Goal: Task Accomplishment & Management: Use online tool/utility

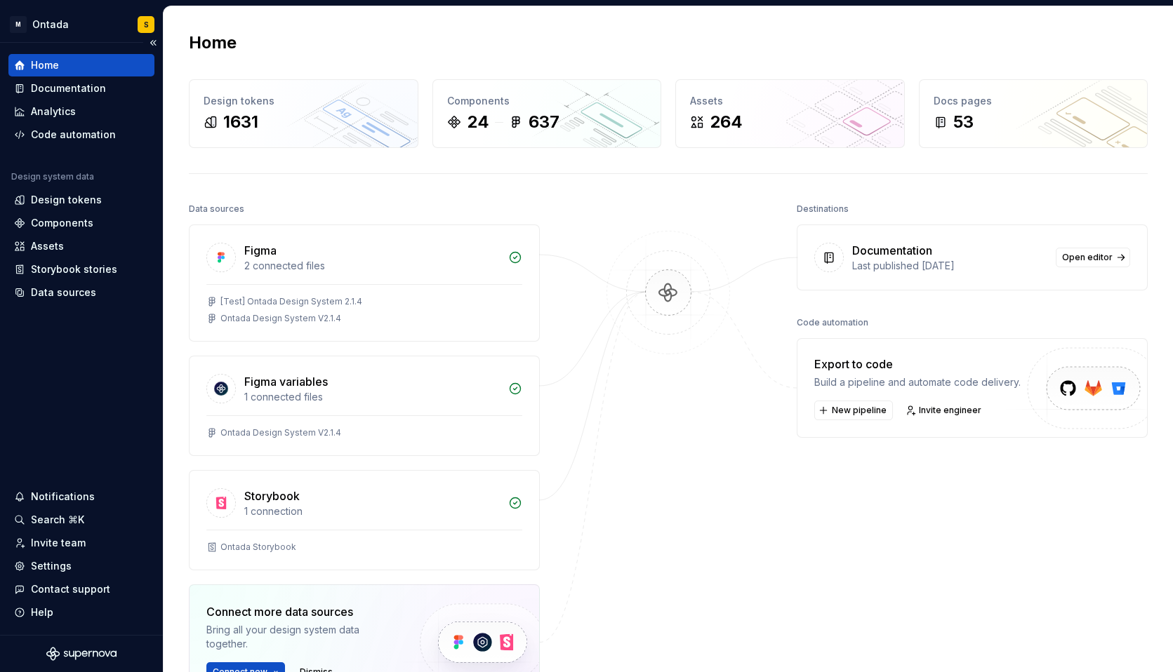
click at [91, 375] on div "Home Documentation Analytics Code automation Design system data Design tokens C…" at bounding box center [81, 339] width 163 height 592
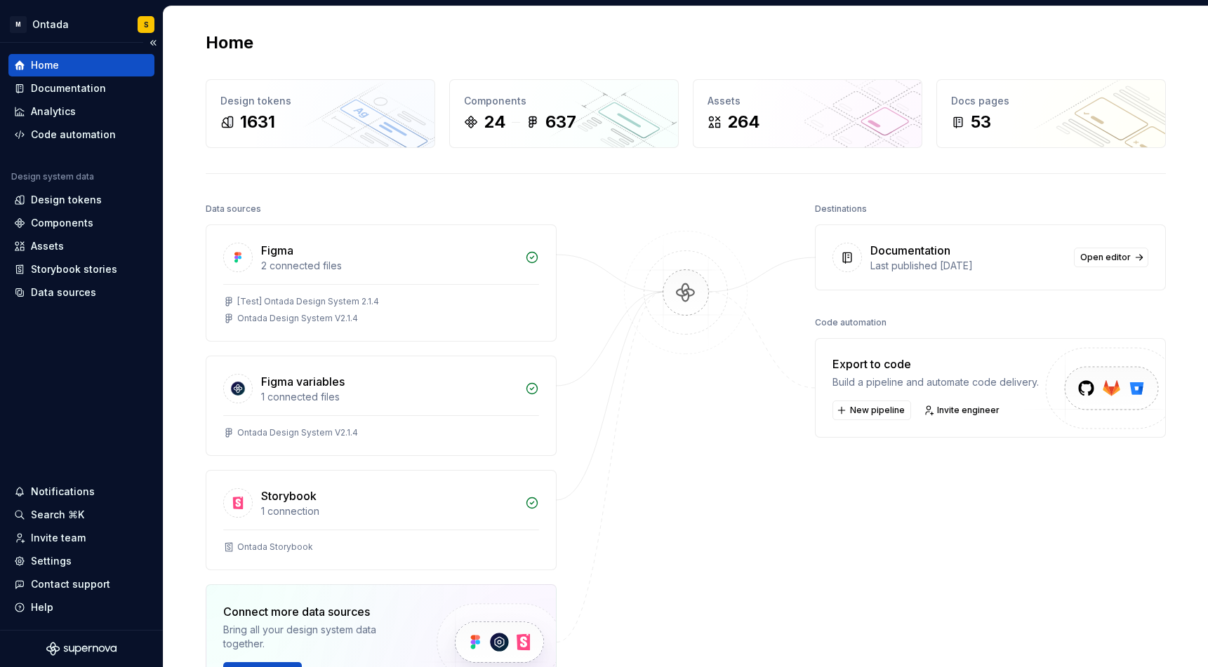
click at [105, 357] on div "Home Documentation Analytics Code automation Design system data Design tokens C…" at bounding box center [81, 336] width 163 height 587
drag, startPoint x: 45, startPoint y: 391, endPoint x: 48, endPoint y: 338, distance: 53.4
click at [45, 391] on div "Home Documentation Analytics Code automation Design system data Design tokens C…" at bounding box center [81, 336] width 163 height 587
click at [69, 292] on div "Data sources" at bounding box center [63, 293] width 65 height 14
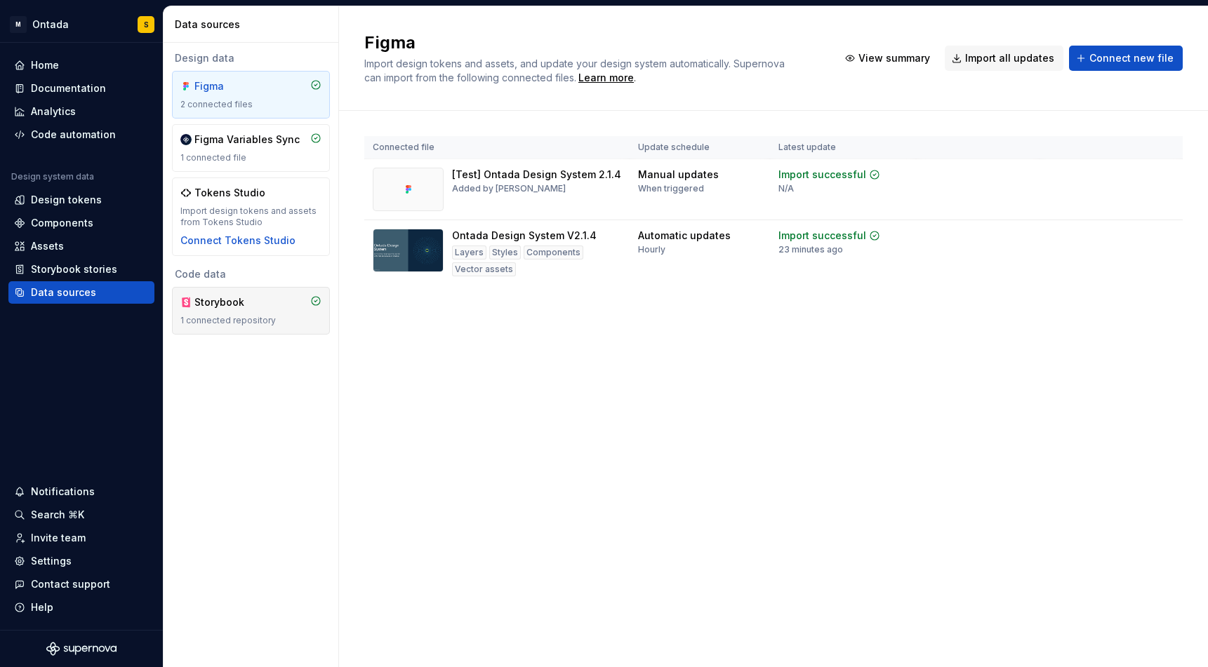
click at [272, 319] on div "1 connected repository" at bounding box center [250, 320] width 141 height 11
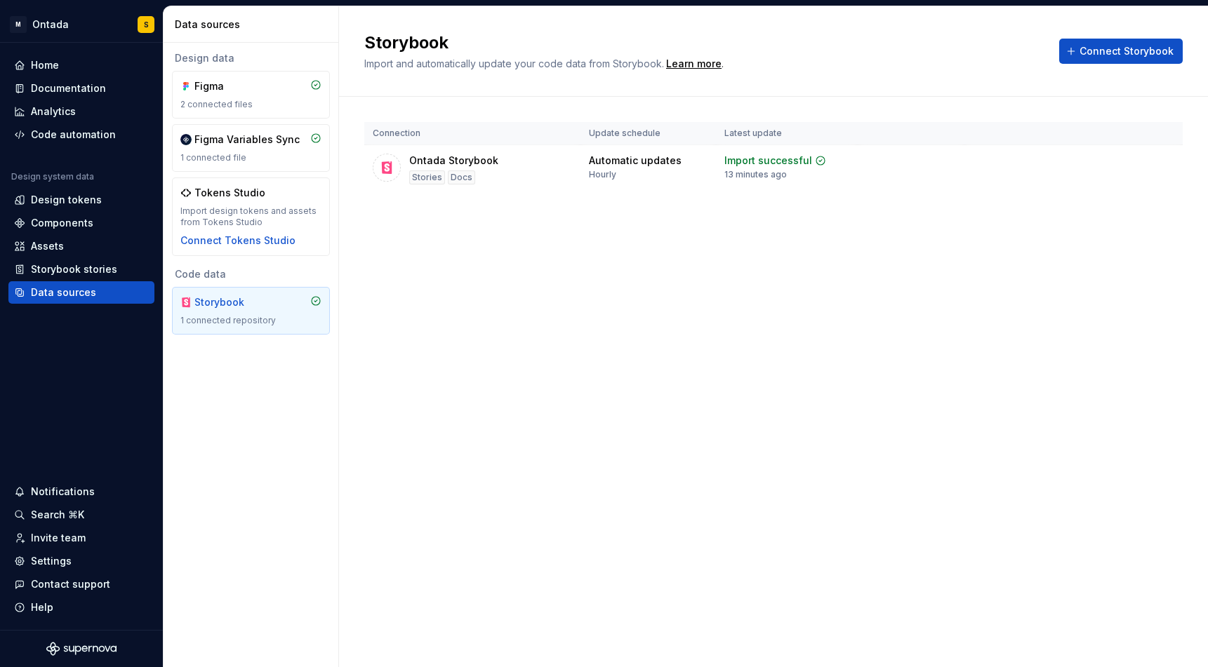
drag, startPoint x: 268, startPoint y: 449, endPoint x: 227, endPoint y: 338, distance: 119.0
click at [271, 449] on div "Design data Figma 2 connected files Figma Variables Sync 1 connected file Token…" at bounding box center [251, 355] width 175 height 625
click at [92, 79] on div "Documentation" at bounding box center [81, 88] width 146 height 22
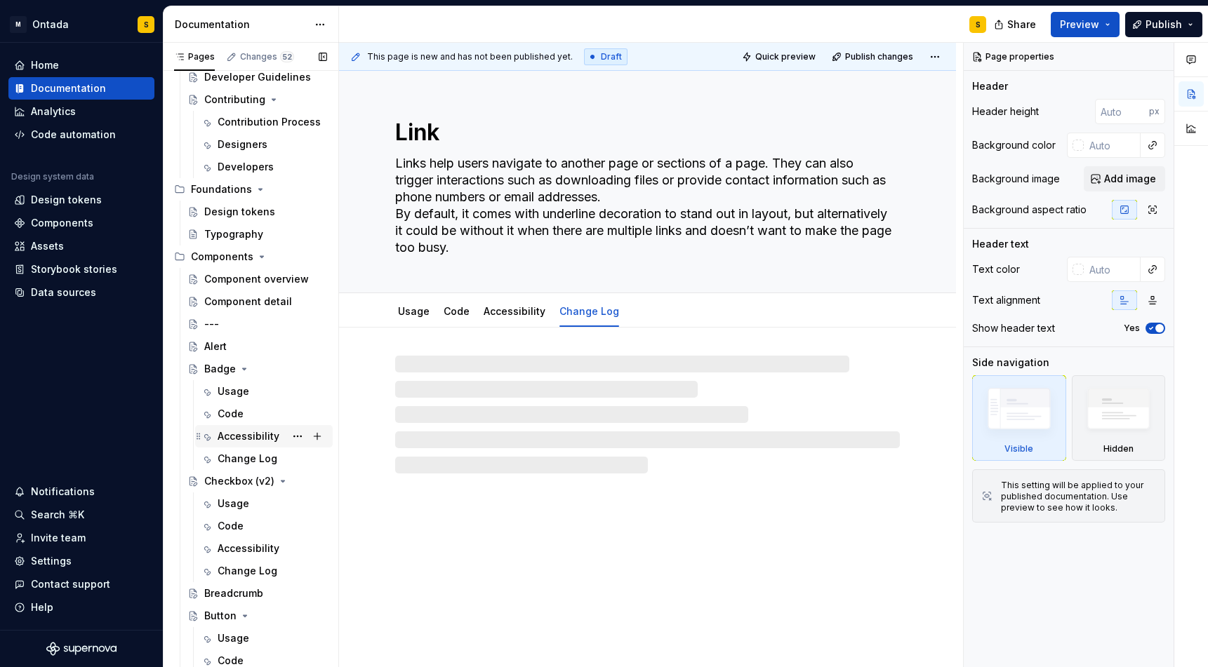
scroll to position [202, 0]
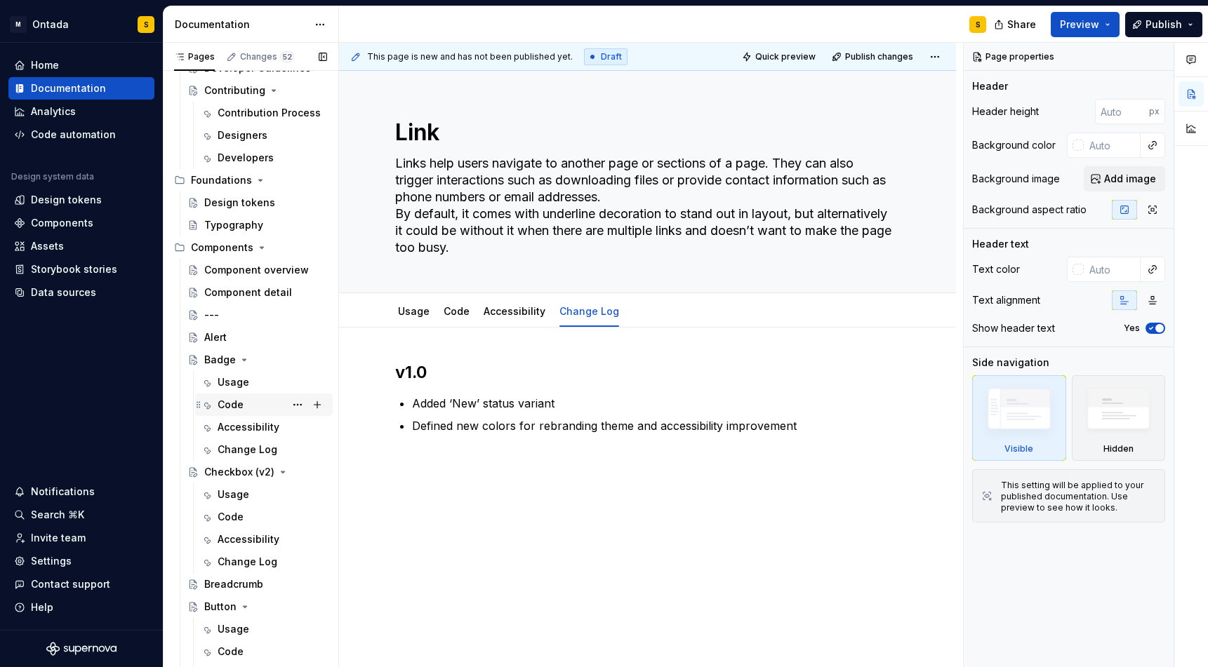
click at [246, 405] on div "Code" at bounding box center [272, 405] width 109 height 20
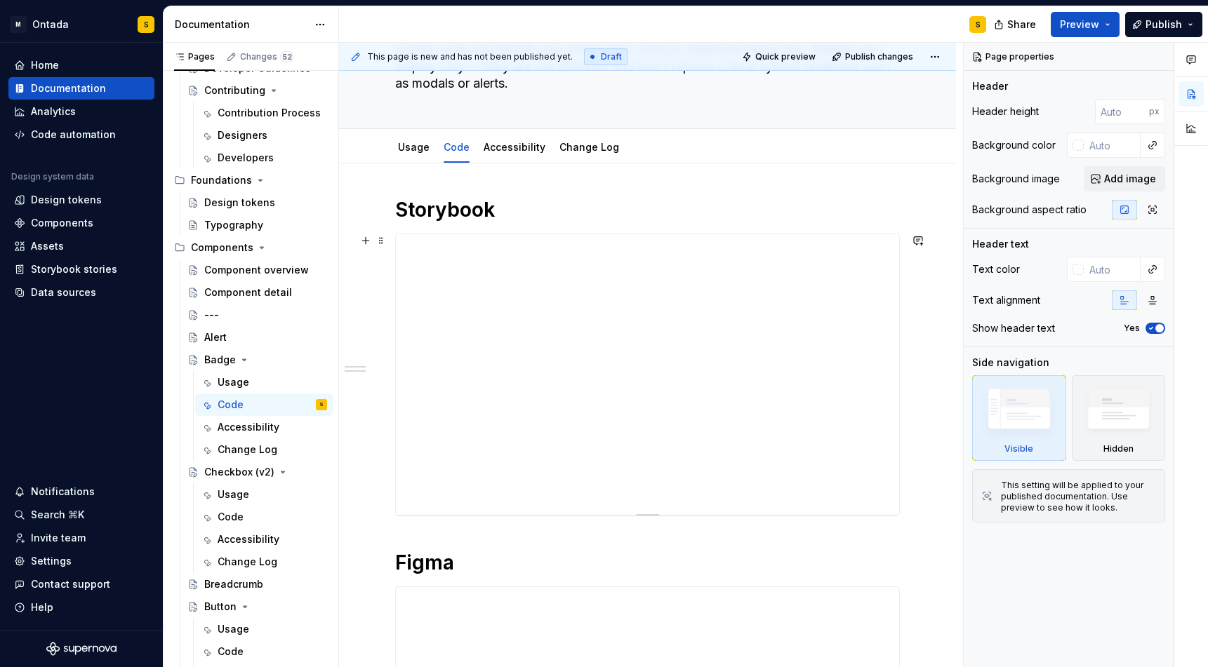
scroll to position [155, 0]
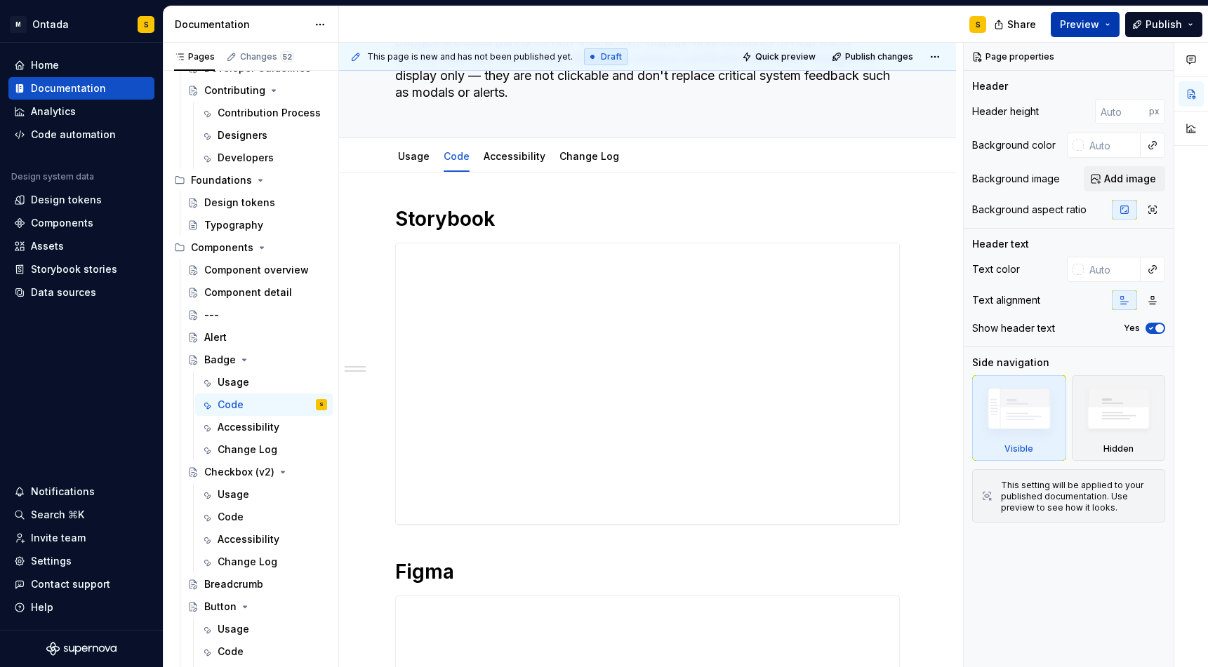
click at [869, 24] on span "Preview" at bounding box center [1079, 25] width 39 height 14
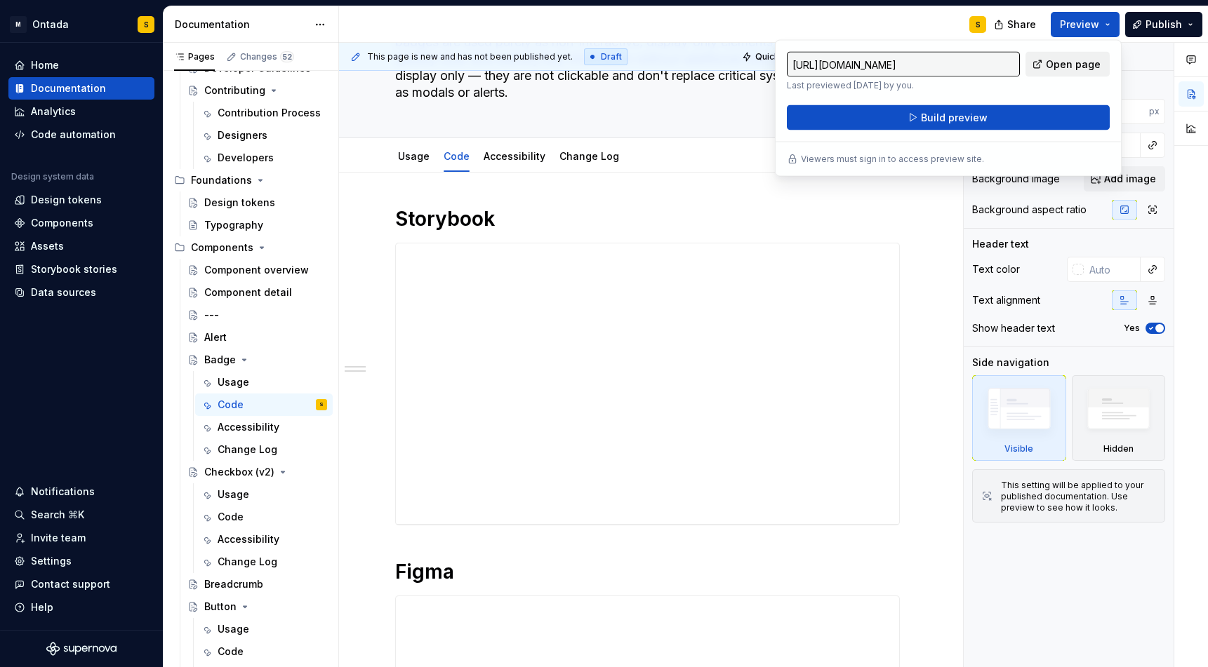
click at [869, 67] on span "Open page" at bounding box center [1073, 65] width 55 height 14
click at [869, 291] on div "**********" at bounding box center [647, 634] width 617 height 923
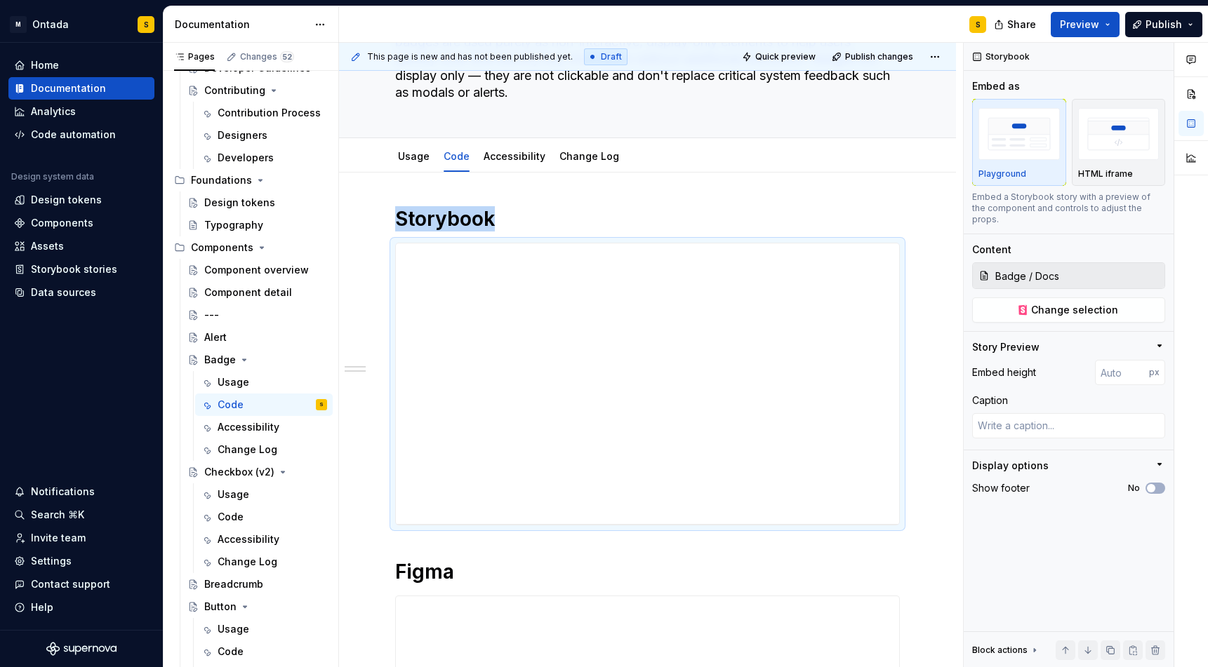
scroll to position [137, 0]
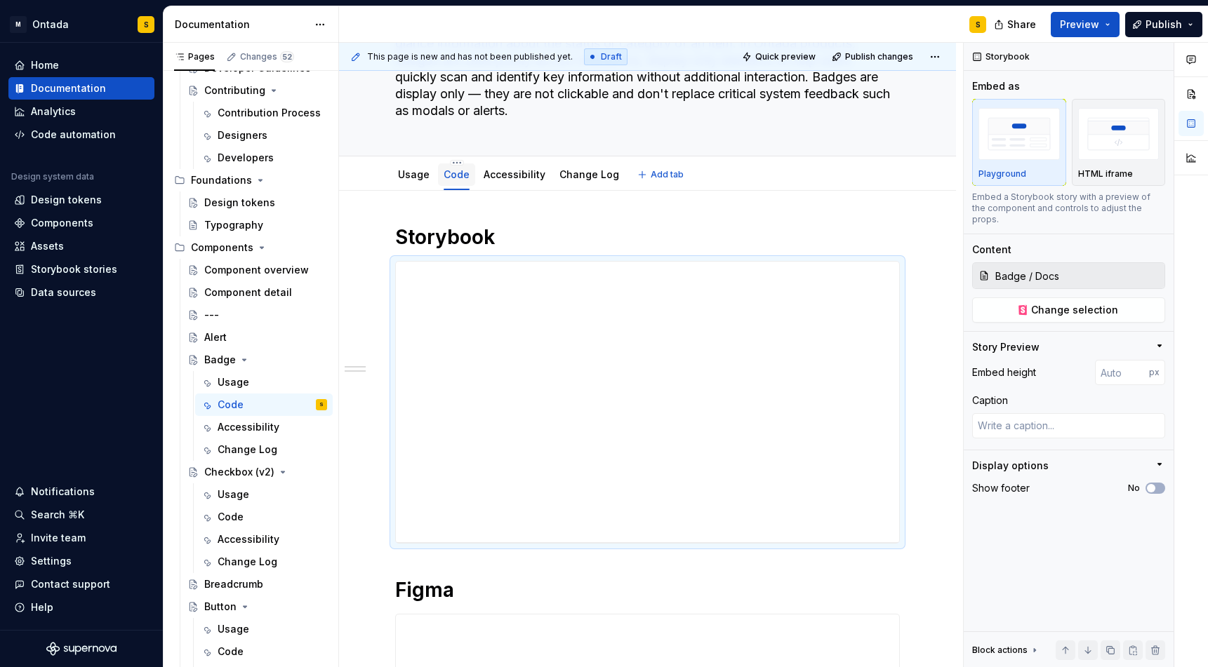
click at [448, 184] on div "Code" at bounding box center [456, 175] width 37 height 22
type textarea "*"
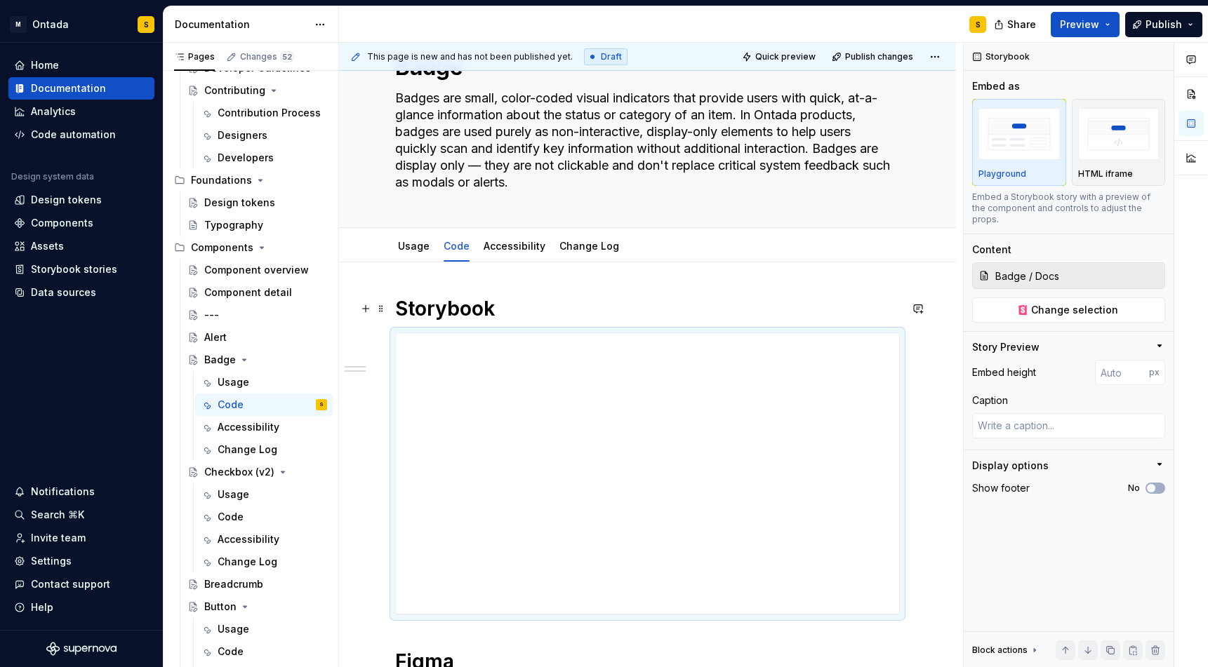
click at [420, 308] on h1 "Storybook" at bounding box center [647, 308] width 505 height 25
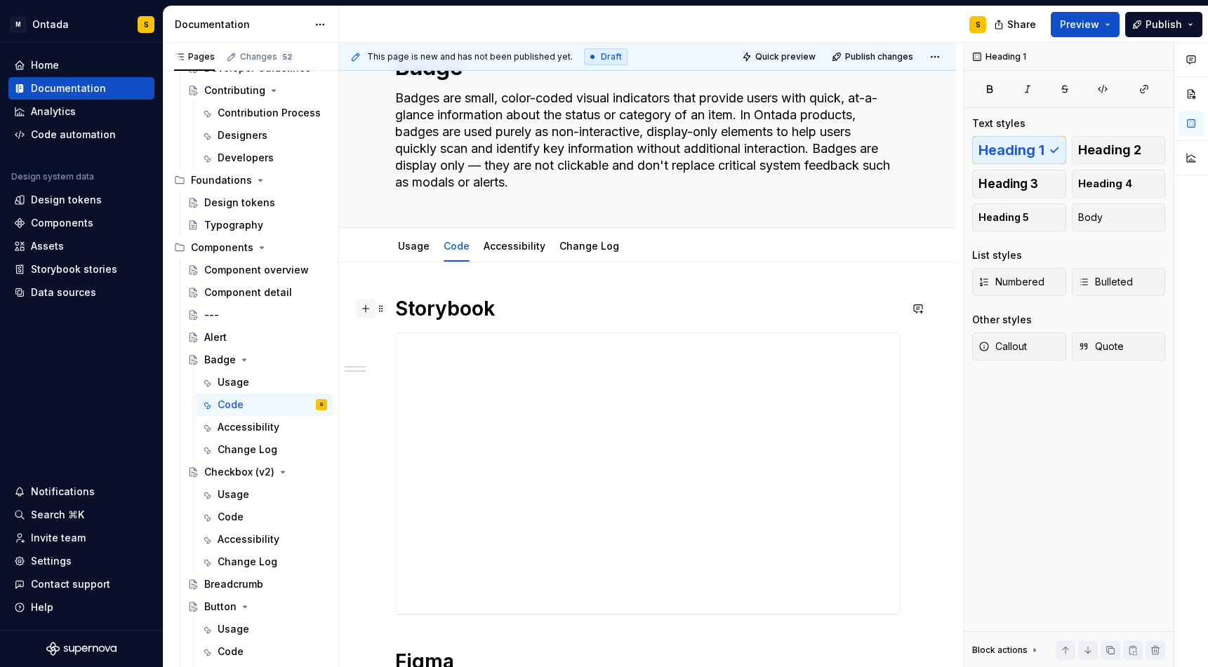
click at [364, 309] on button "button" at bounding box center [366, 309] width 20 height 20
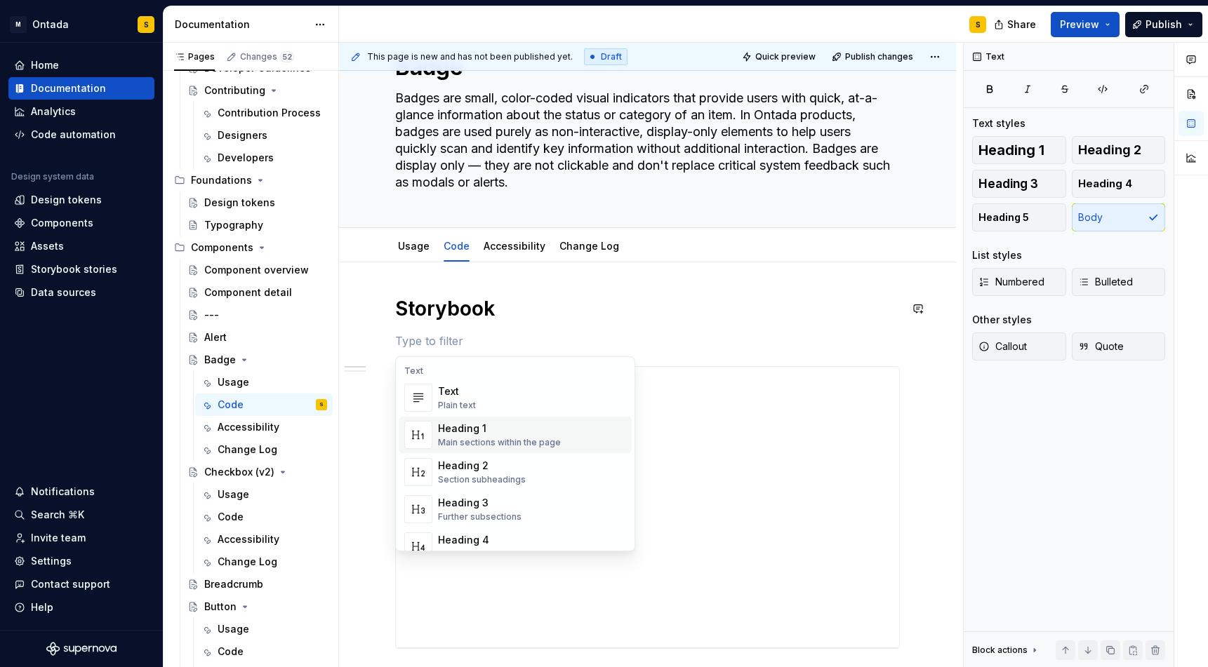
click at [463, 437] on div "Main sections within the page" at bounding box center [499, 442] width 123 height 11
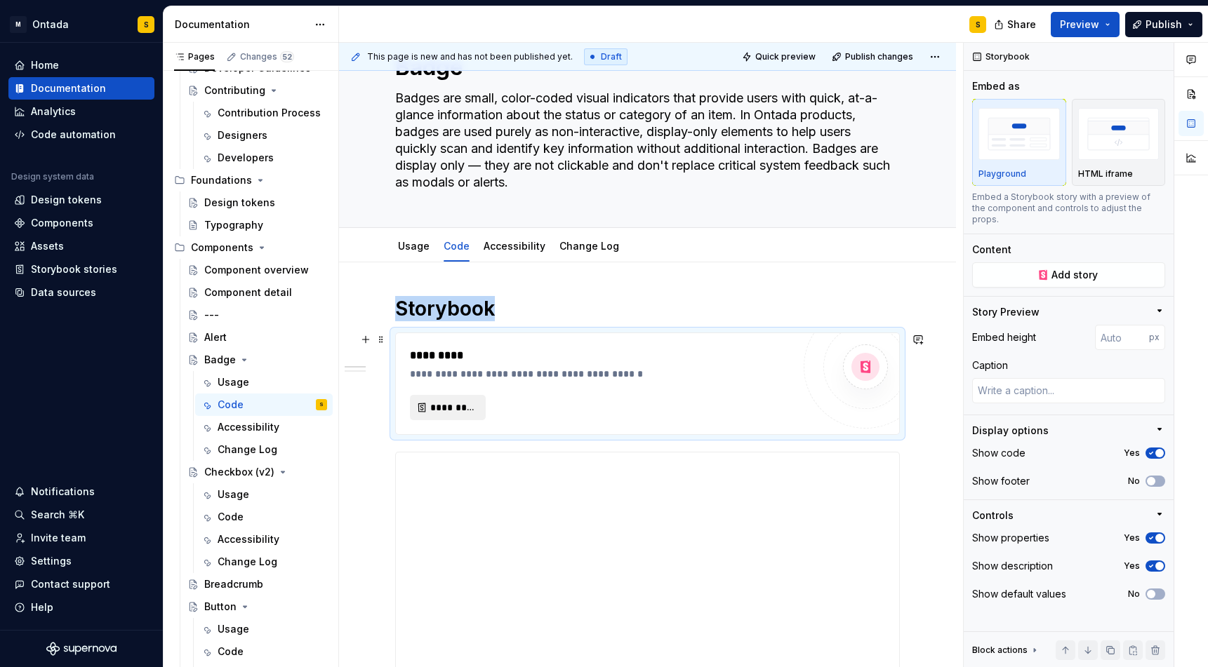
click at [446, 408] on span "*********" at bounding box center [453, 408] width 46 height 14
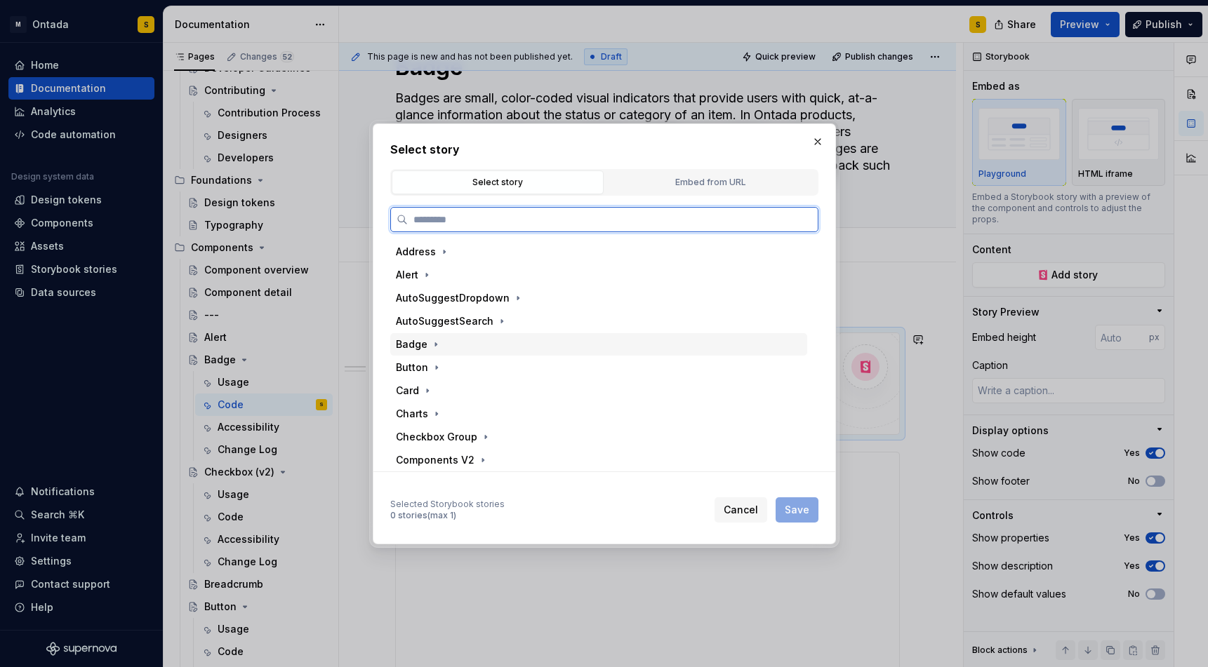
click at [455, 345] on div "Badge" at bounding box center [598, 344] width 417 height 22
click at [449, 382] on div "Default" at bounding box center [604, 391] width 403 height 22
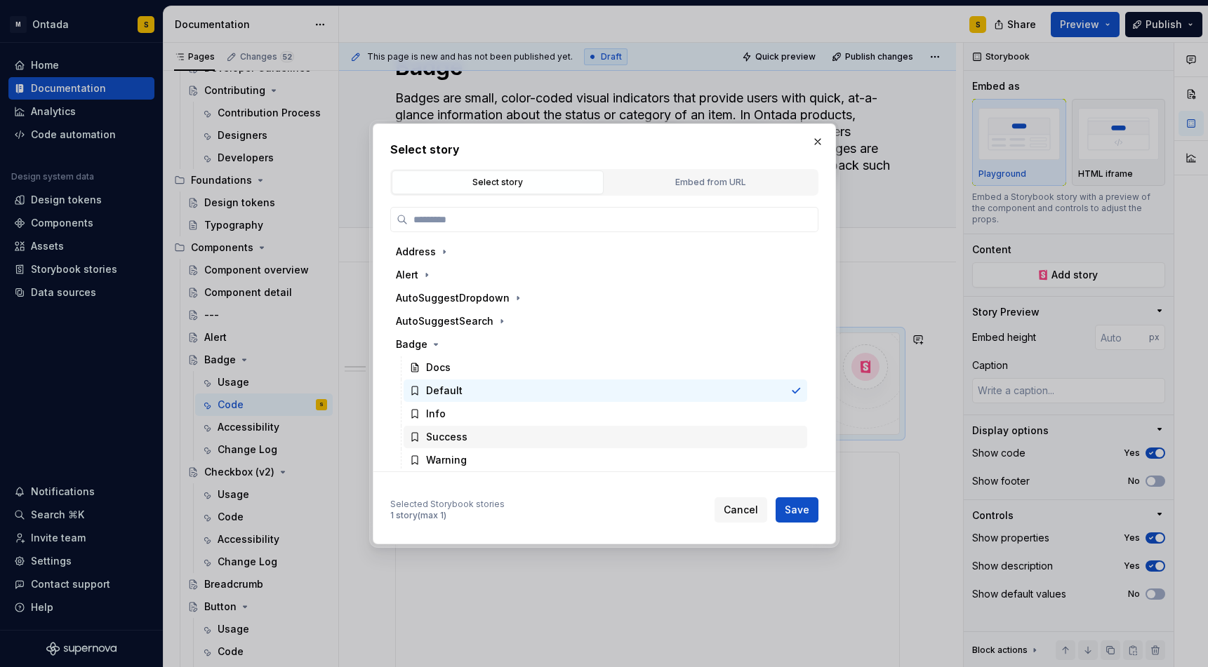
scroll to position [55, 0]
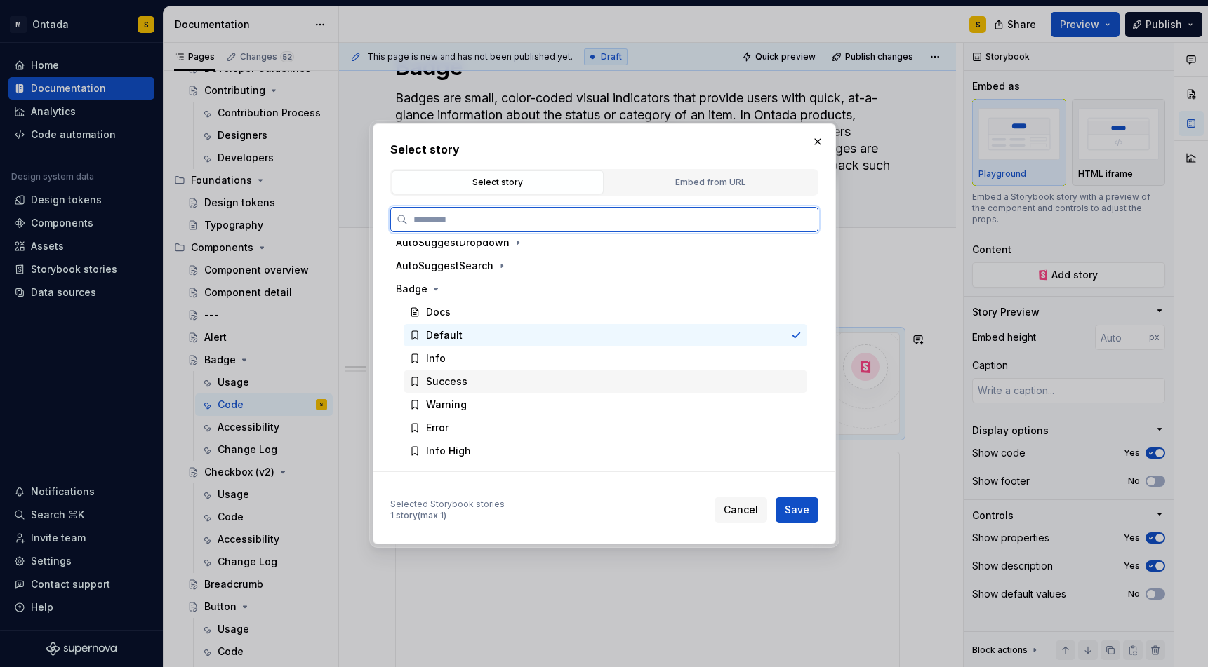
click at [513, 387] on div "Success" at bounding box center [604, 382] width 403 height 22
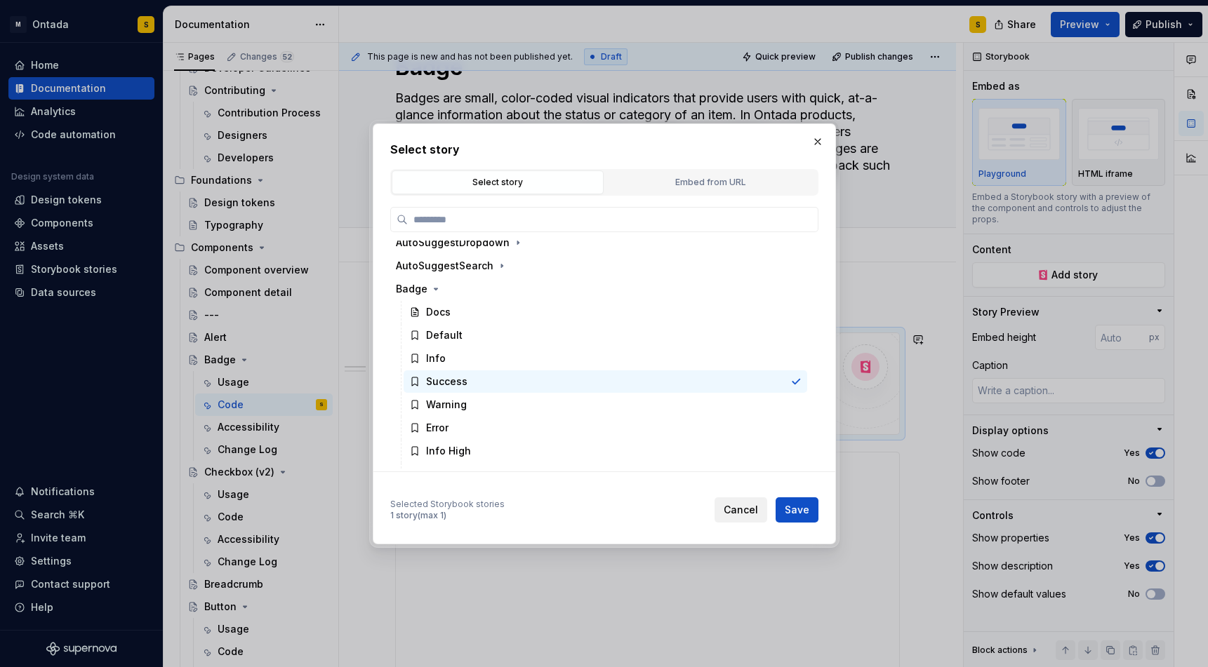
click at [749, 515] on span "Cancel" at bounding box center [740, 510] width 34 height 14
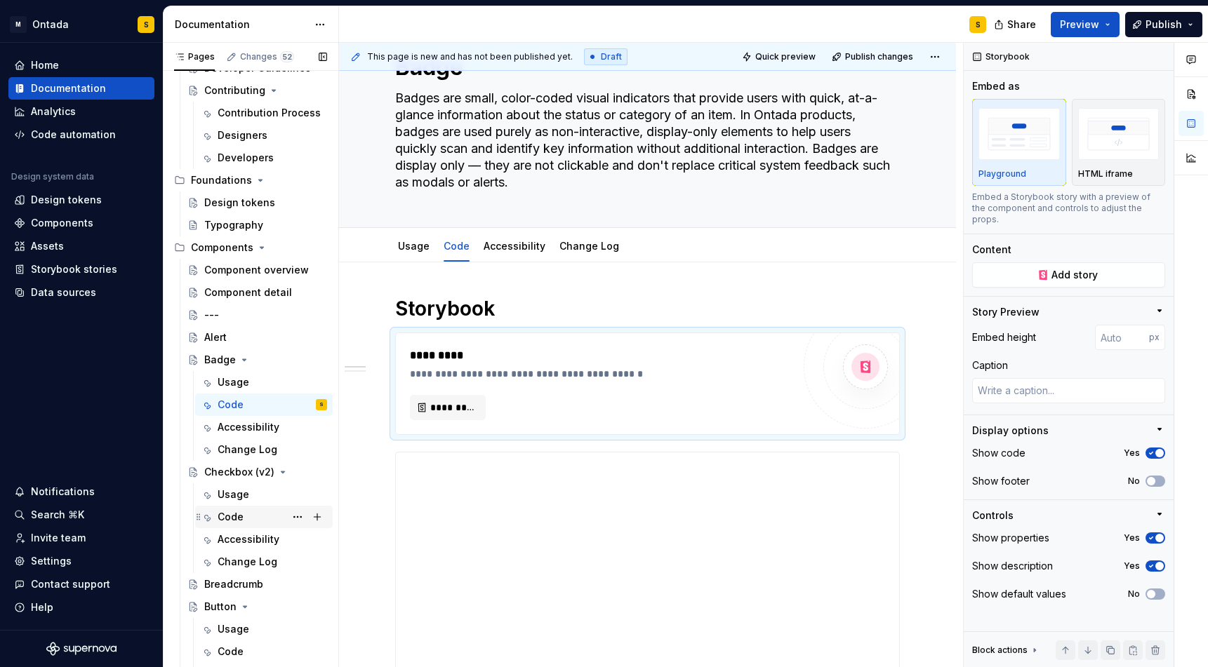
click at [238, 520] on div "Code" at bounding box center [231, 517] width 26 height 14
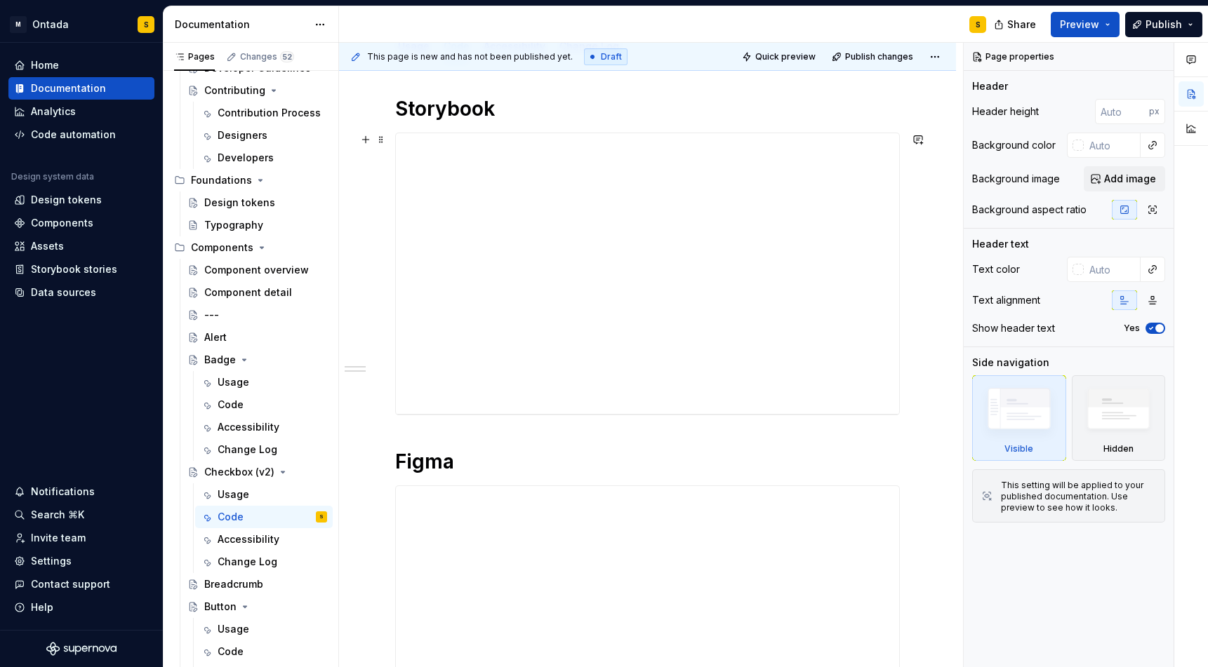
scroll to position [90, 0]
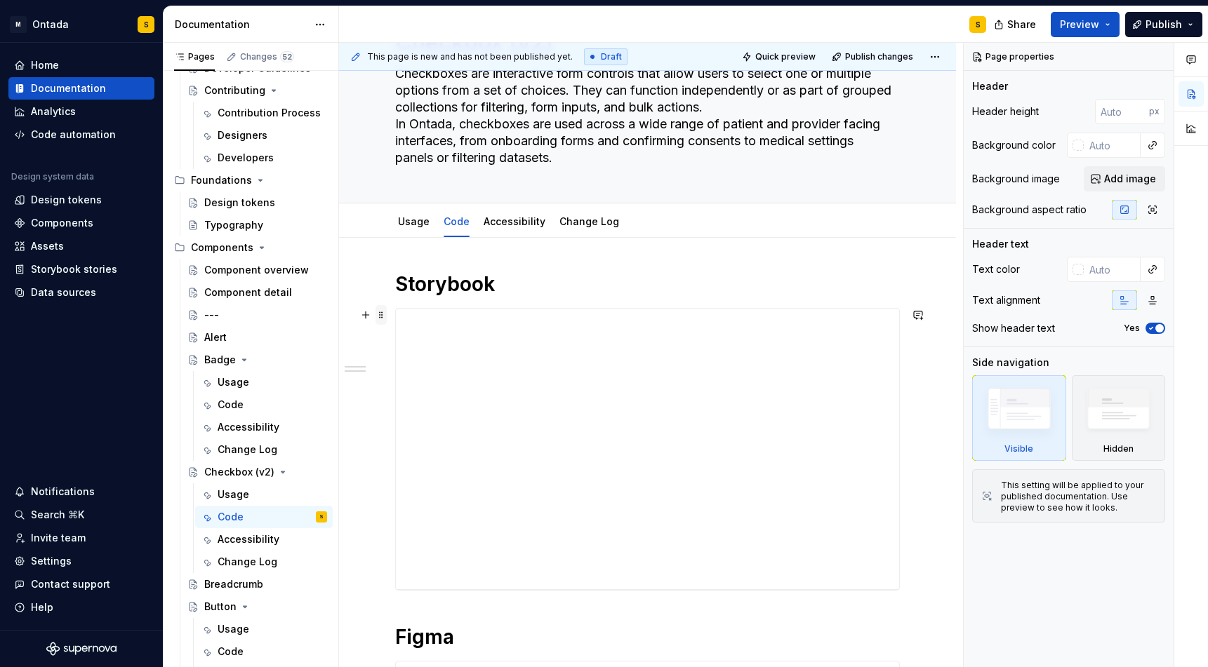
click at [379, 318] on span at bounding box center [380, 315] width 11 height 20
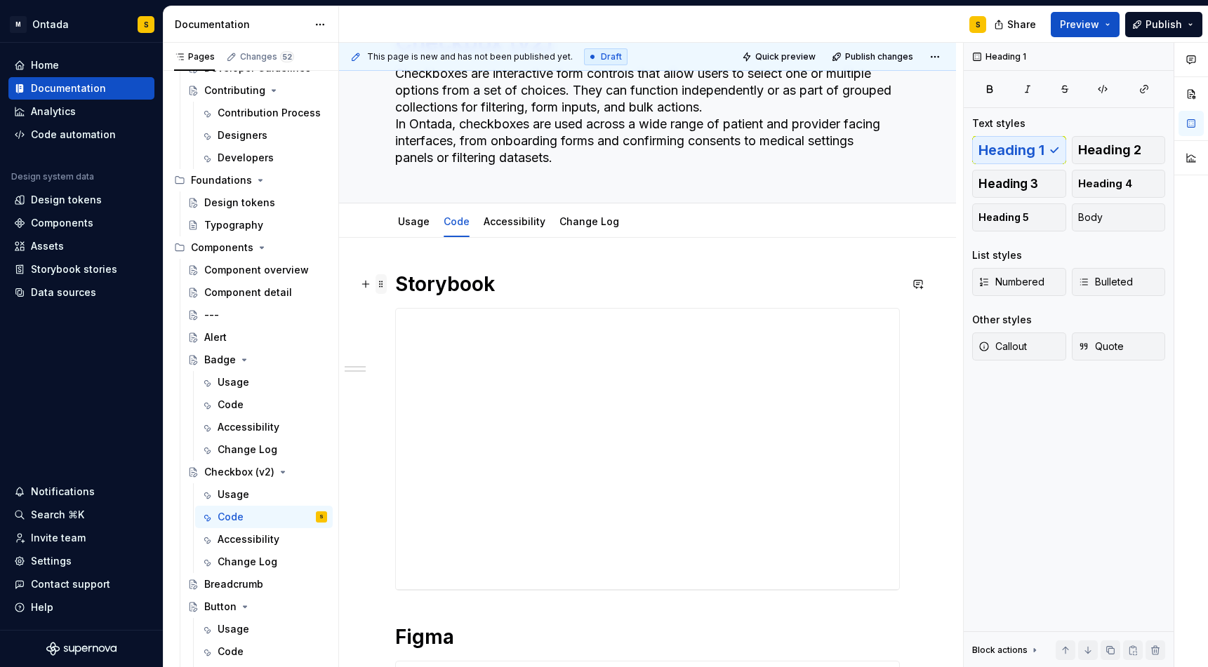
click at [381, 289] on span at bounding box center [380, 284] width 11 height 20
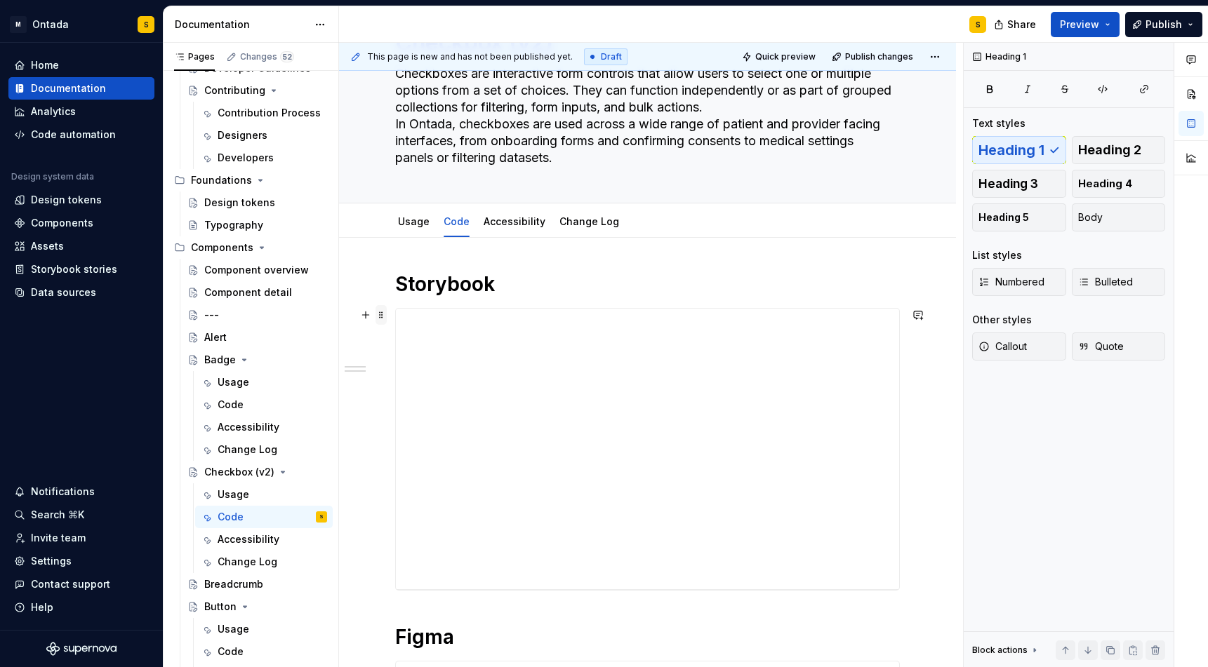
click at [378, 320] on span at bounding box center [380, 315] width 11 height 20
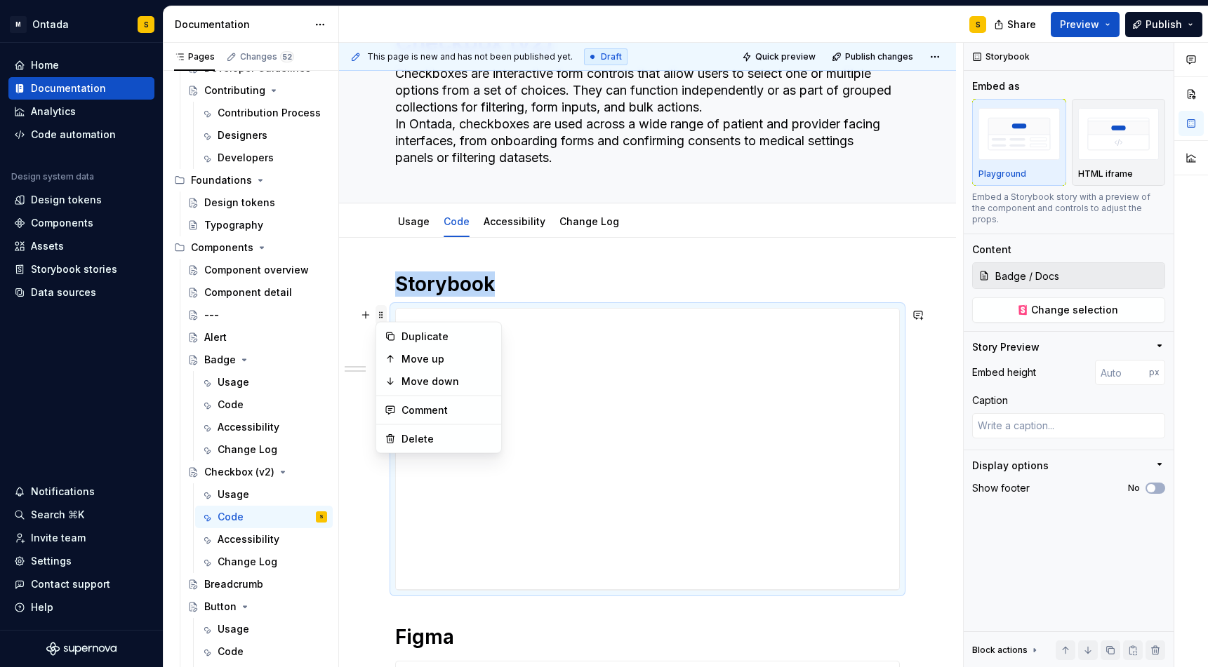
click at [378, 320] on span at bounding box center [380, 315] width 11 height 20
click at [258, 408] on div "Code" at bounding box center [272, 405] width 109 height 20
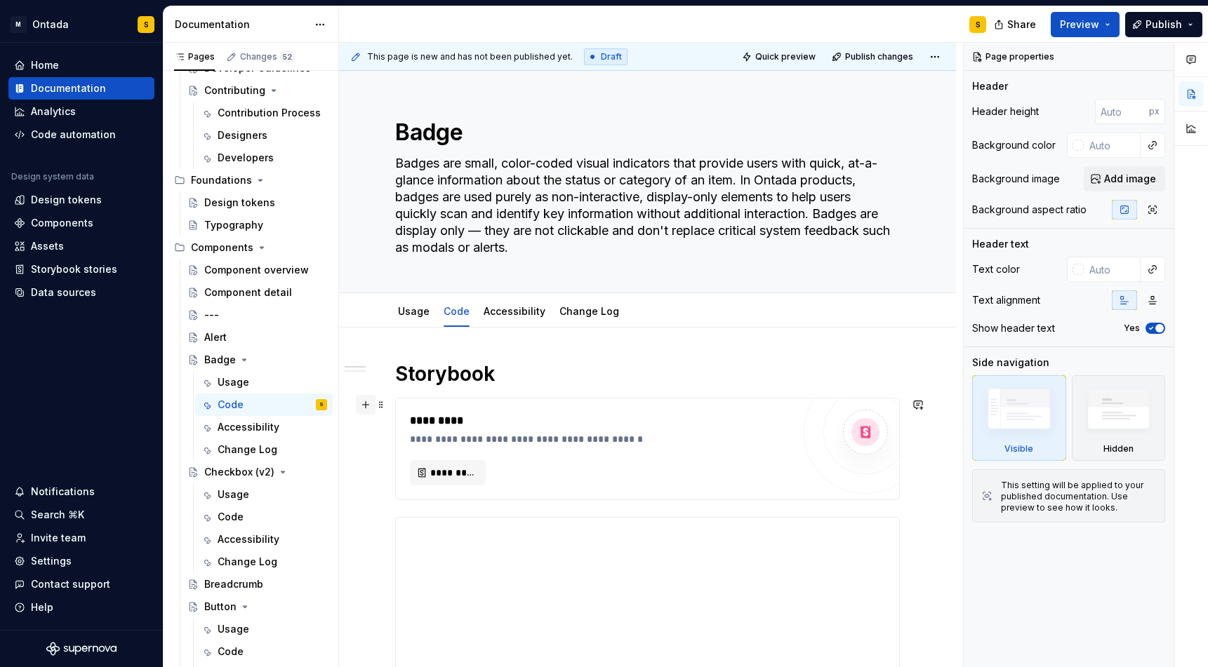
type textarea "*"
click at [361, 406] on button "button" at bounding box center [366, 405] width 20 height 20
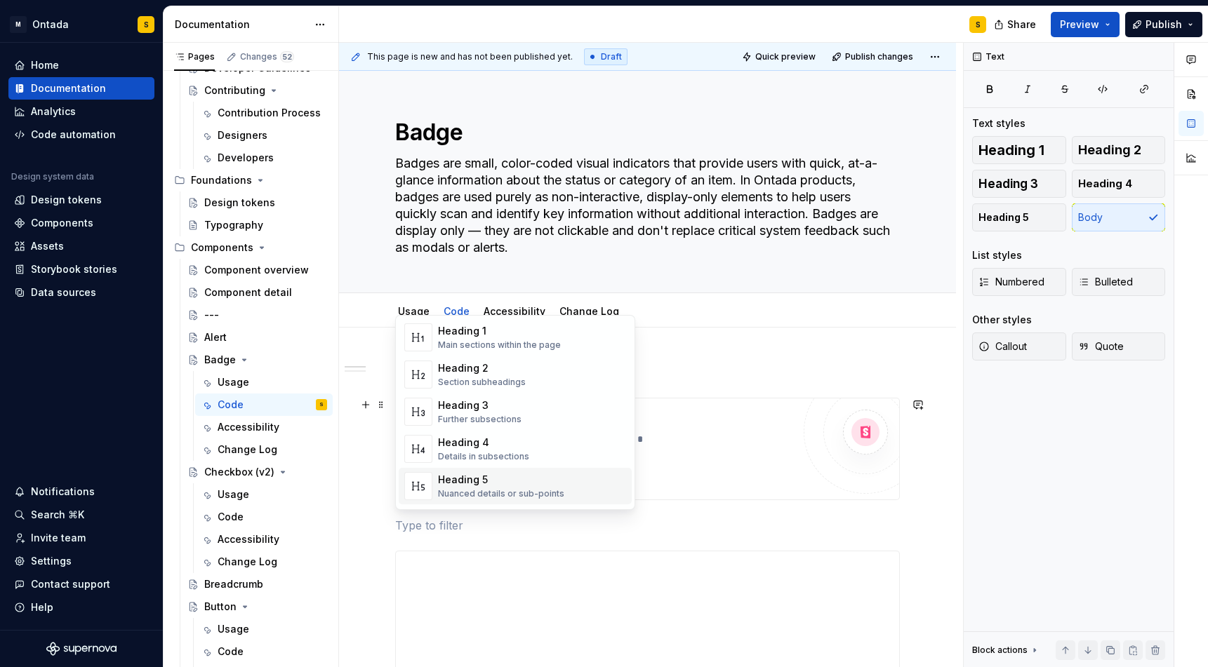
scroll to position [128, 0]
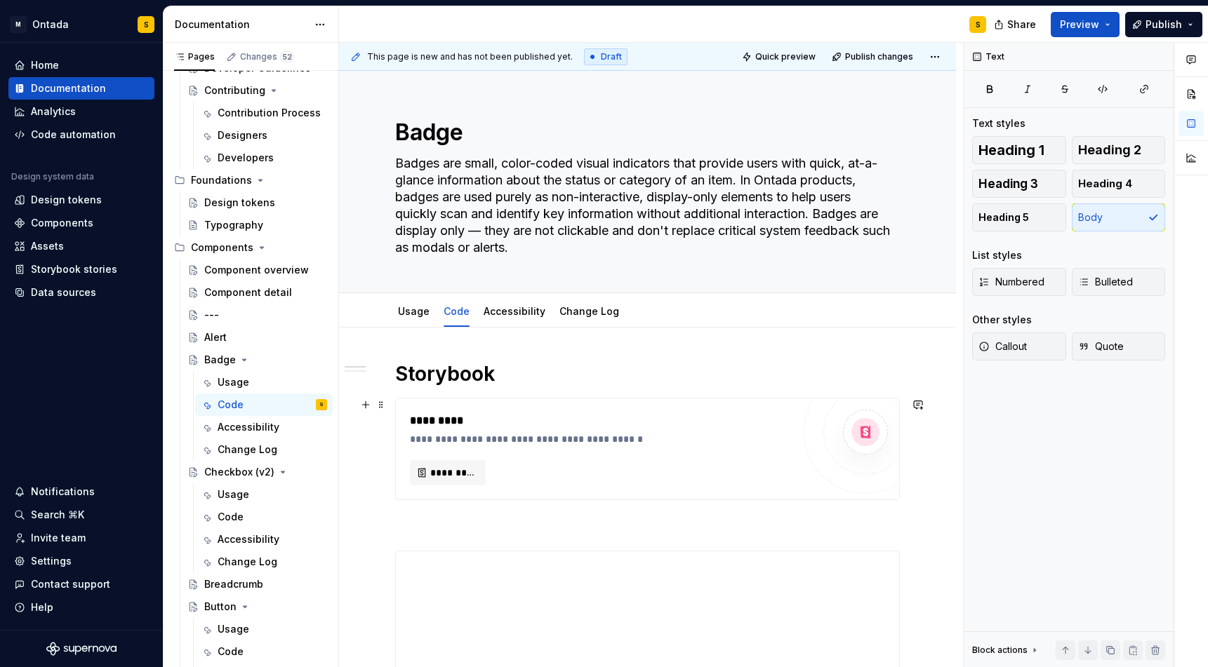
click at [361, 406] on button "button" at bounding box center [366, 405] width 20 height 20
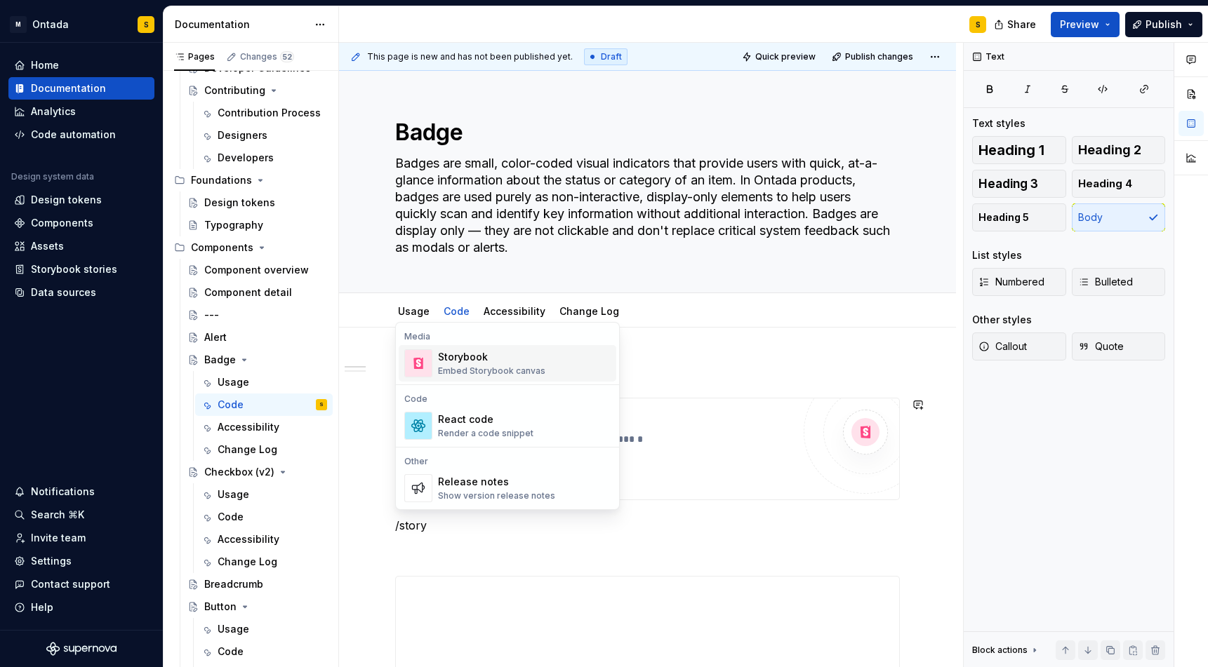
click at [489, 366] on div "Embed Storybook canvas" at bounding box center [491, 371] width 107 height 11
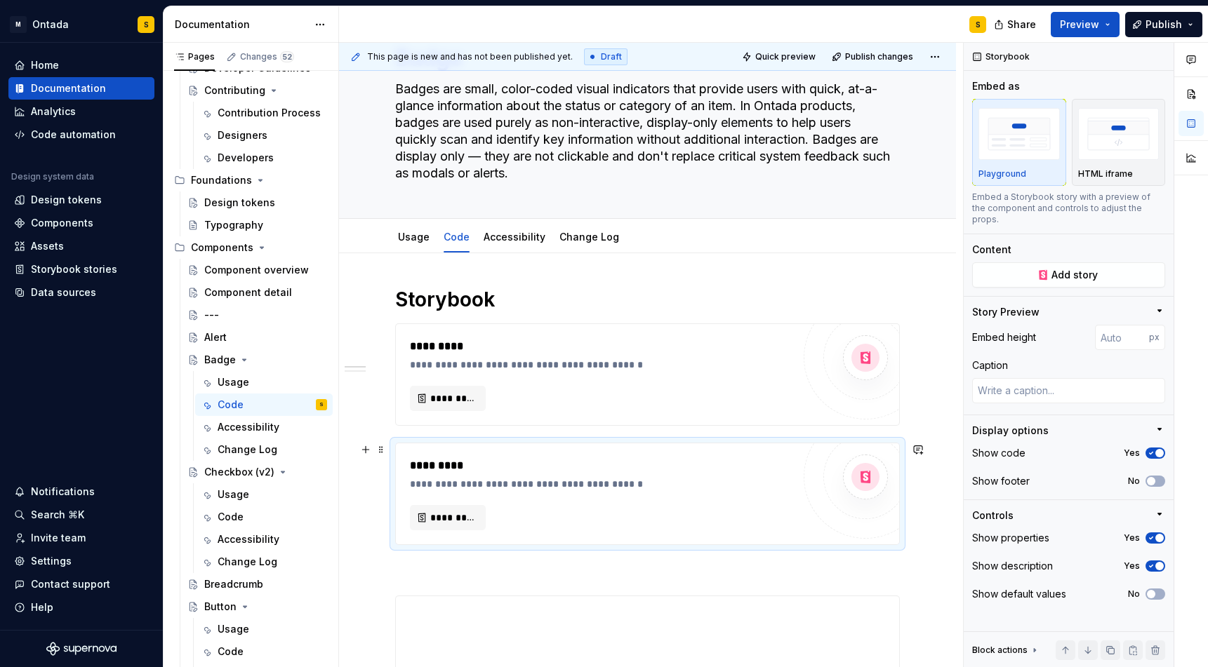
scroll to position [84, 0]
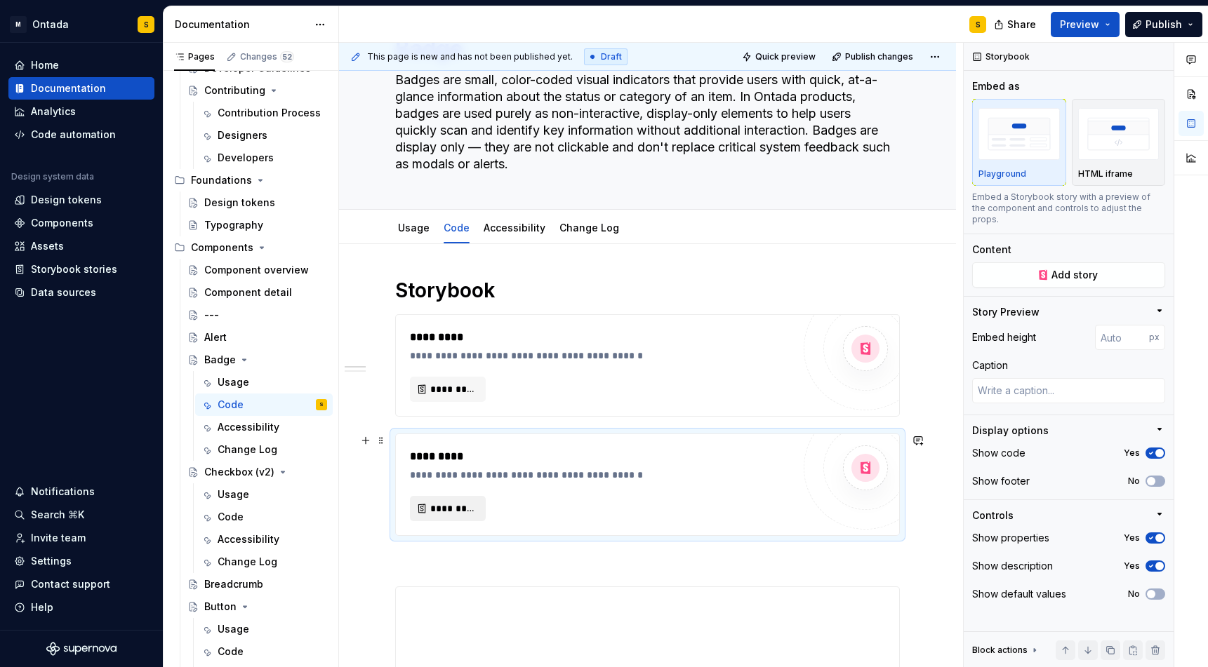
click at [449, 505] on span "*********" at bounding box center [453, 509] width 46 height 14
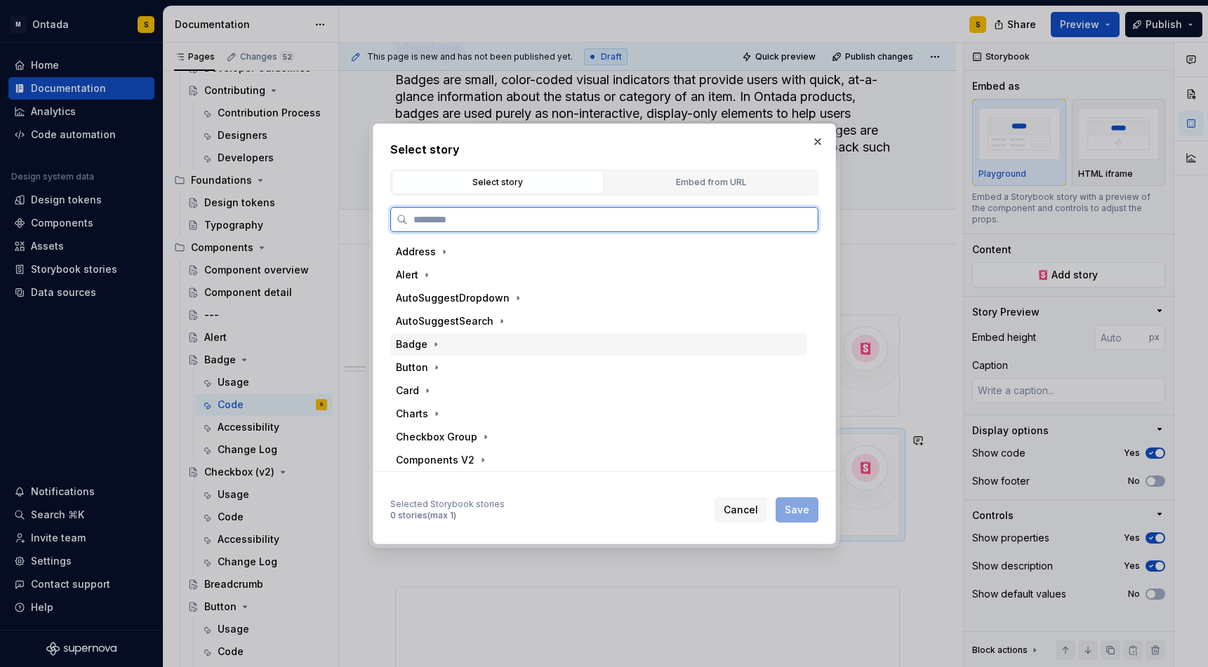
click at [448, 350] on div "Badge" at bounding box center [598, 344] width 417 height 22
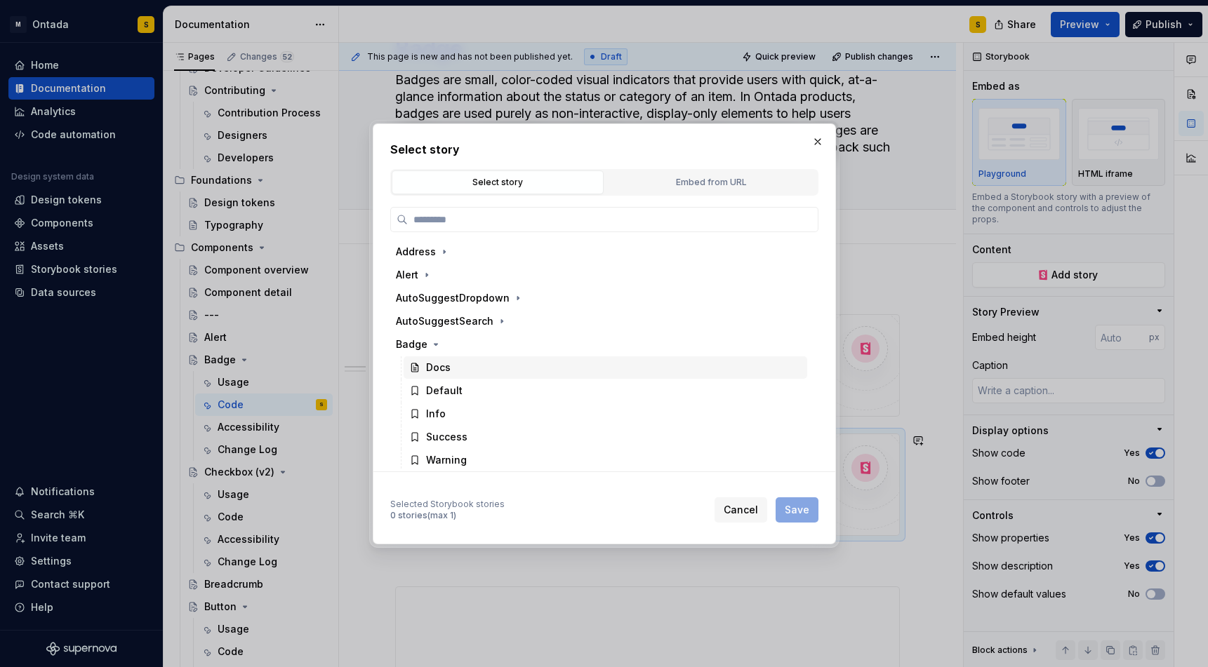
scroll to position [9, 0]
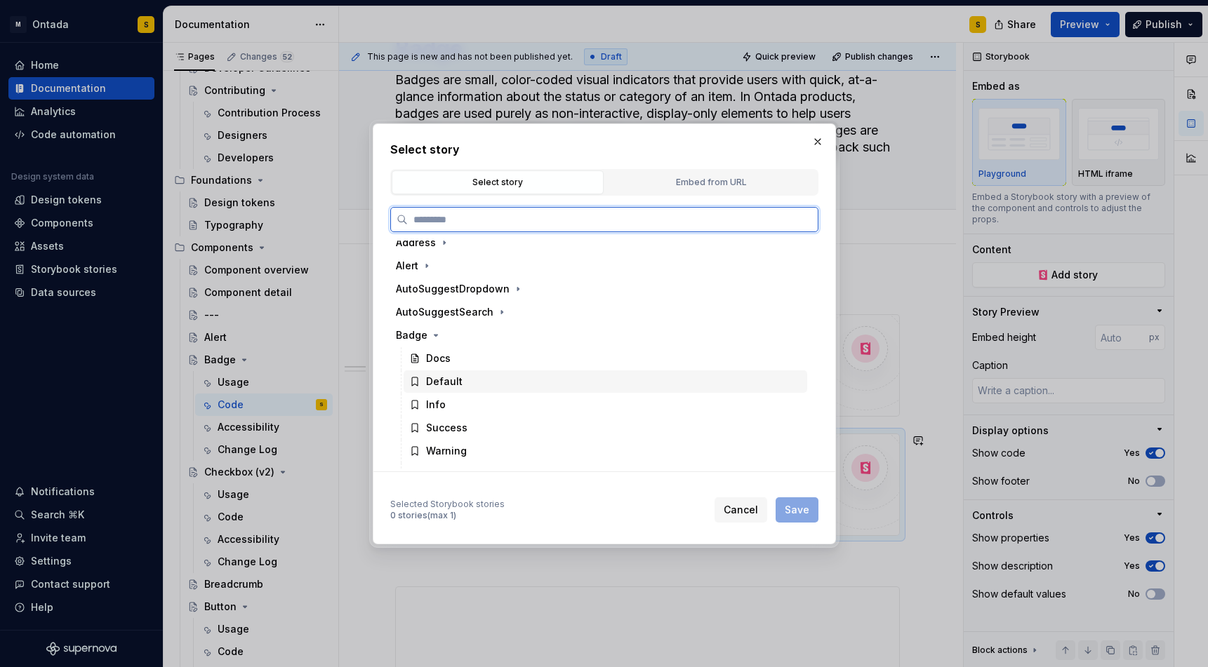
click at [455, 384] on div "Default" at bounding box center [444, 382] width 36 height 14
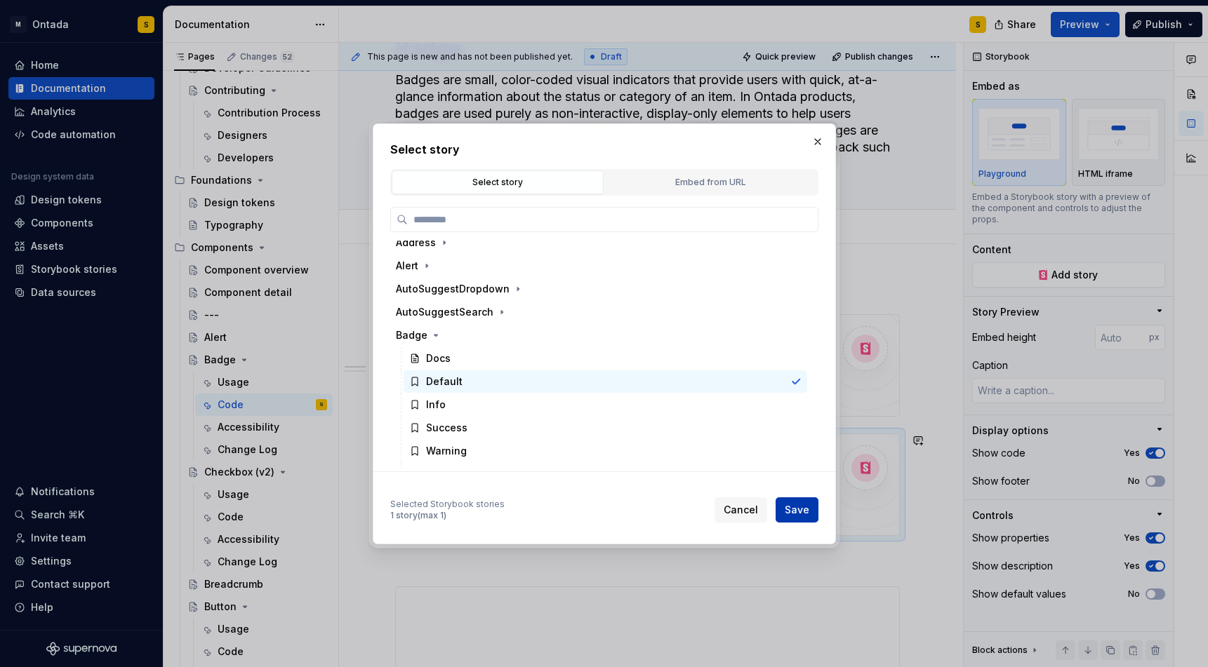
click at [801, 507] on span "Save" at bounding box center [797, 510] width 25 height 14
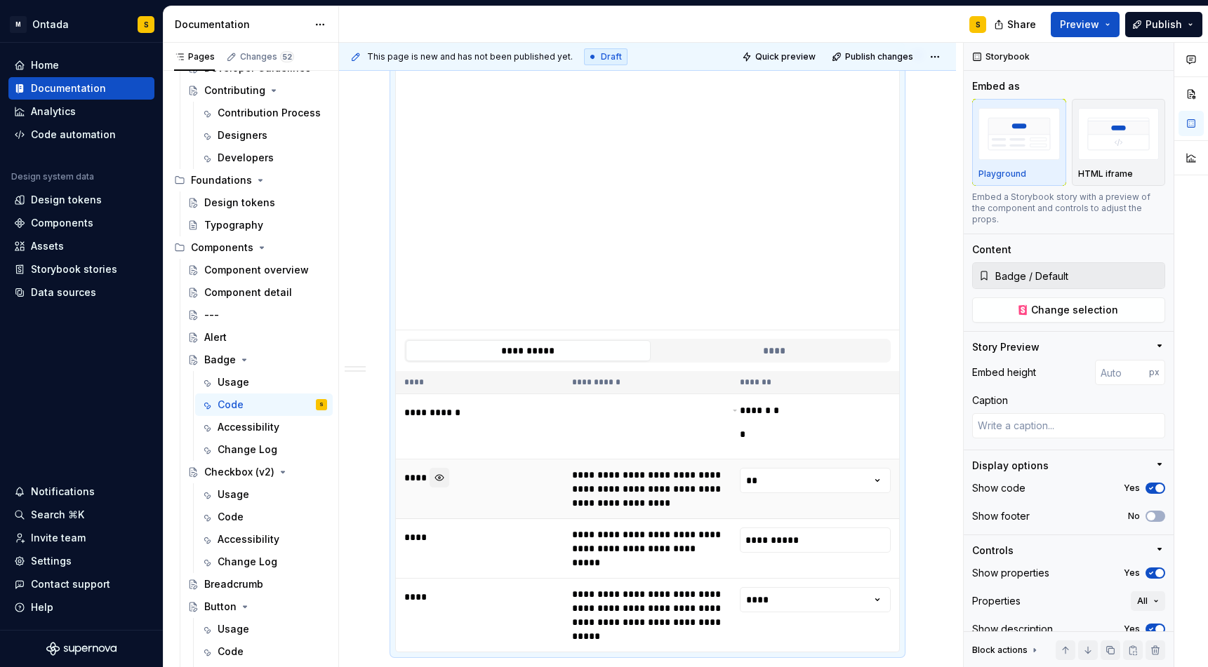
scroll to position [413, 0]
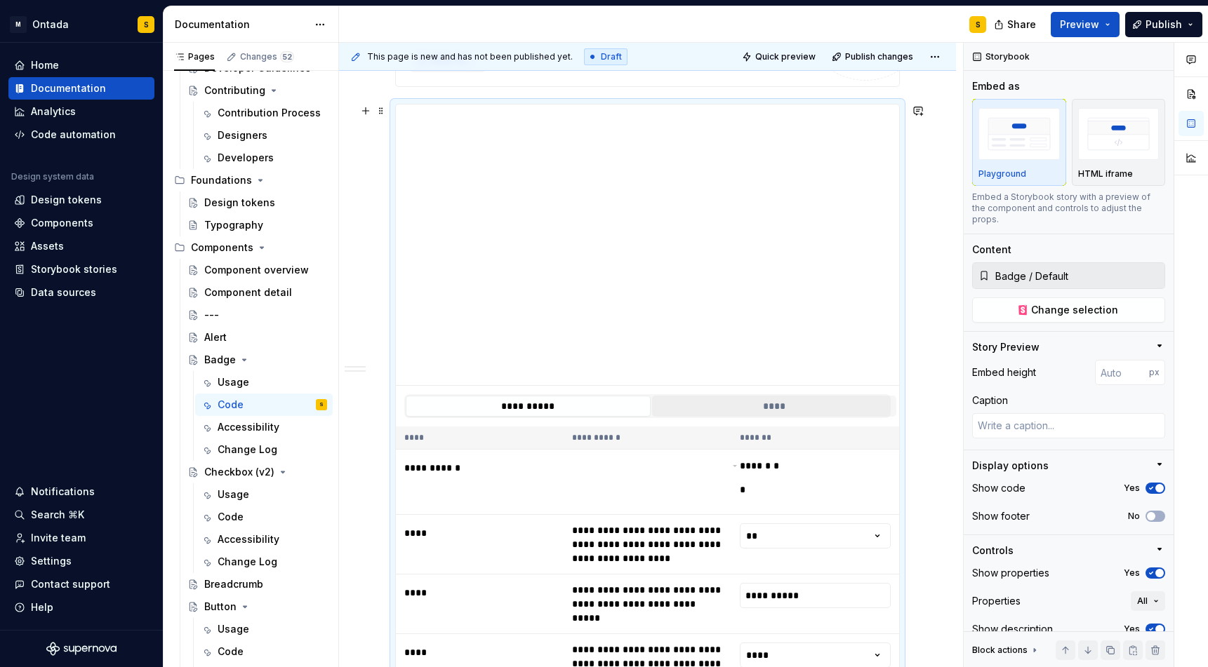
click at [772, 403] on button "****" at bounding box center [774, 406] width 245 height 21
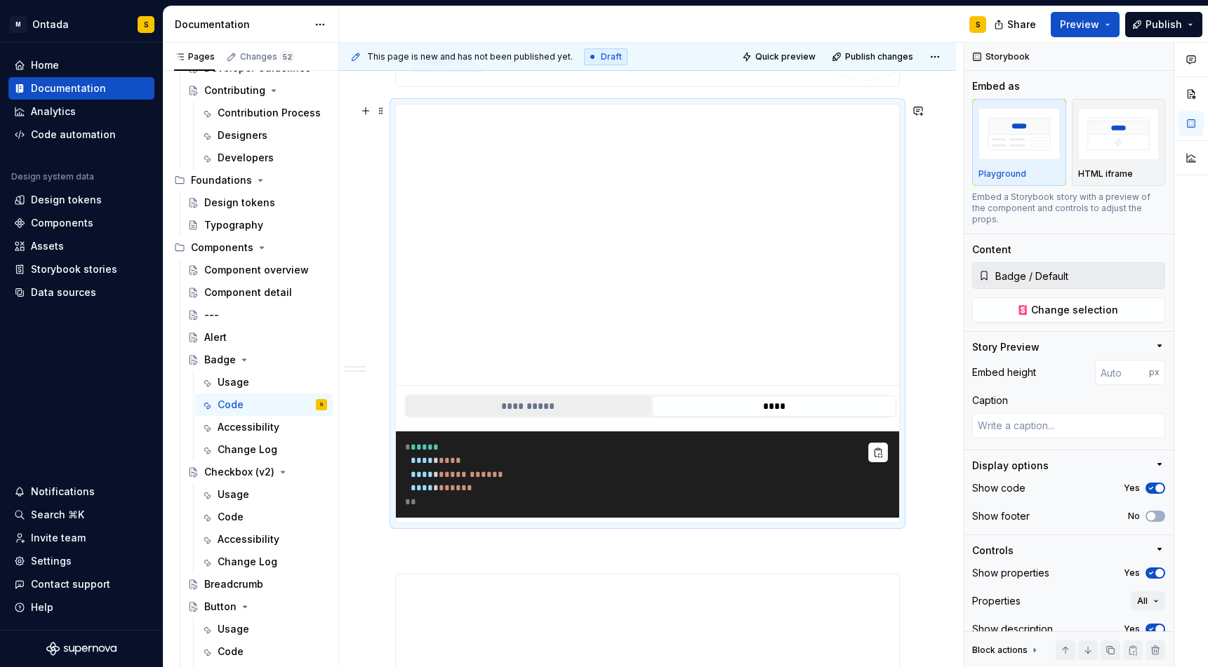
click at [552, 397] on button "**********" at bounding box center [528, 406] width 245 height 21
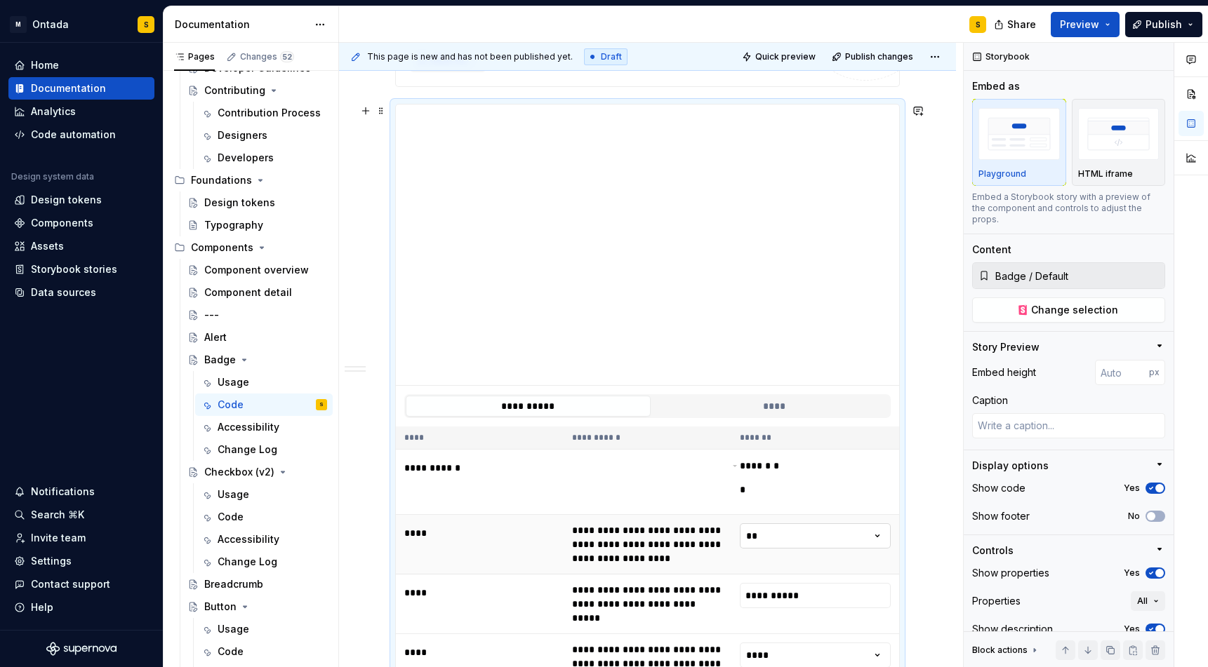
click at [806, 531] on html "M Ontada S Home Documentation Analytics Code automation Design system data Desi…" at bounding box center [604, 333] width 1208 height 667
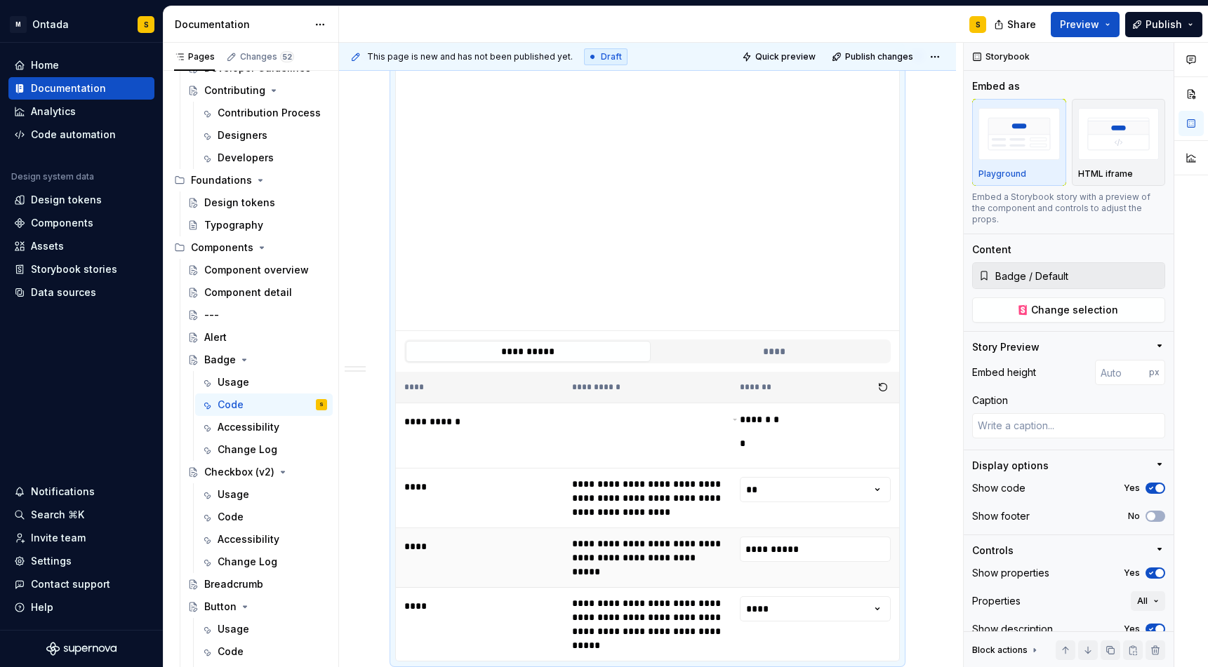
scroll to position [477, 0]
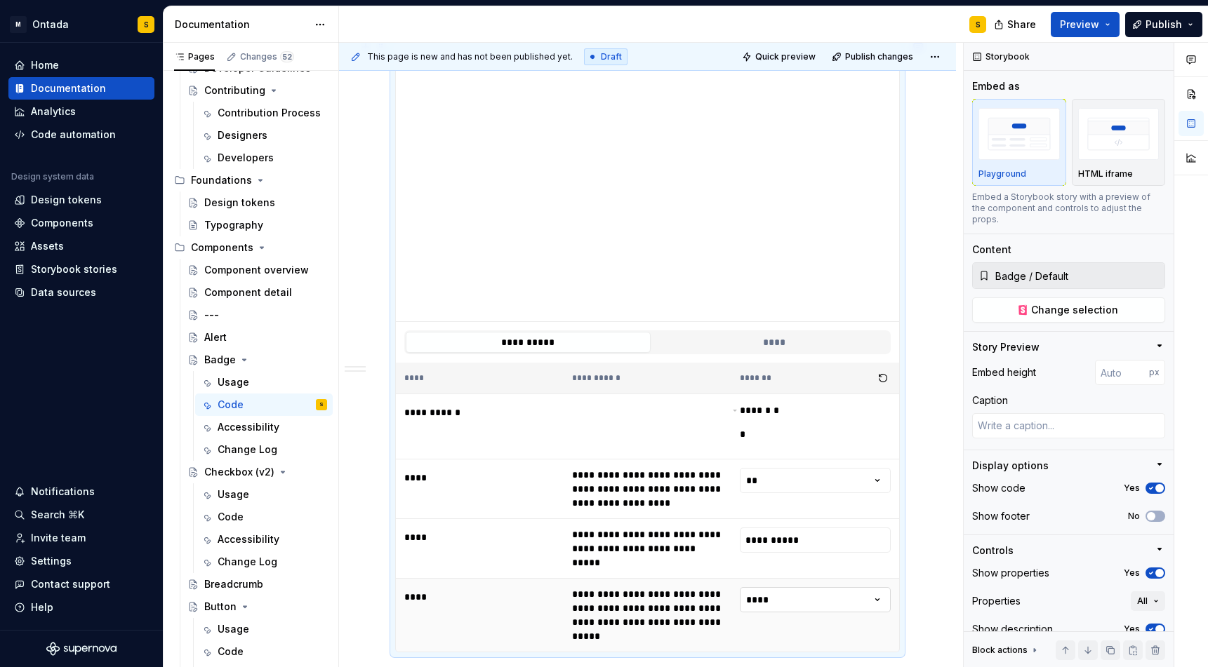
click at [786, 593] on html "M Ontada S Home Documentation Analytics Code automation Design system data Desi…" at bounding box center [604, 333] width 1208 height 667
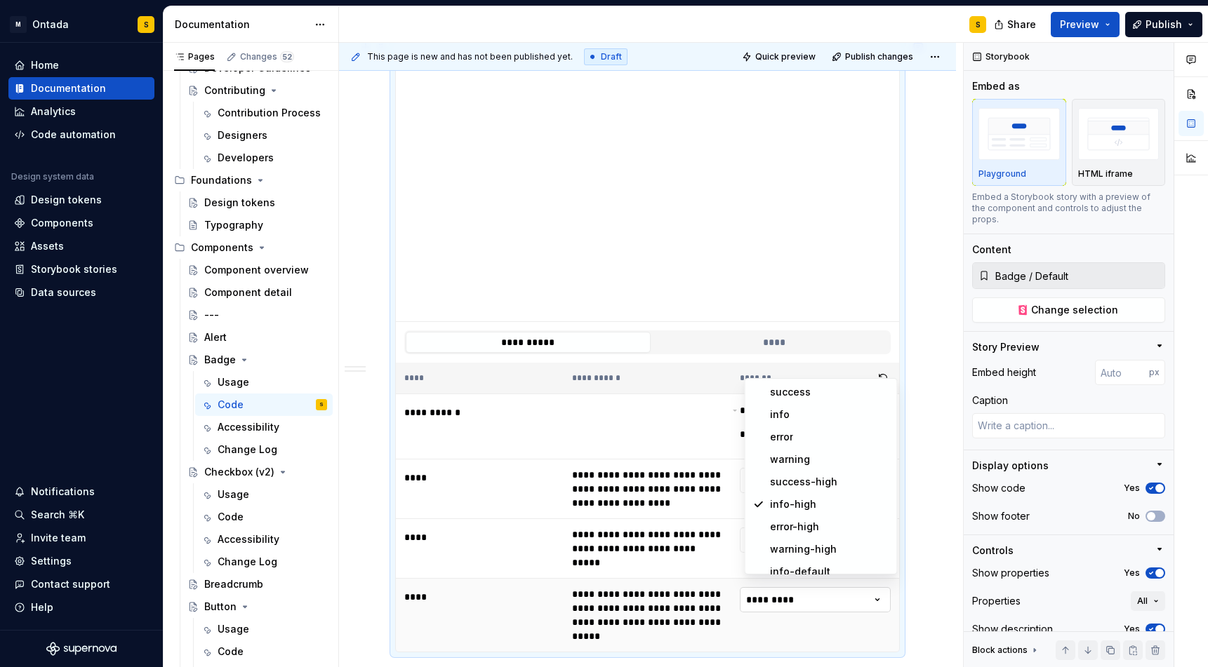
click at [815, 592] on html "M Ontada S Home Documentation Analytics Code automation Design system data Desi…" at bounding box center [604, 333] width 1208 height 667
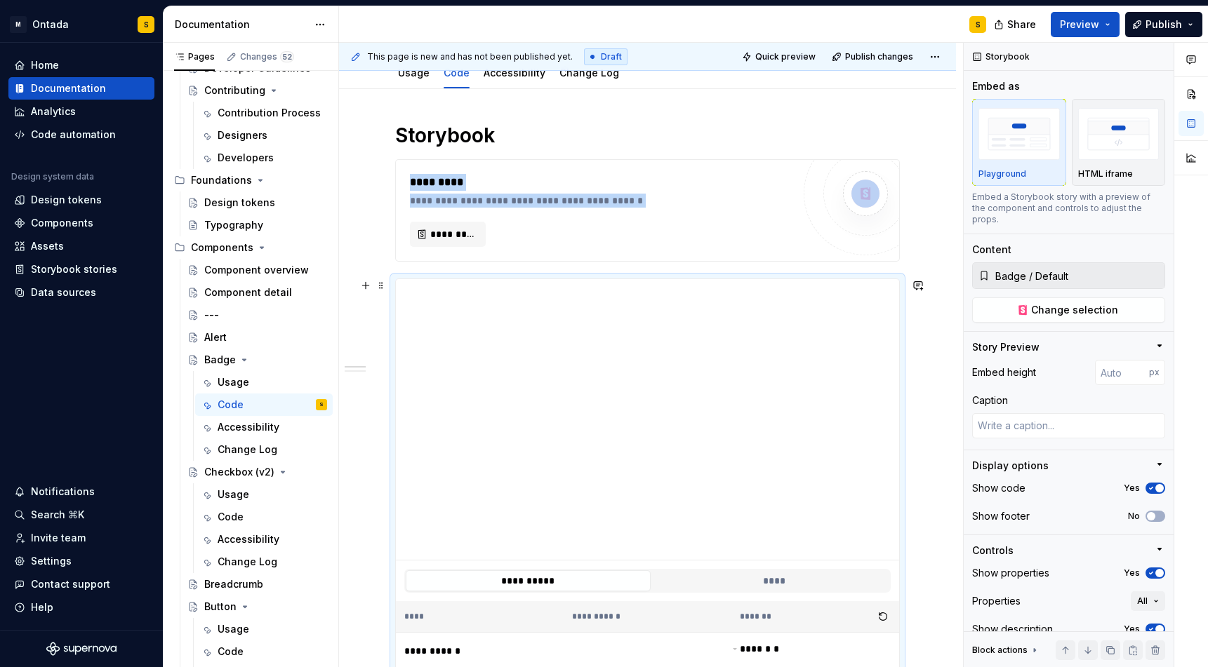
scroll to position [247, 0]
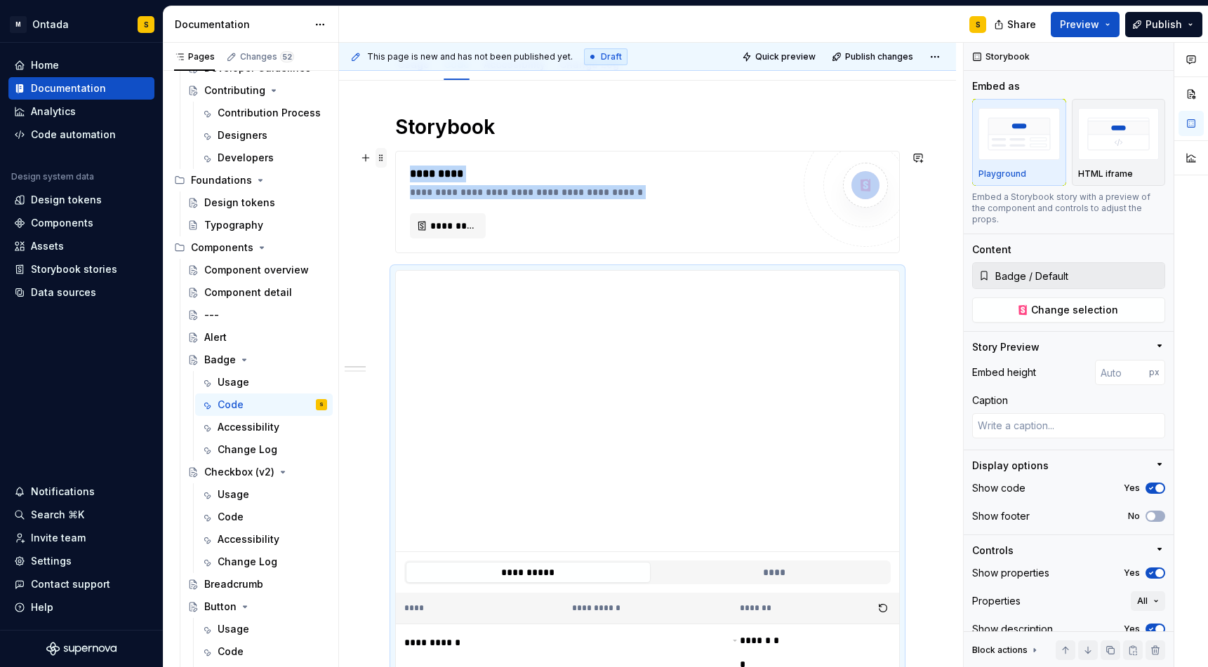
click at [380, 164] on span at bounding box center [380, 158] width 11 height 20
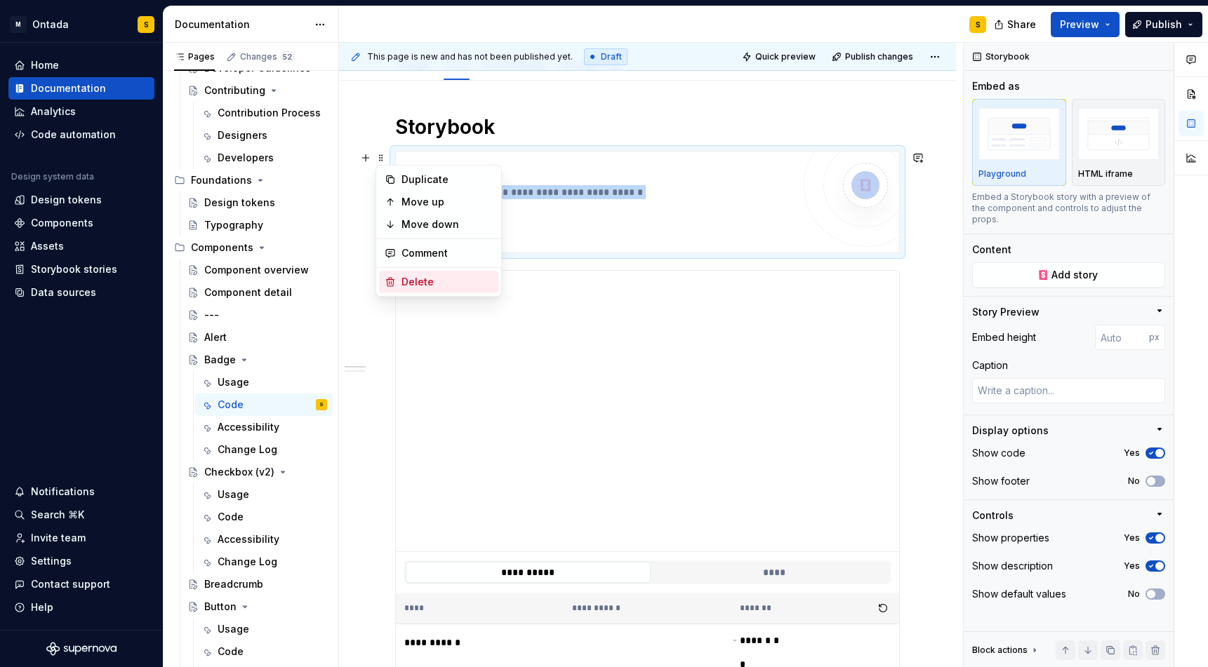
click at [425, 284] on div "Delete" at bounding box center [446, 282] width 91 height 14
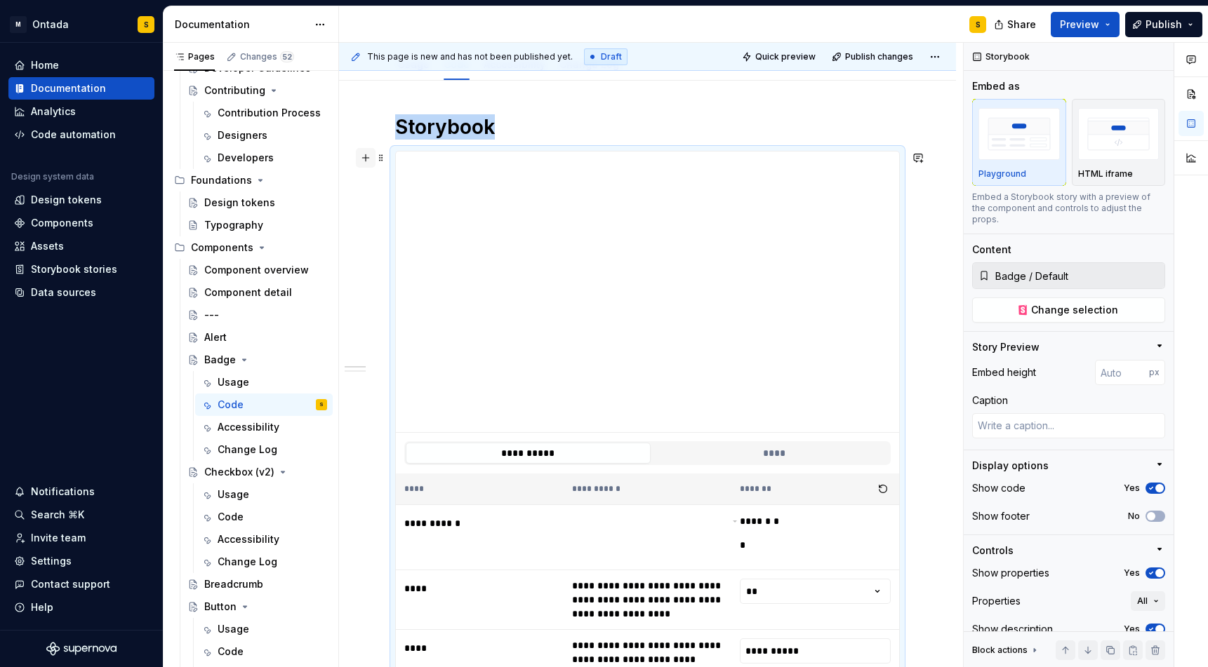
click at [370, 159] on button "button" at bounding box center [366, 158] width 20 height 20
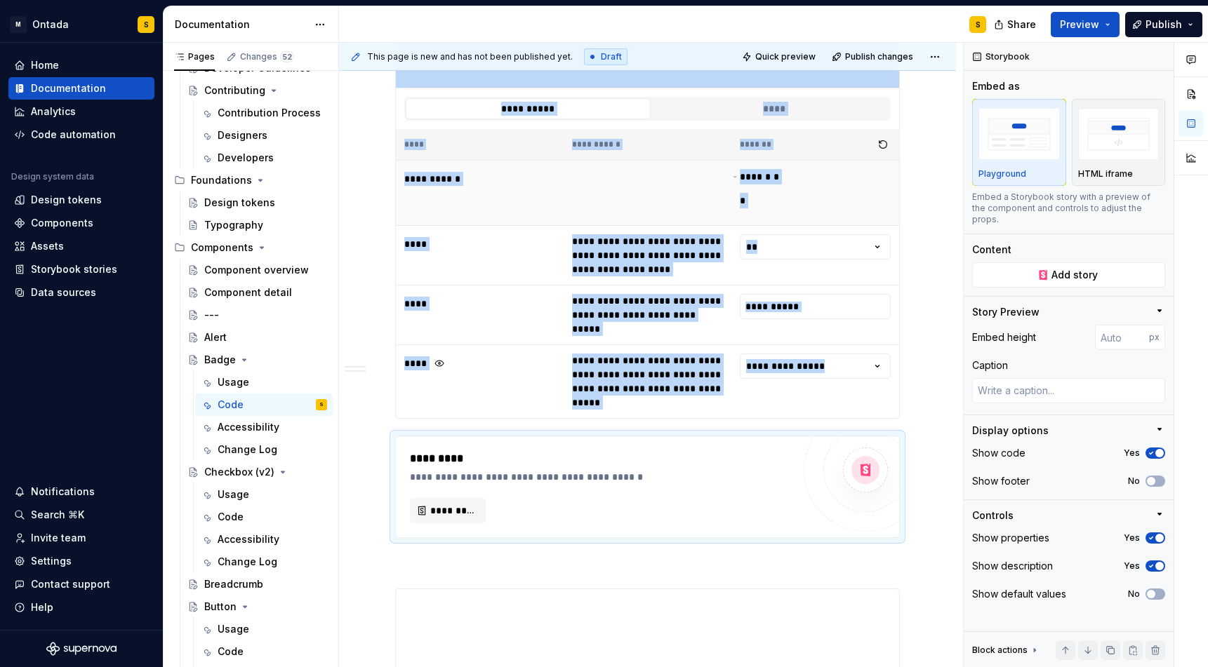
scroll to position [601, 0]
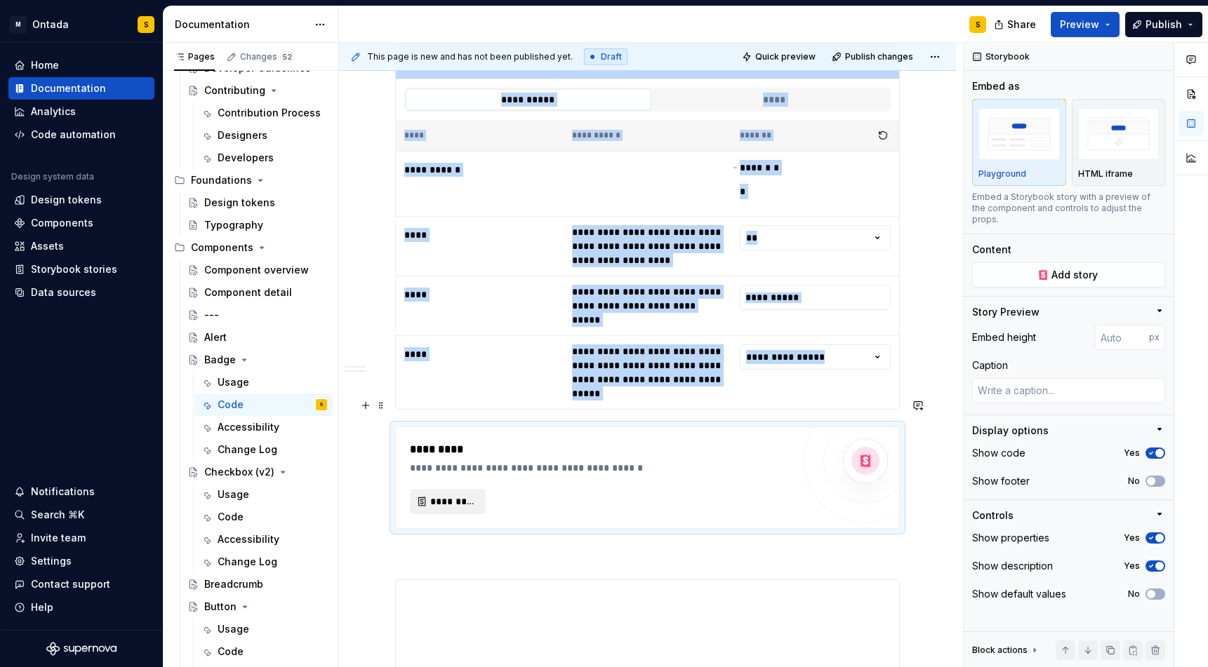
click at [464, 495] on span "*********" at bounding box center [453, 502] width 46 height 14
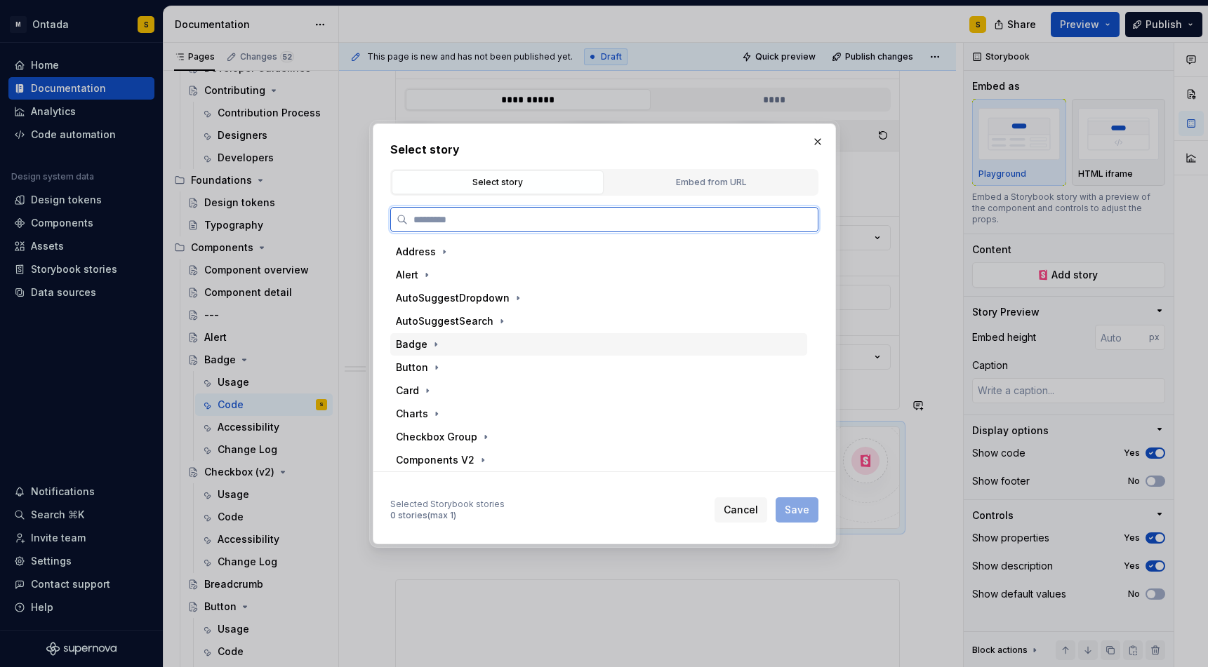
click at [426, 352] on div "Badge" at bounding box center [598, 344] width 417 height 22
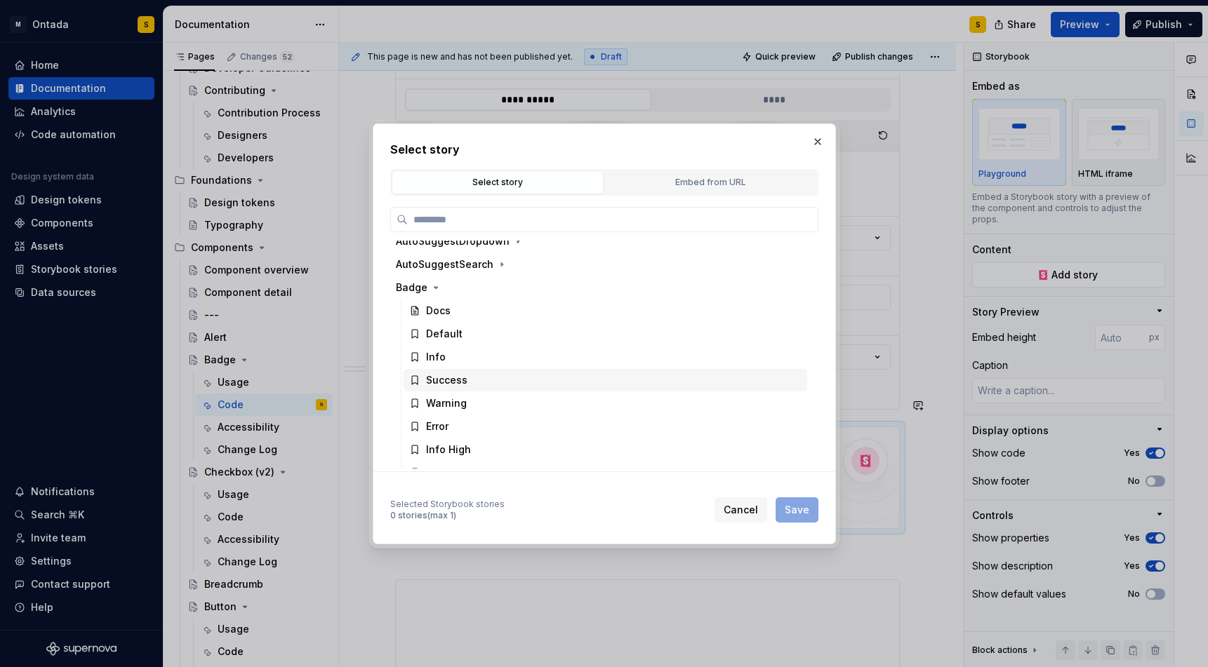
scroll to position [0, 0]
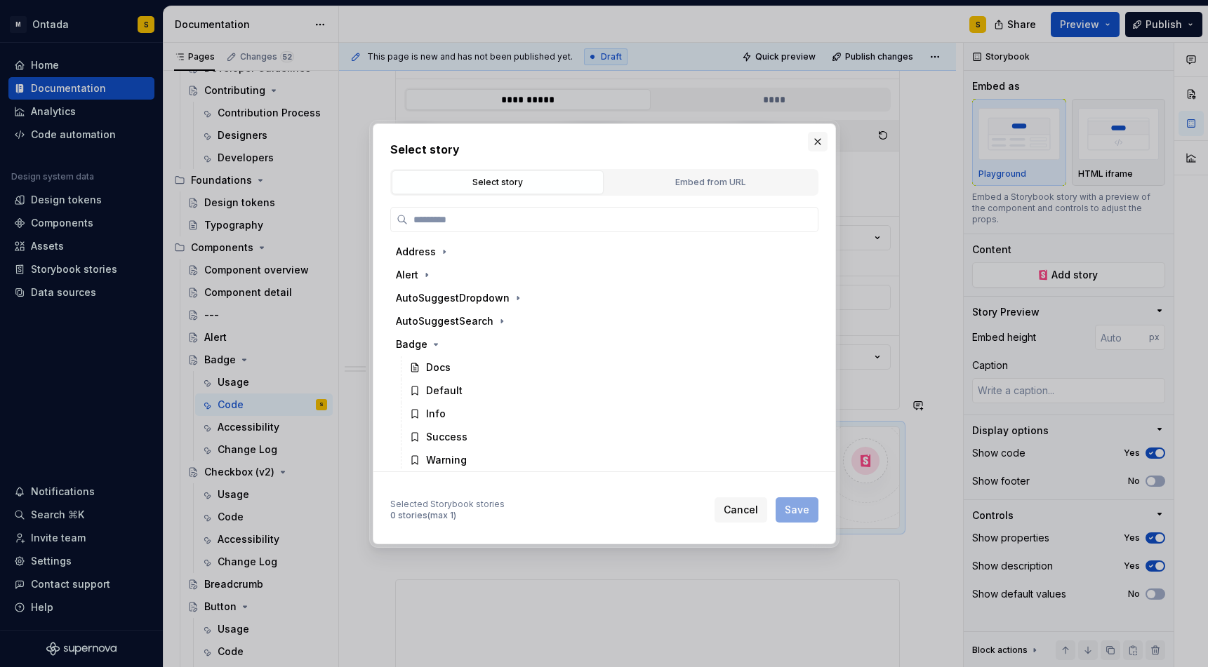
click at [820, 142] on button "button" at bounding box center [818, 142] width 20 height 20
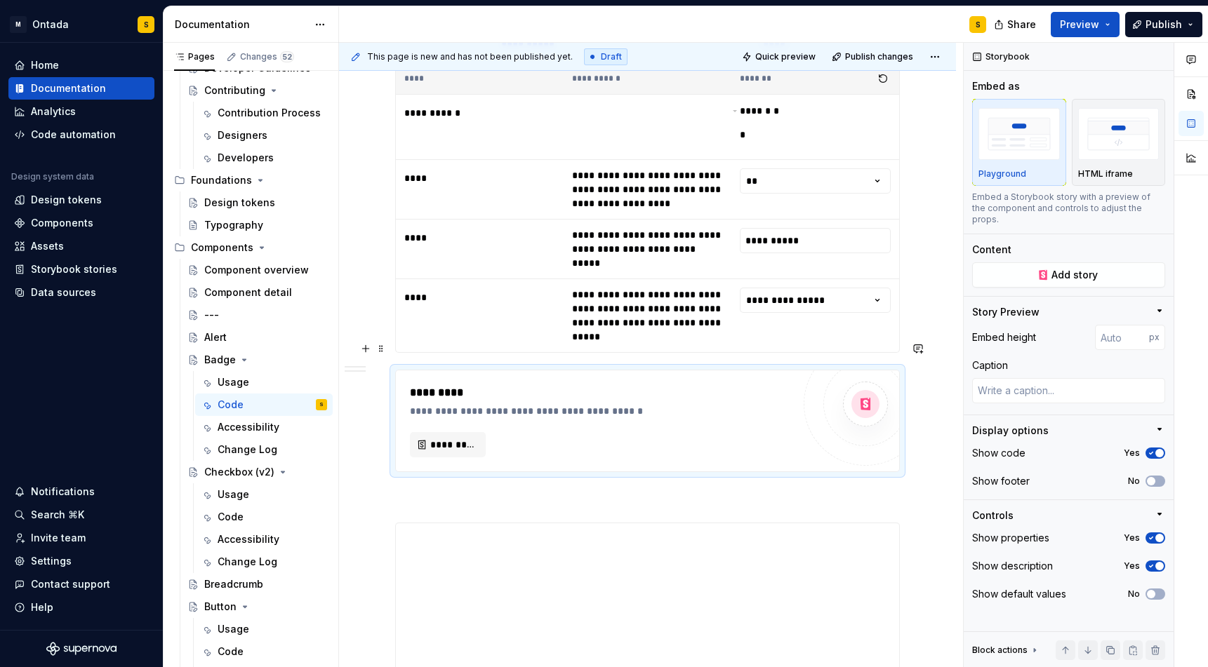
scroll to position [730, 0]
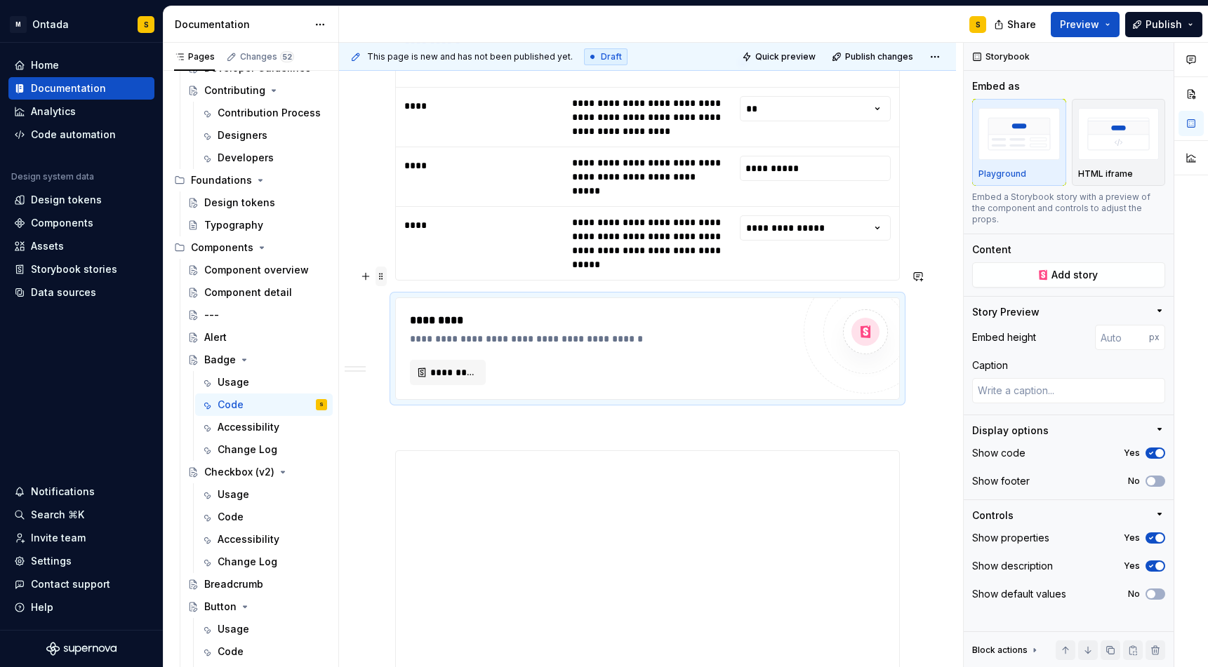
click at [382, 275] on span at bounding box center [380, 277] width 11 height 20
click at [422, 395] on div "Delete" at bounding box center [446, 401] width 91 height 14
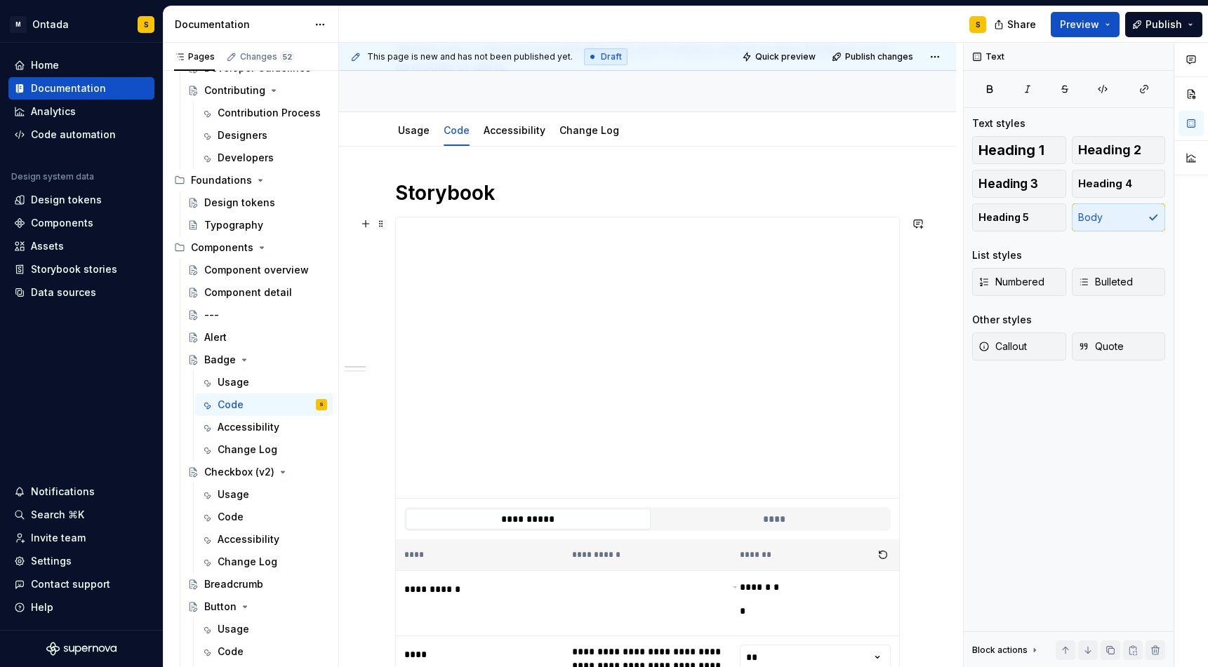
scroll to position [271, 0]
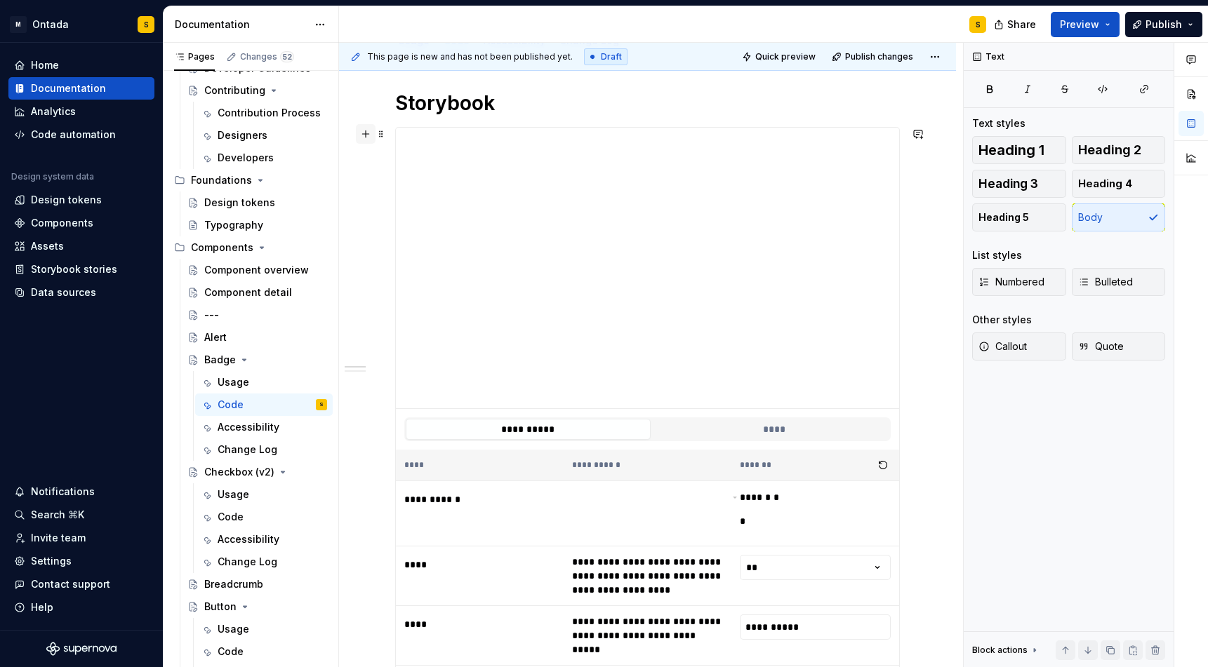
click at [364, 131] on button "button" at bounding box center [366, 134] width 20 height 20
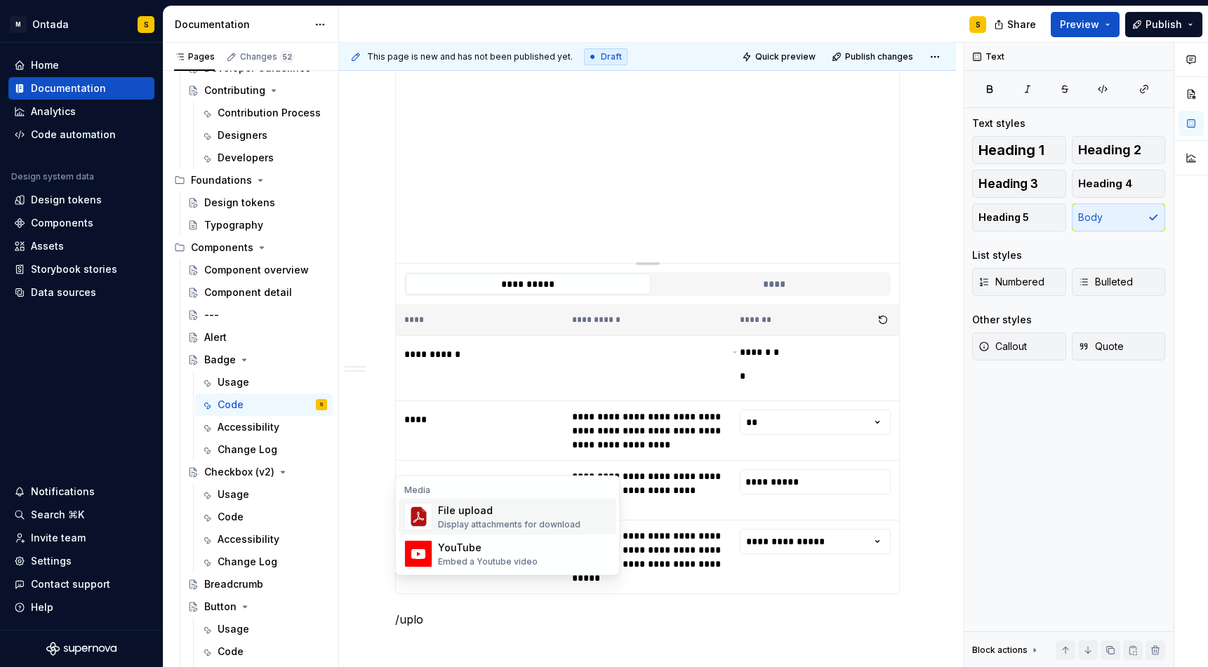
scroll to position [472, 0]
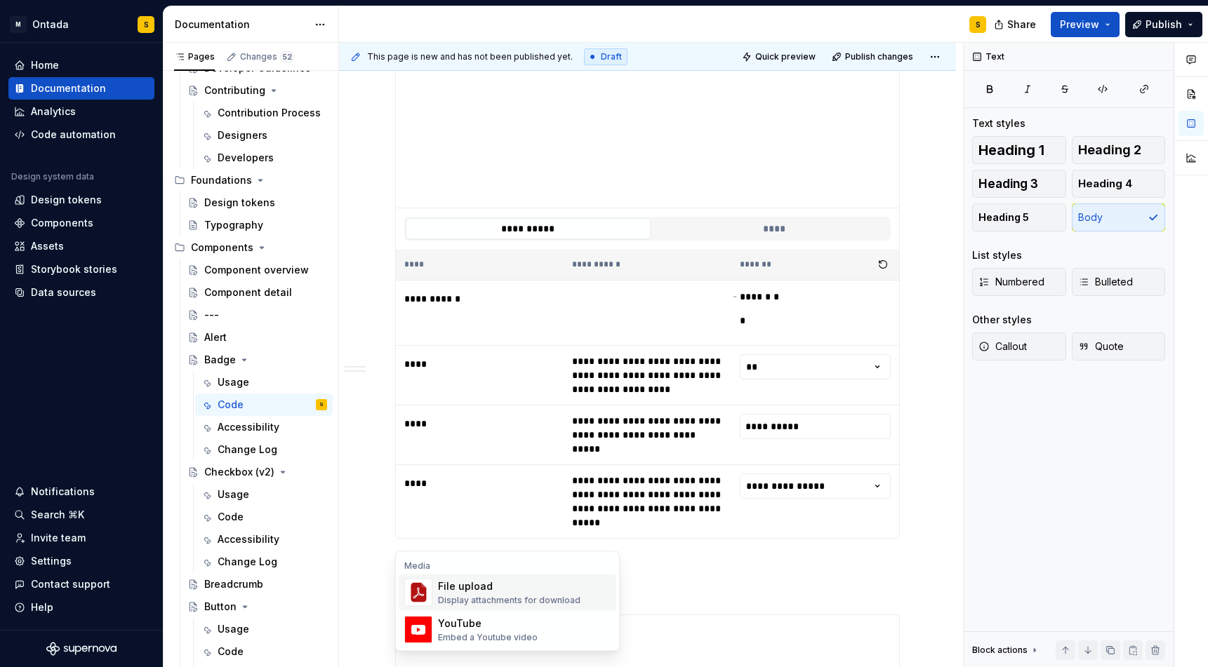
click at [462, 598] on div "Display attachments for download" at bounding box center [509, 600] width 142 height 11
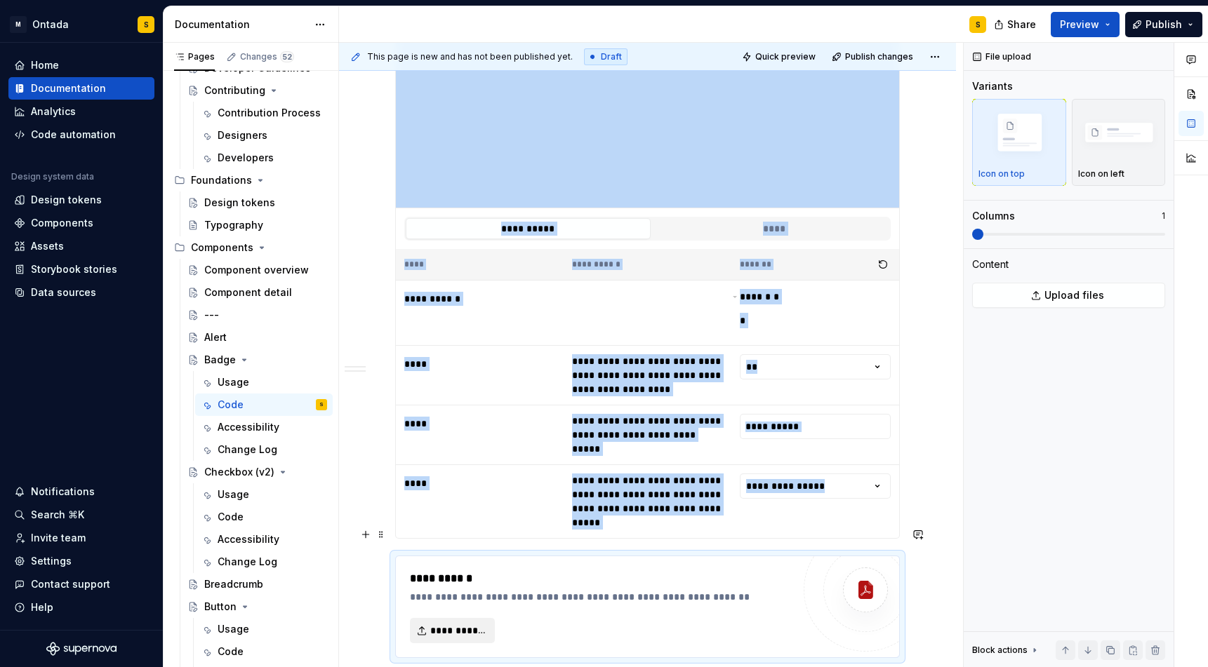
click at [458, 624] on span "**********" at bounding box center [457, 631] width 55 height 14
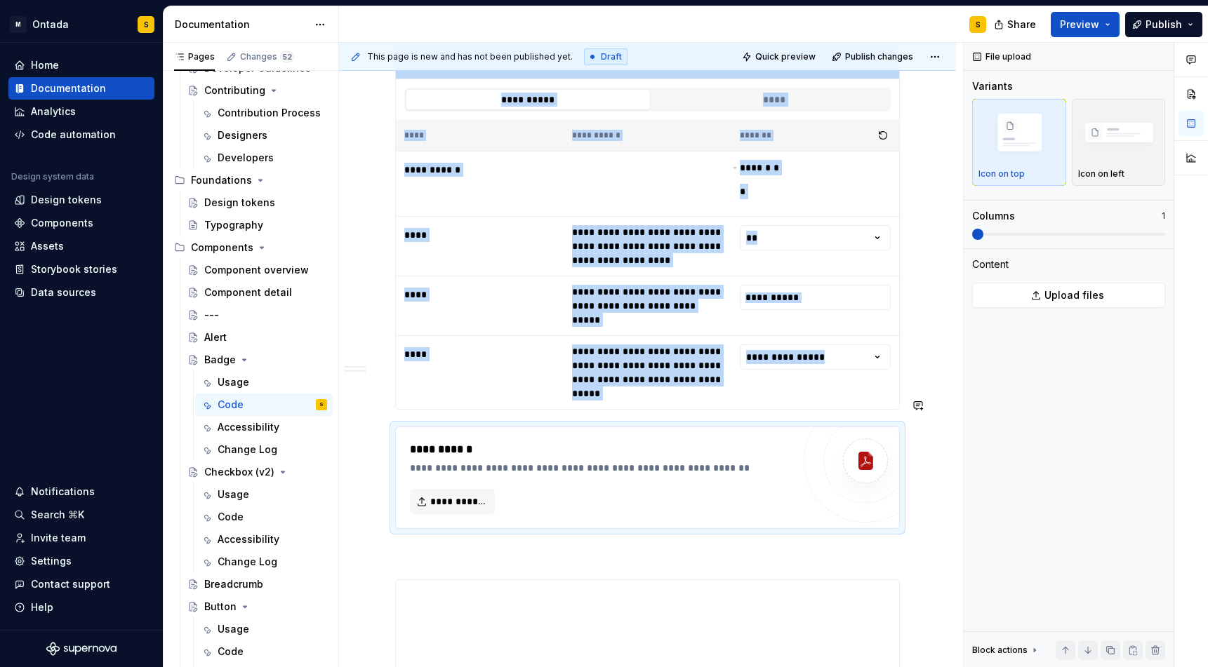
scroll to position [610, 0]
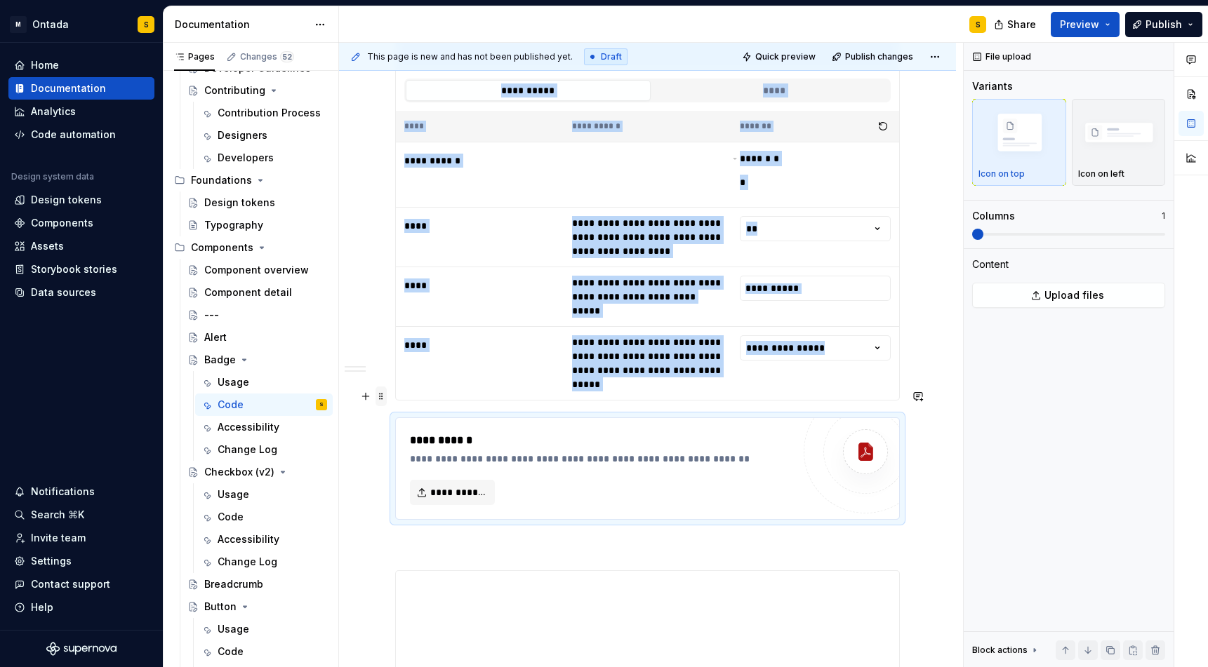
click at [384, 397] on span at bounding box center [380, 397] width 11 height 20
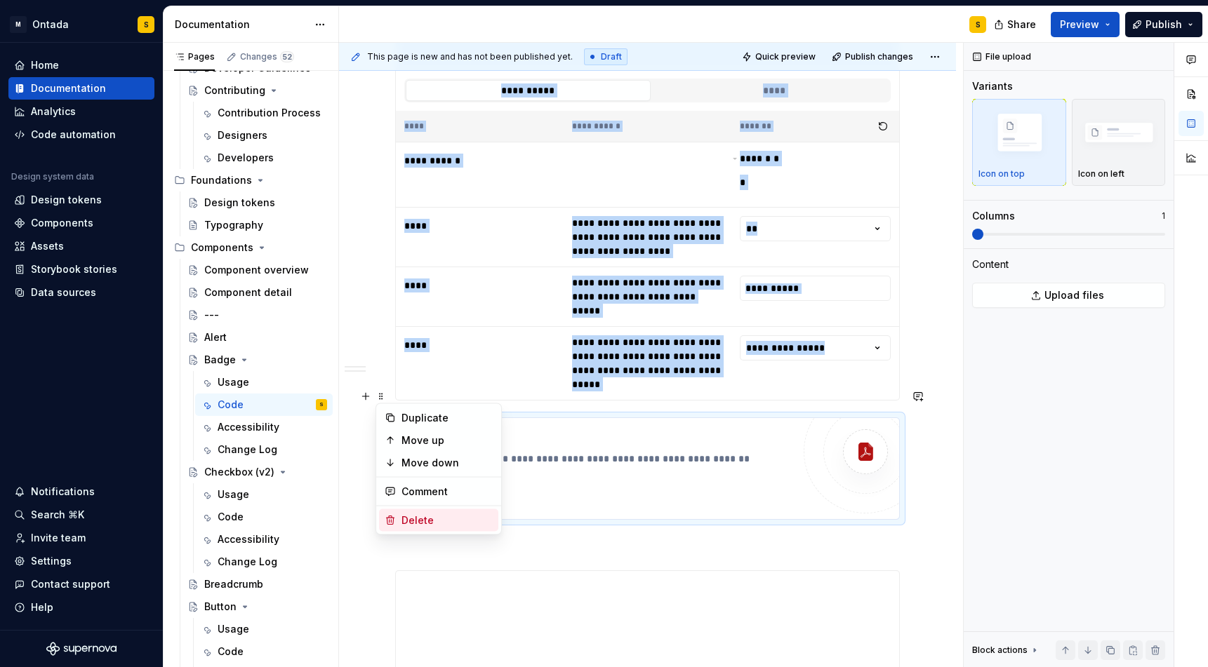
click at [425, 519] on div "Delete" at bounding box center [446, 521] width 91 height 14
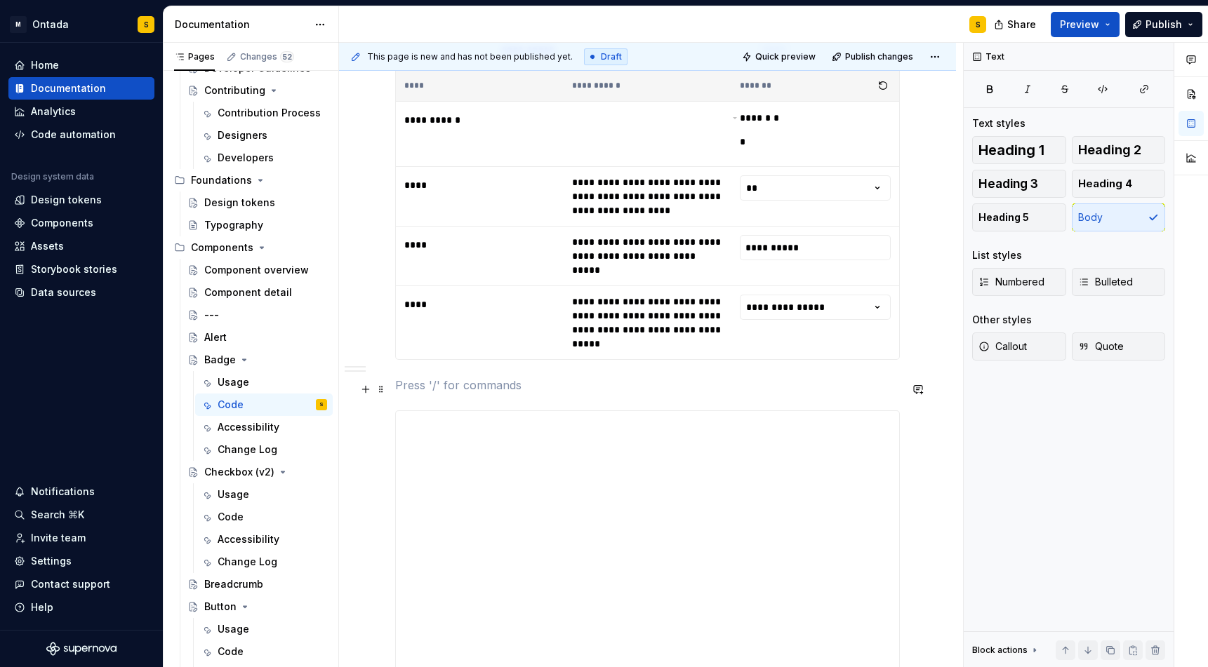
scroll to position [659, 0]
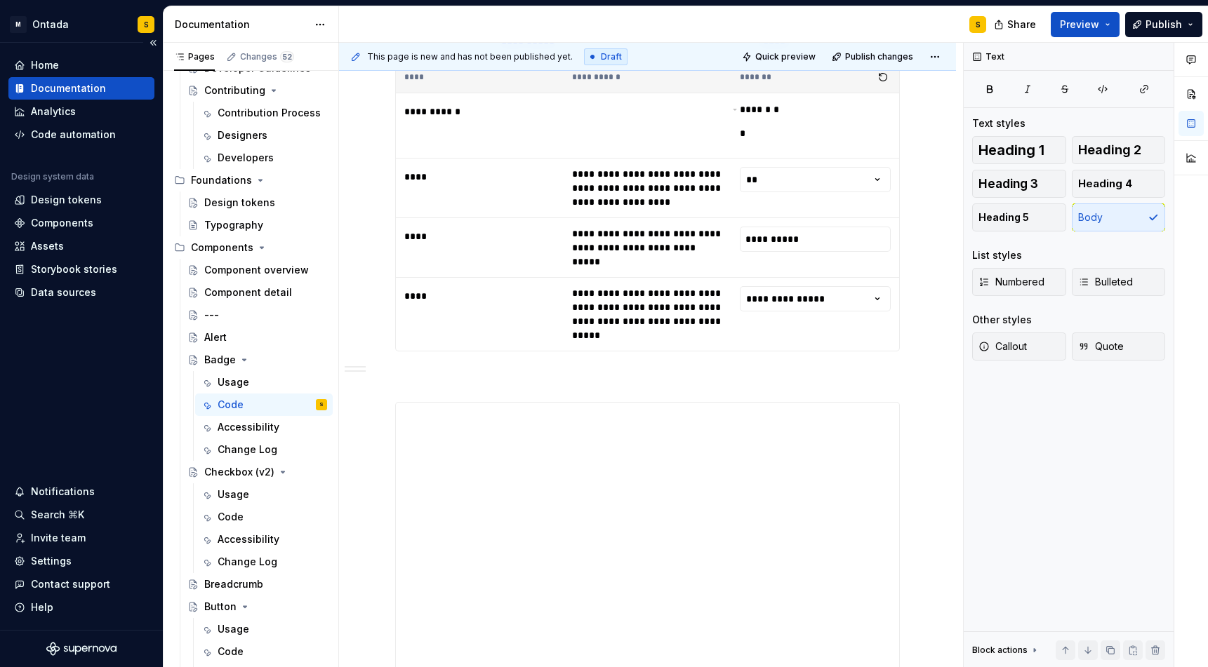
click at [40, 439] on div "Home Documentation Analytics Code automation Design system data Design tokens C…" at bounding box center [81, 336] width 163 height 587
click at [84, 200] on div "Design tokens" at bounding box center [66, 200] width 71 height 14
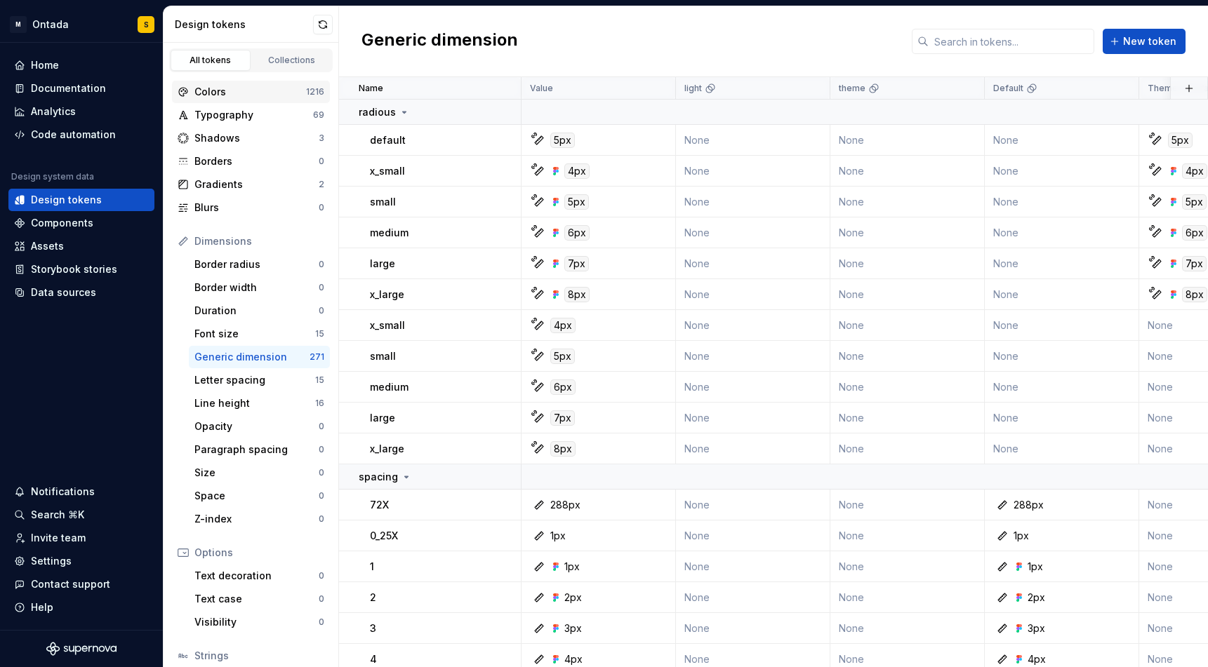
click at [201, 89] on div "Colors" at bounding box center [250, 92] width 112 height 14
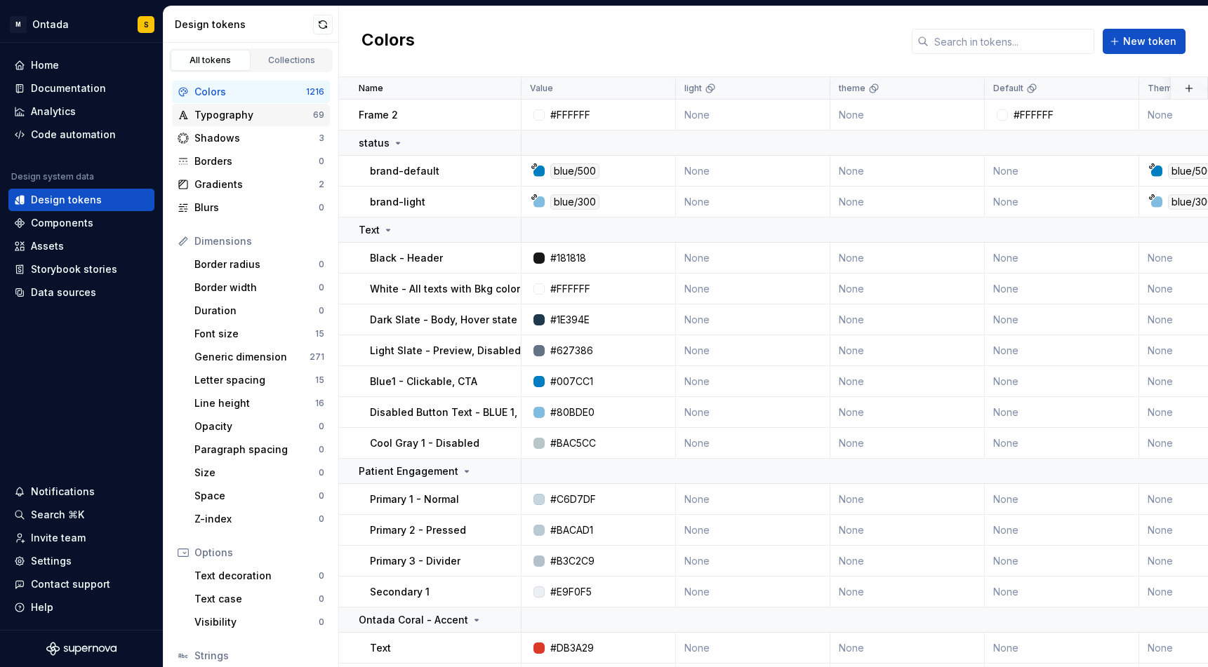
click at [214, 117] on div "Typography" at bounding box center [253, 115] width 119 height 14
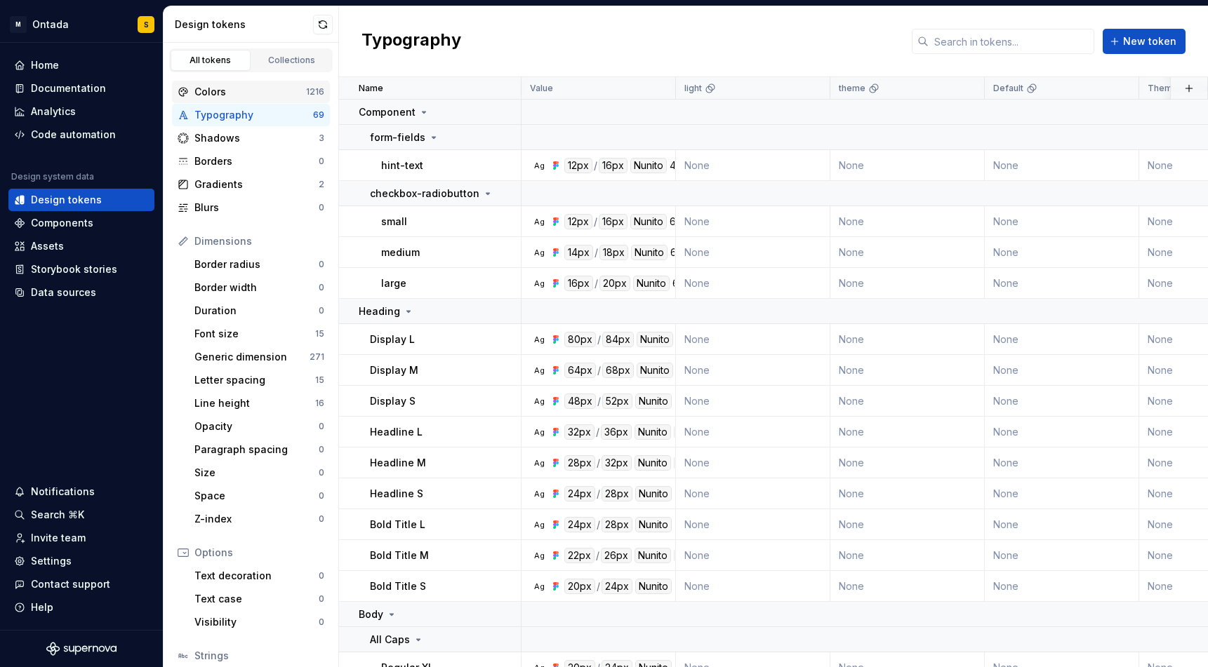
click at [231, 94] on div "Colors" at bounding box center [250, 92] width 112 height 14
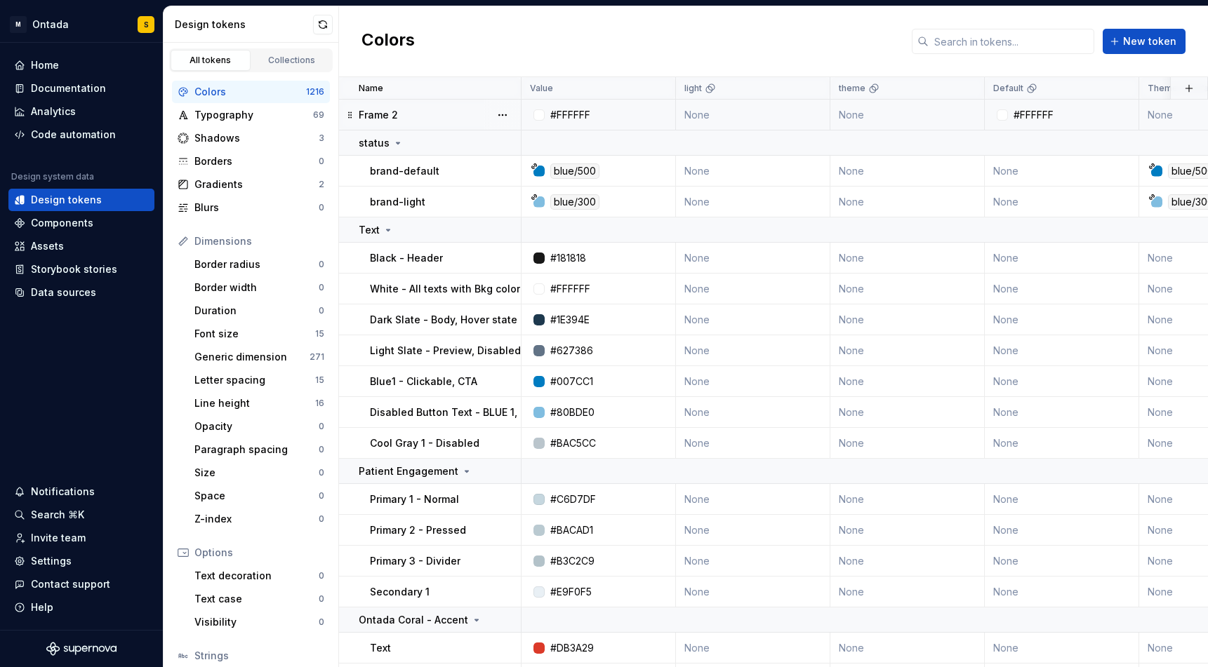
click at [482, 121] on div "Frame 2" at bounding box center [439, 115] width 161 height 14
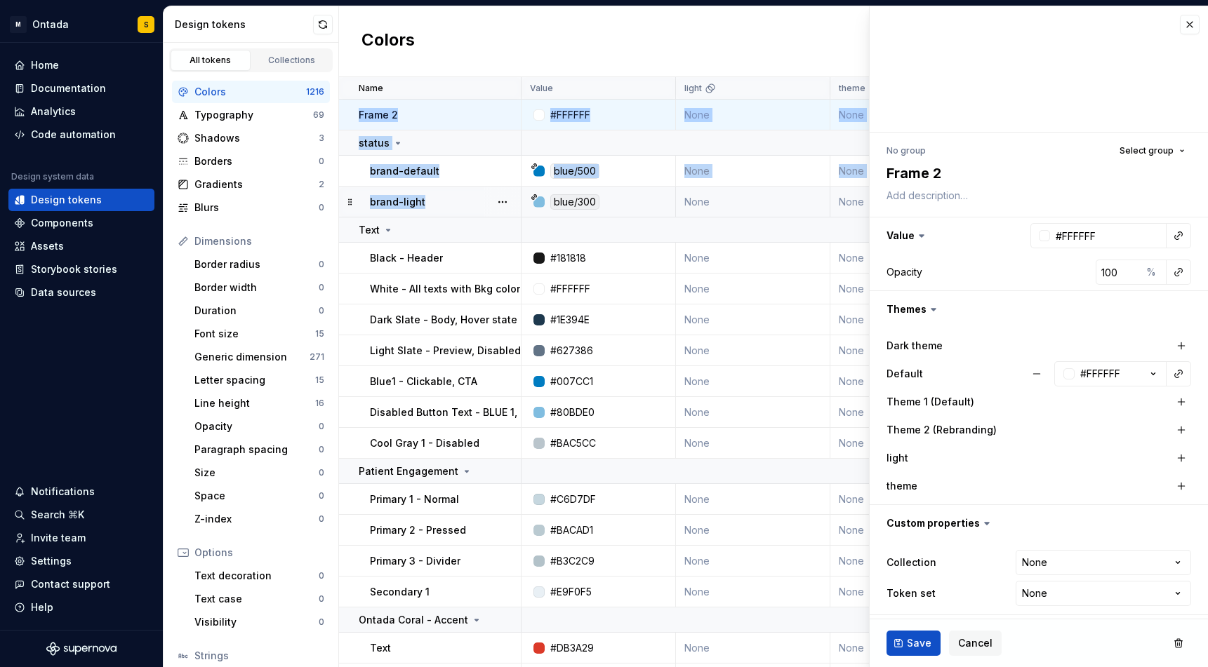
click at [465, 203] on div "brand-light" at bounding box center [445, 202] width 150 height 14
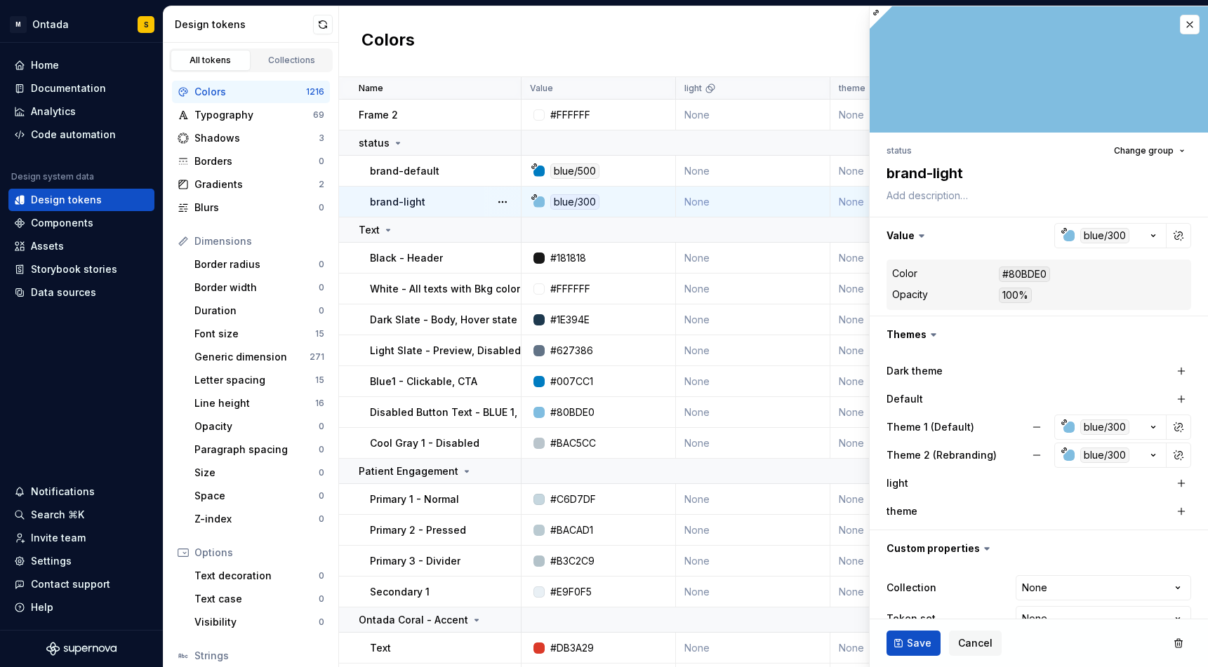
click at [490, 207] on div at bounding box center [502, 202] width 36 height 30
click at [869, 27] on button "button" at bounding box center [1190, 25] width 20 height 20
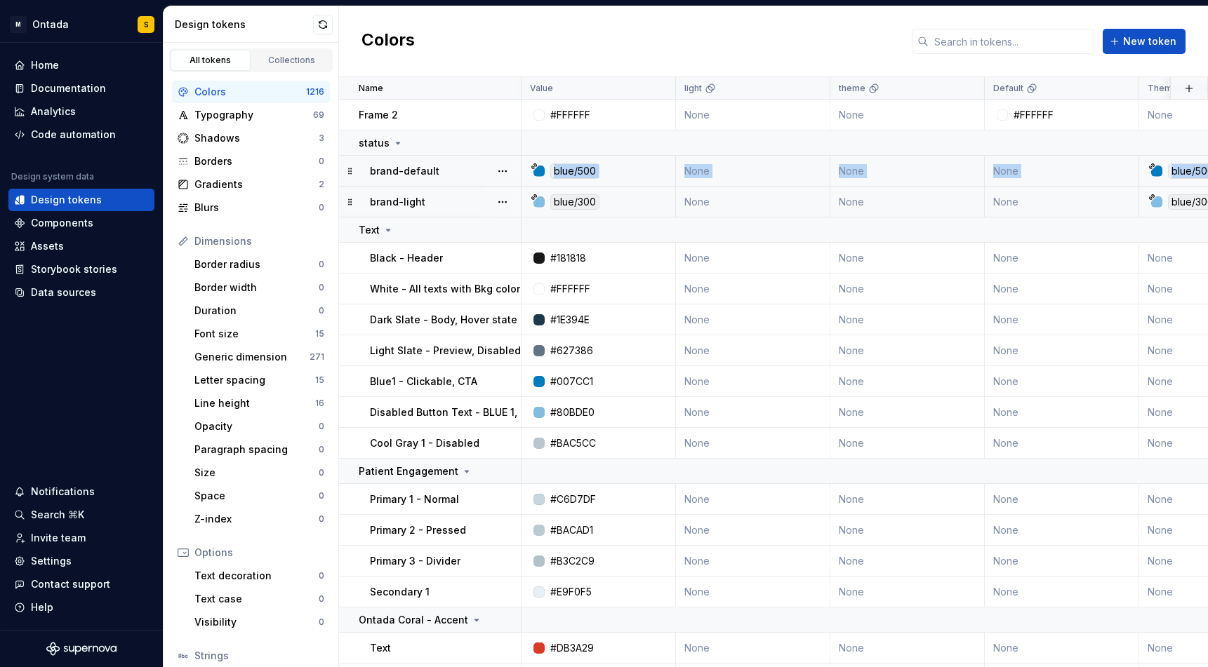
click at [455, 173] on div "brand-default" at bounding box center [445, 171] width 150 height 14
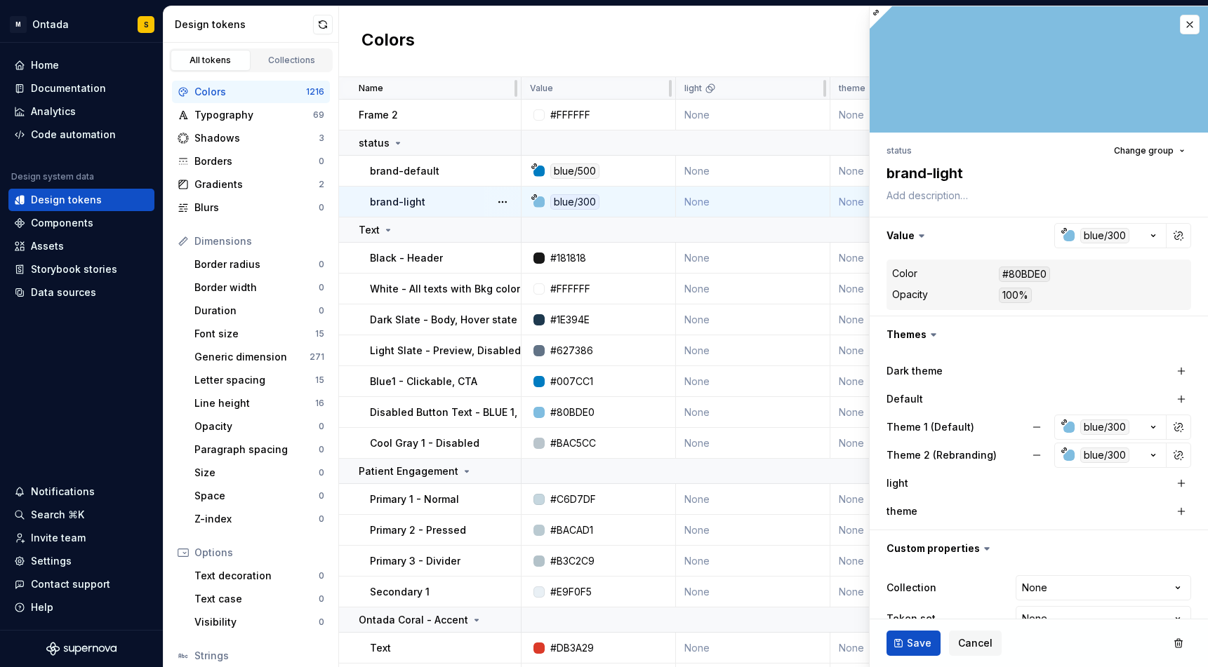
click at [526, 51] on div "Colors New token" at bounding box center [773, 41] width 869 height 71
click at [869, 22] on button "button" at bounding box center [1190, 25] width 20 height 20
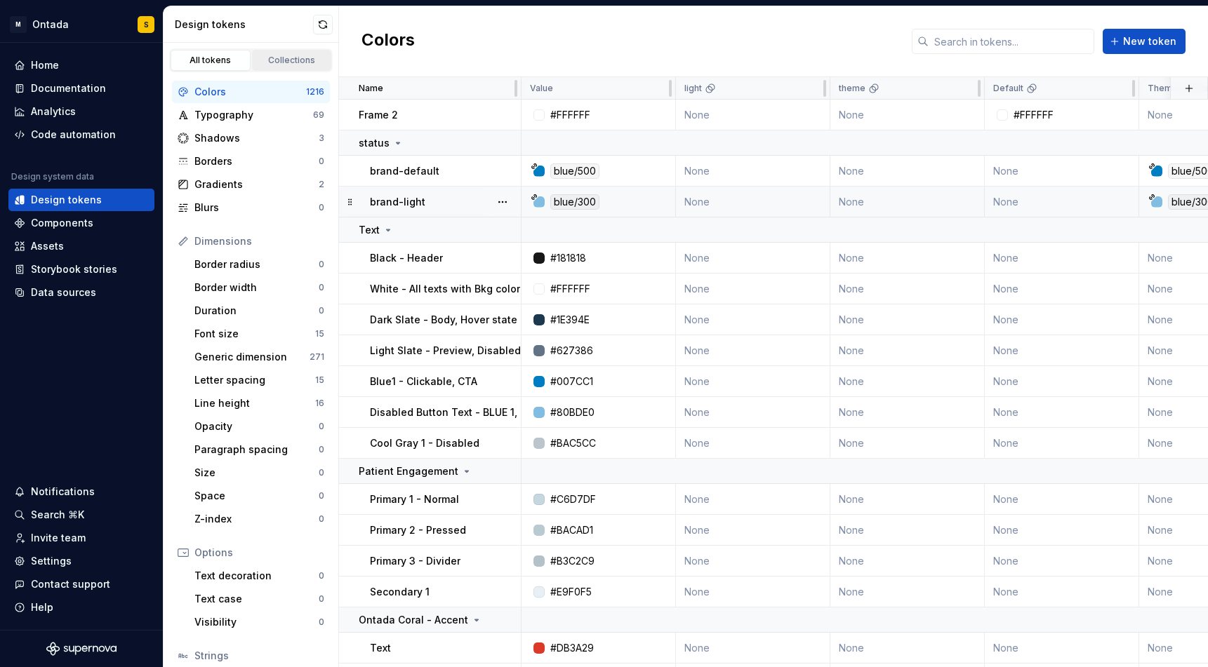
click at [295, 68] on link "Collections" at bounding box center [292, 60] width 80 height 21
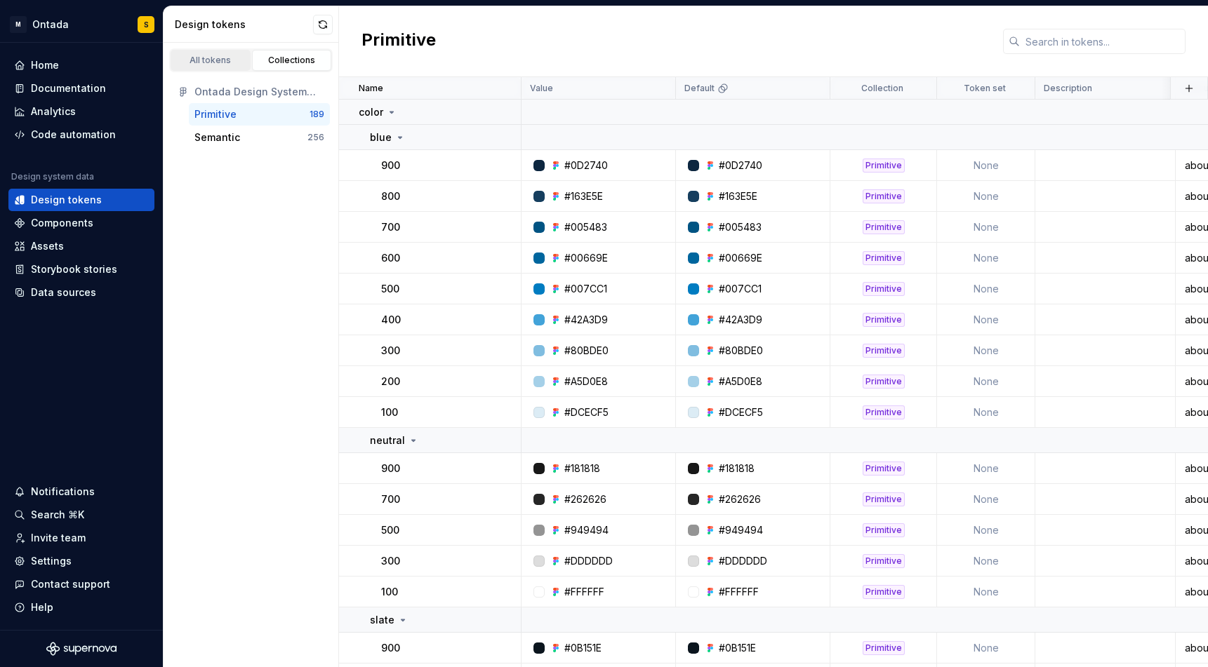
click at [218, 67] on link "All tokens" at bounding box center [211, 60] width 80 height 21
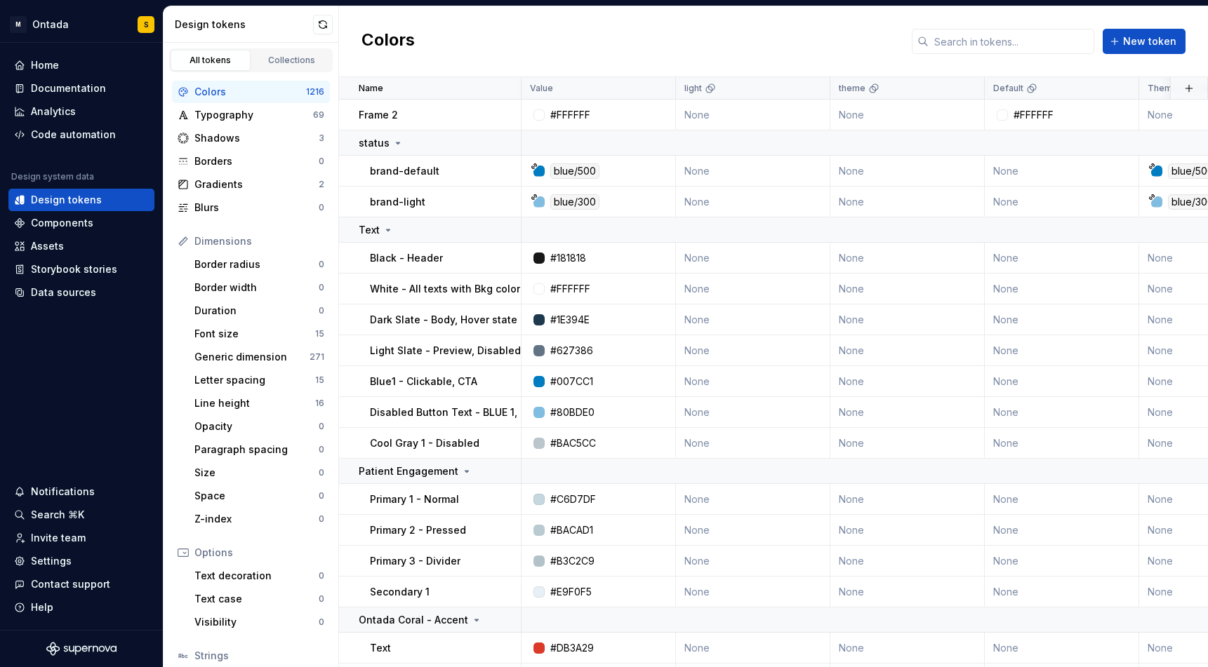
click at [284, 73] on div "Colors 1216 Typography 69 Shadows 3 Borders 0 Gradients 2 Blurs 0 Dimensions Bo…" at bounding box center [251, 420] width 175 height 696
click at [298, 66] on link "Collections" at bounding box center [292, 60] width 80 height 21
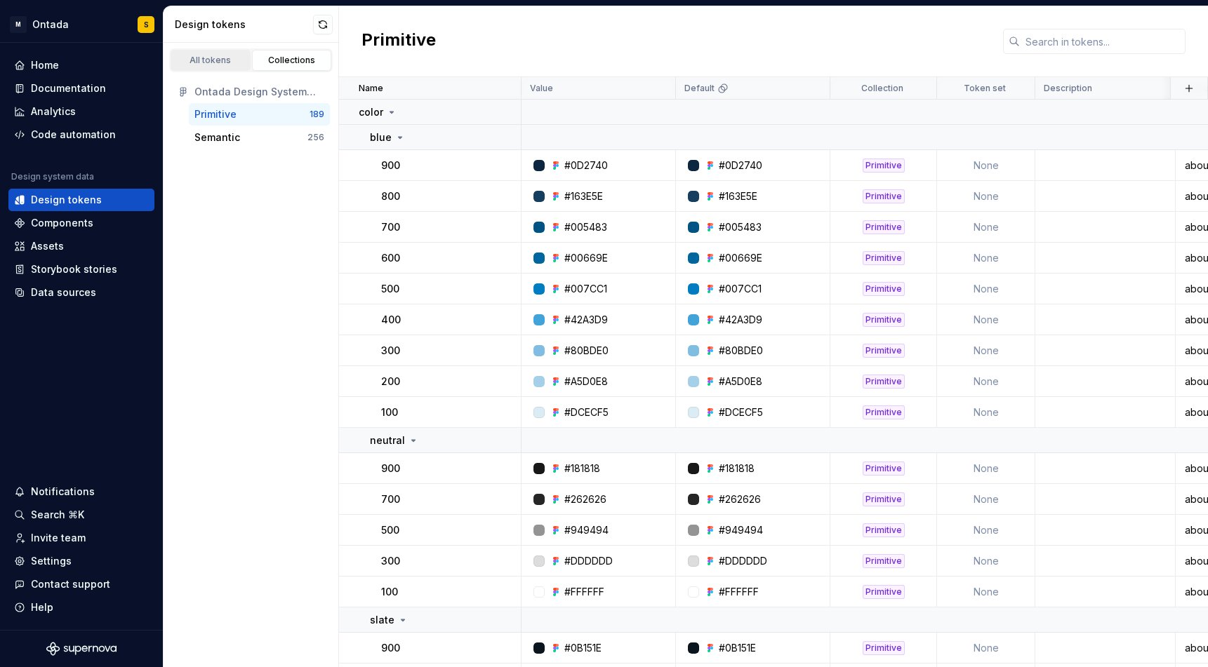
click at [221, 65] on div "All tokens" at bounding box center [210, 60] width 70 height 11
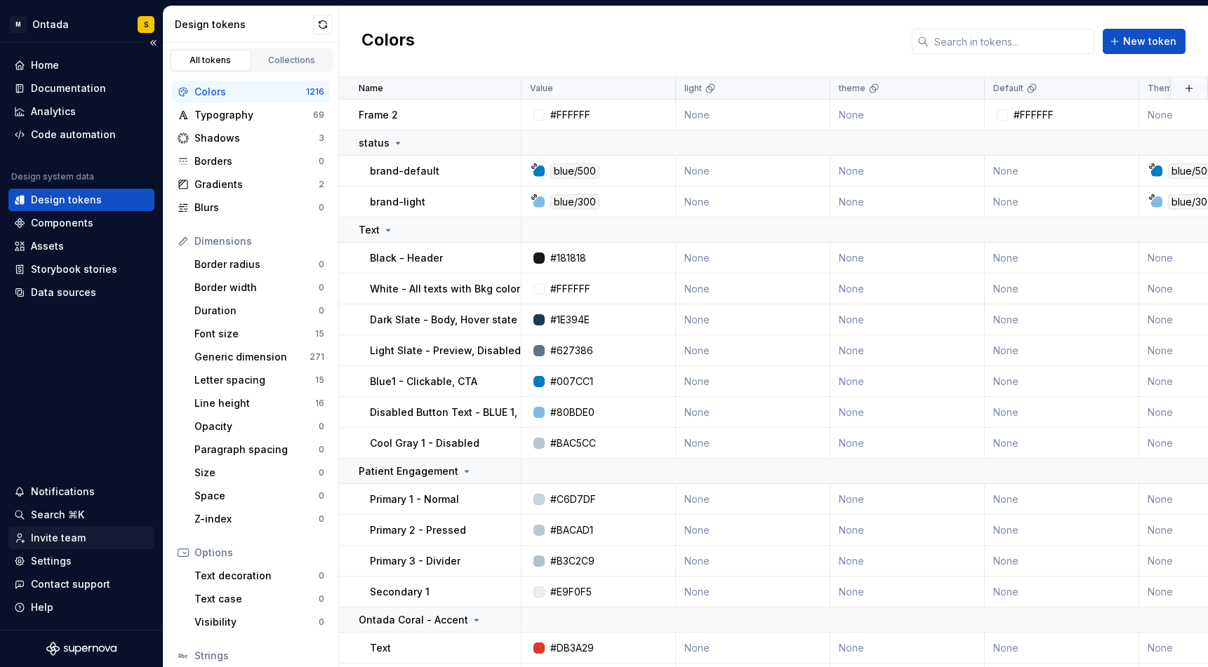
click at [68, 540] on div "Invite team" at bounding box center [58, 538] width 55 height 14
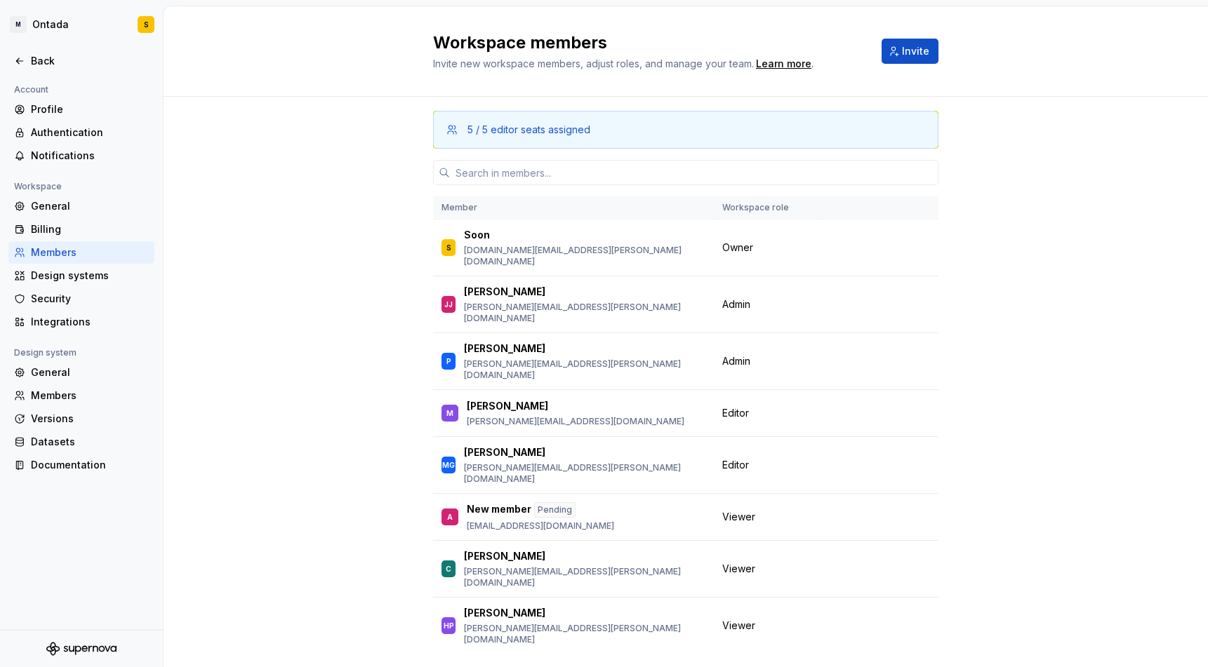
drag, startPoint x: 312, startPoint y: 218, endPoint x: 141, endPoint y: 174, distance: 176.2
click at [311, 217] on div "5 / 5 editor seats assigned Member Workspace role S [PERSON_NAME] [DOMAIN_NAME]…" at bounding box center [686, 402] width 1044 height 610
click at [39, 55] on div "Back" at bounding box center [90, 61] width 118 height 14
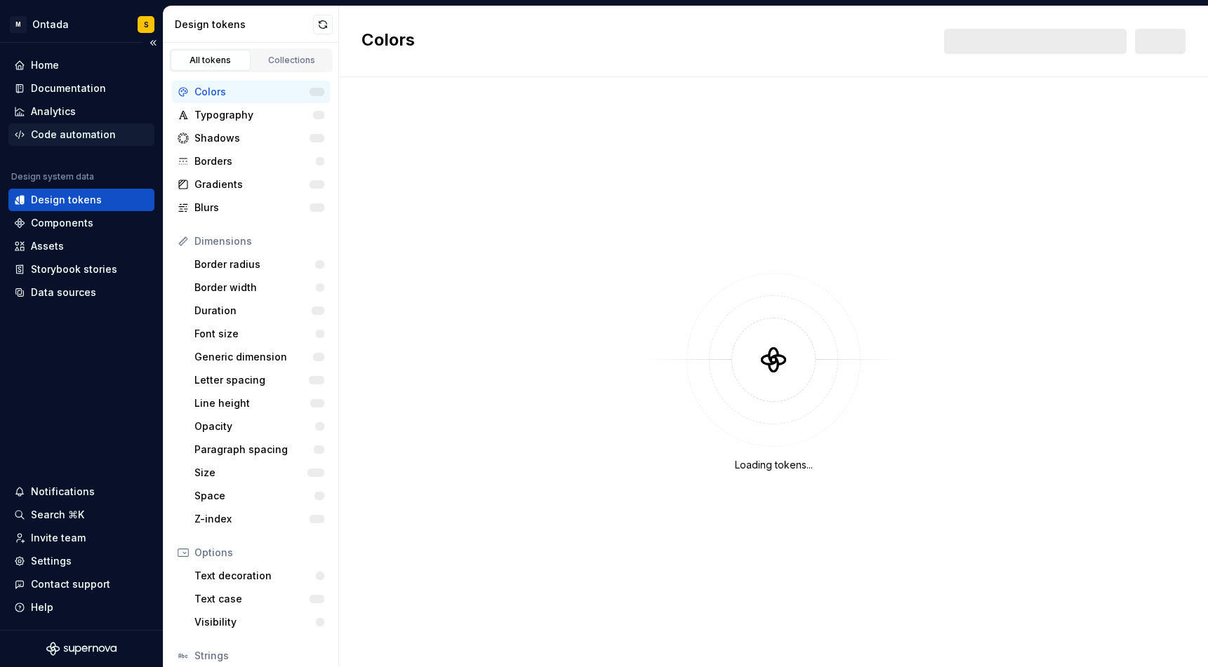
click at [97, 131] on div "Code automation" at bounding box center [73, 135] width 85 height 14
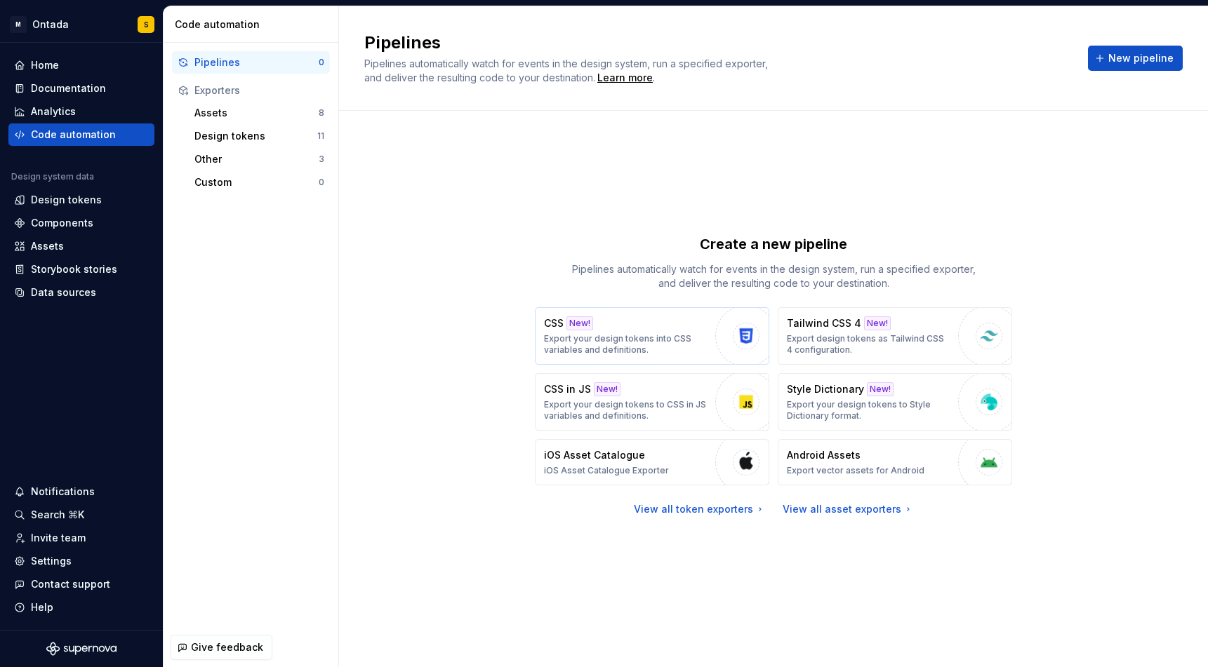
click at [676, 345] on p "Export your design tokens into CSS variables and definitions." at bounding box center [626, 344] width 164 height 22
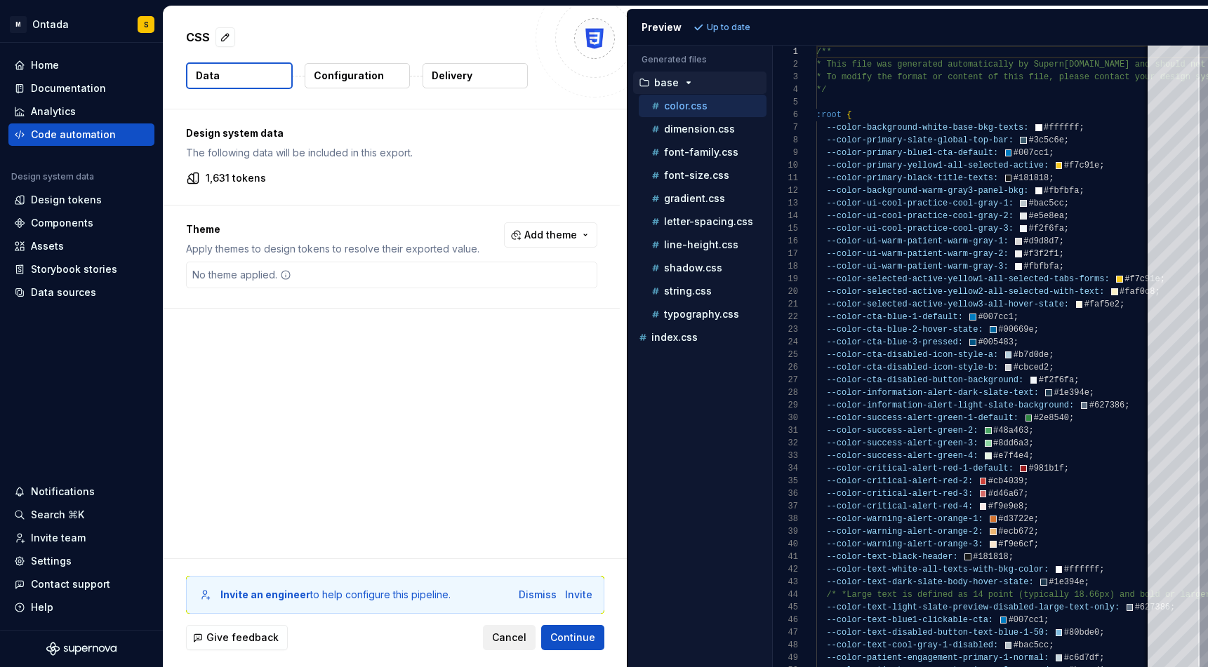
click at [512, 638] on span "Cancel" at bounding box center [509, 638] width 34 height 14
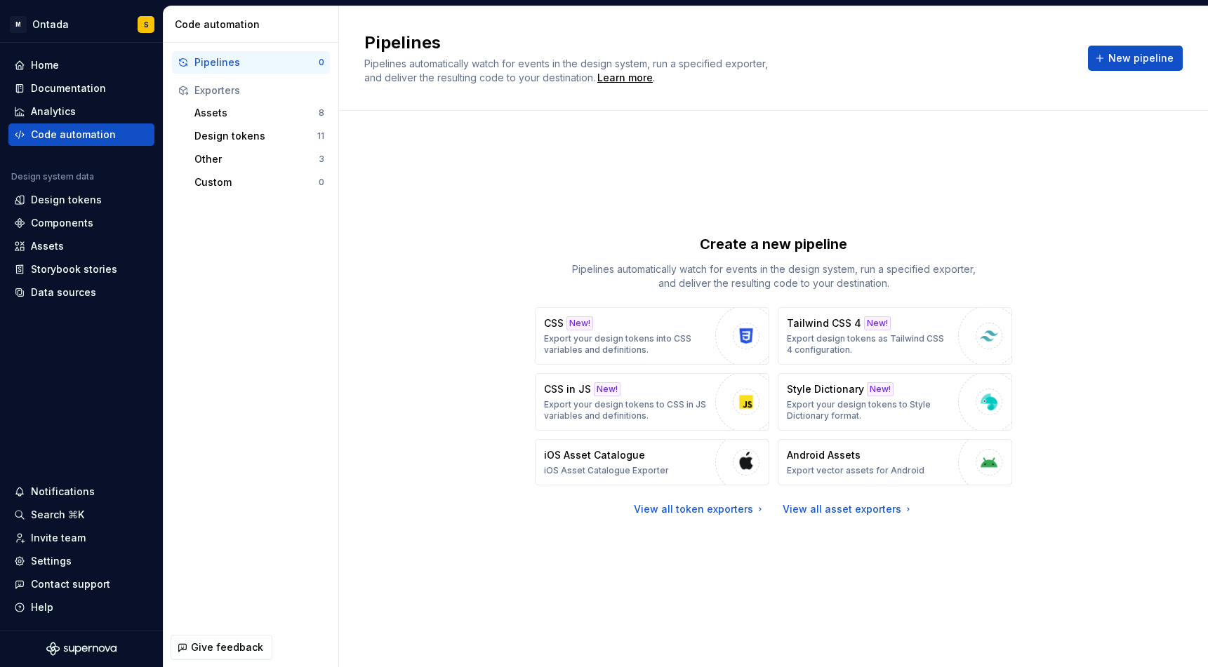
click at [613, 169] on div "Create a new pipeline Pipelines automatically watch for events in the design sy…" at bounding box center [773, 375] width 818 height 478
click at [697, 328] on div "CSS New! Export your design tokens into CSS variables and definitions." at bounding box center [626, 335] width 164 height 39
click at [651, 357] on button "CSS New! Export your design tokens into CSS variables and definitions." at bounding box center [652, 336] width 234 height 58
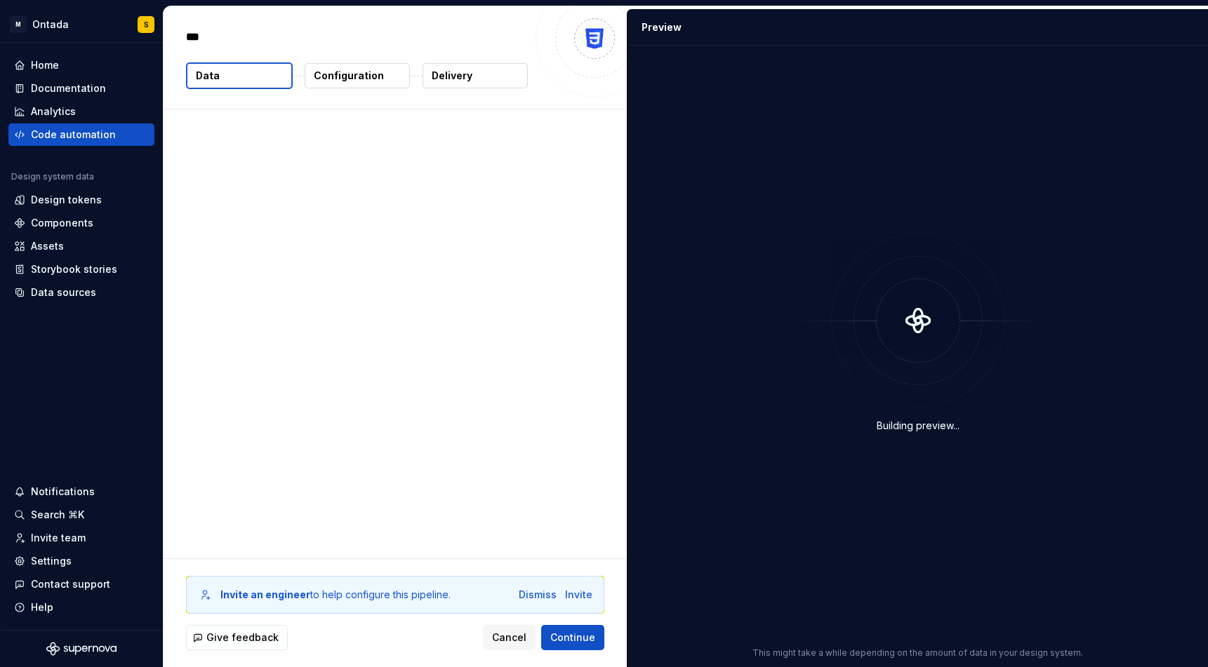
type textarea "*"
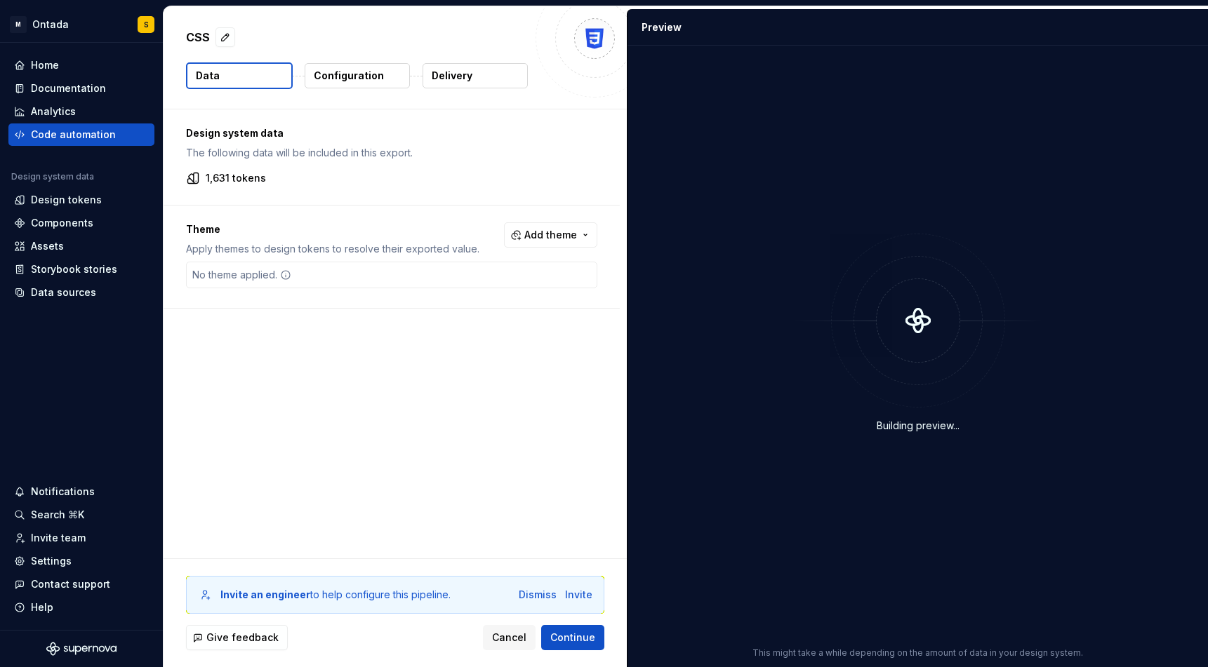
click at [354, 80] on p "Configuration" at bounding box center [349, 76] width 70 height 14
click at [465, 81] on p "Delivery" at bounding box center [452, 76] width 41 height 14
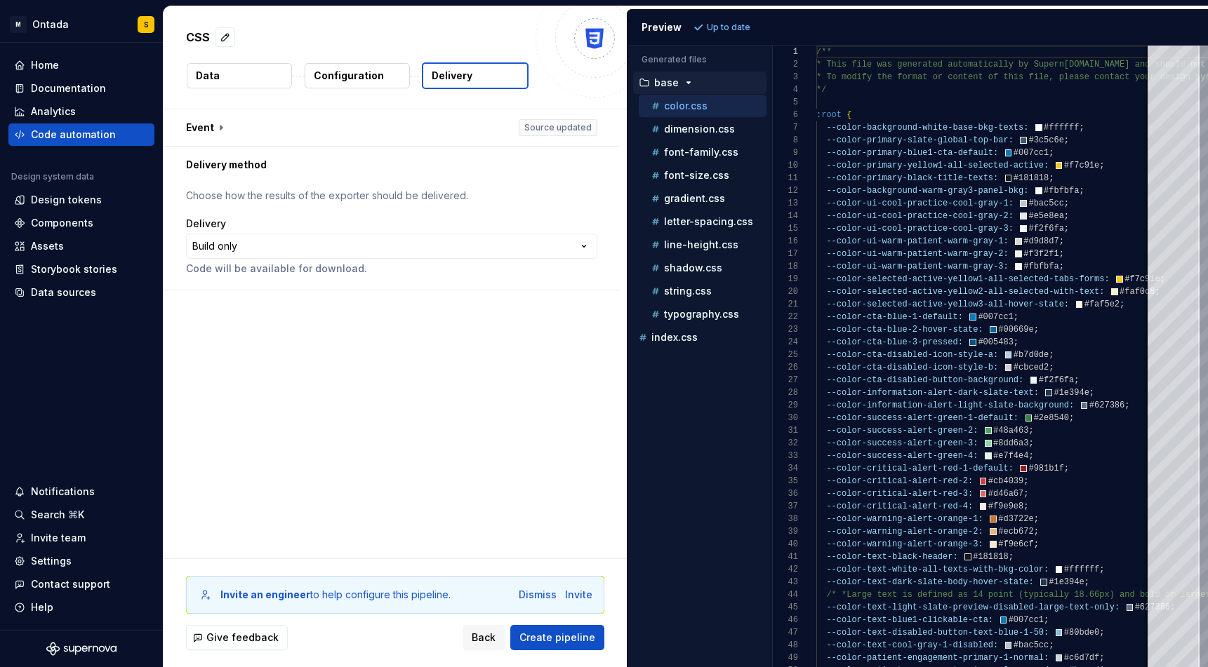
click at [472, 70] on button "Delivery" at bounding box center [475, 75] width 107 height 27
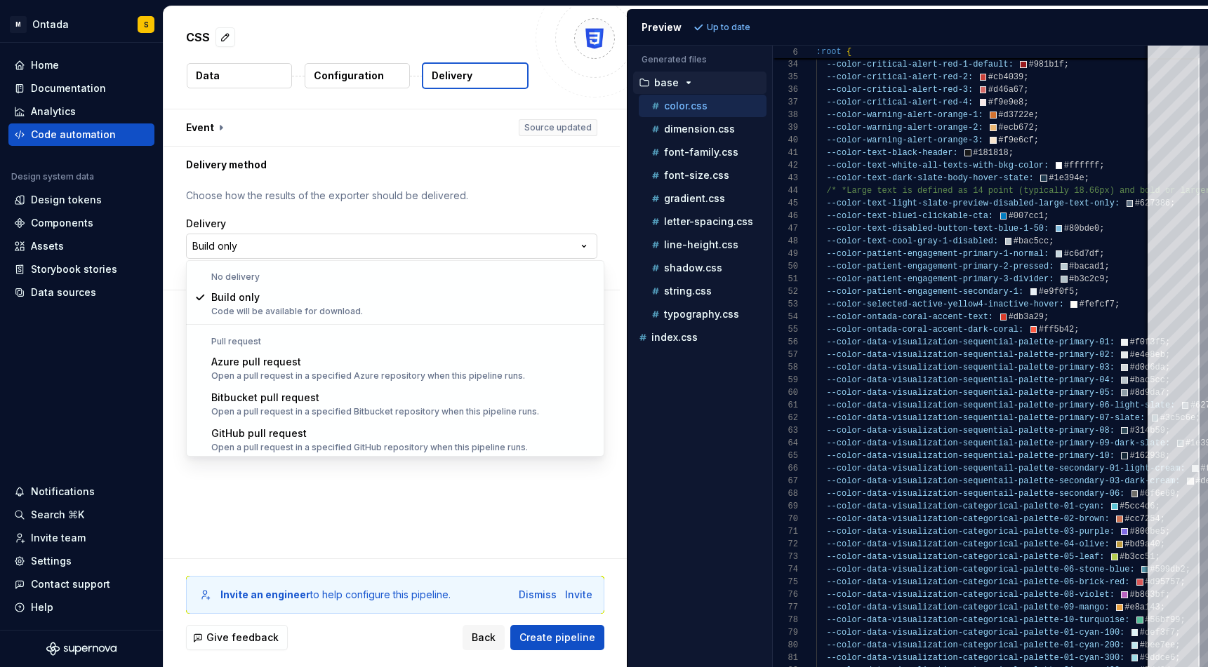
click at [315, 243] on html "**********" at bounding box center [604, 333] width 1208 height 667
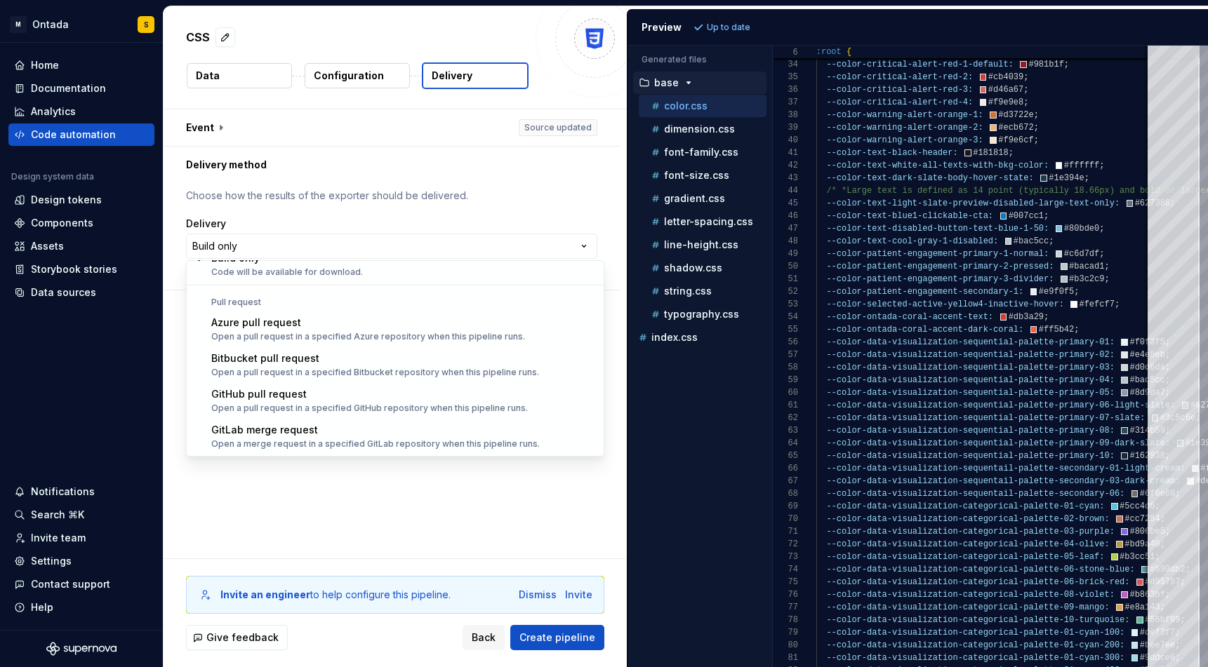
click at [354, 522] on html "**********" at bounding box center [604, 333] width 1208 height 667
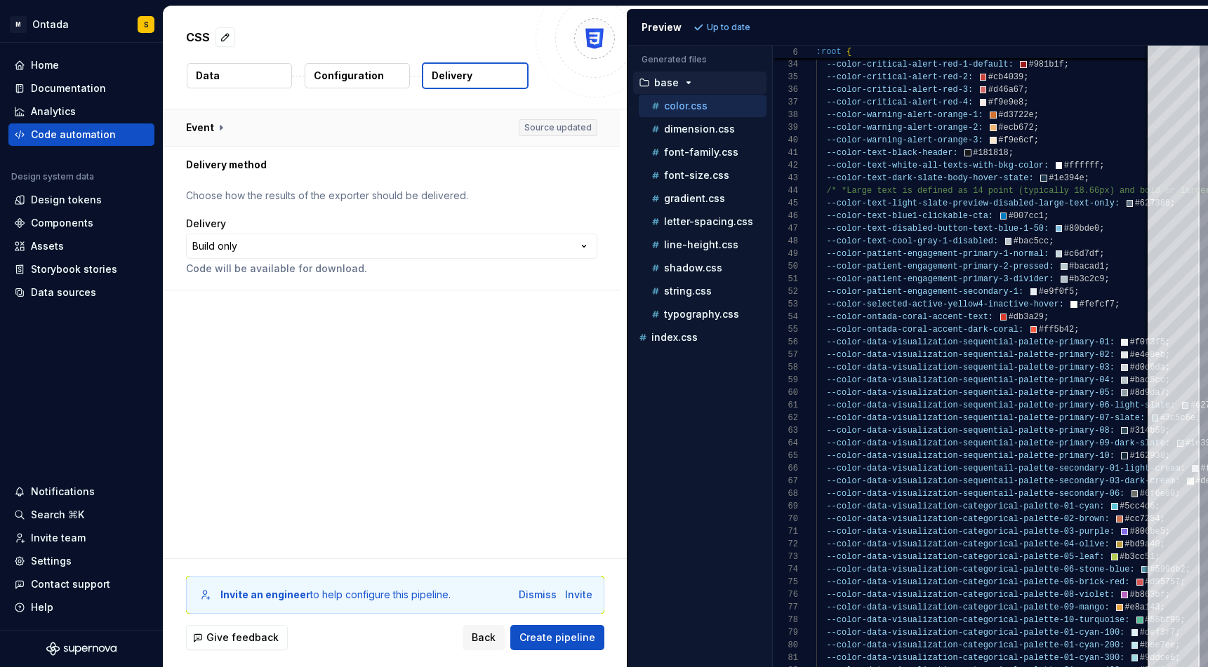
click at [222, 128] on button "button" at bounding box center [392, 127] width 456 height 36
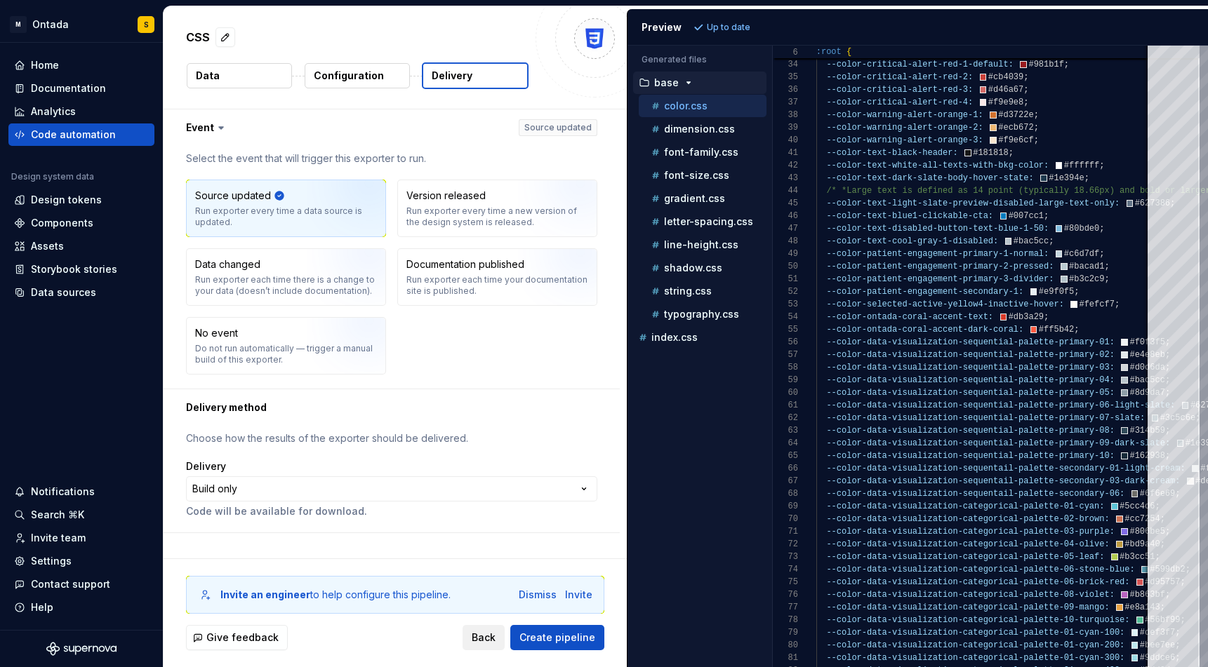
click at [483, 639] on span "Back" at bounding box center [484, 638] width 24 height 14
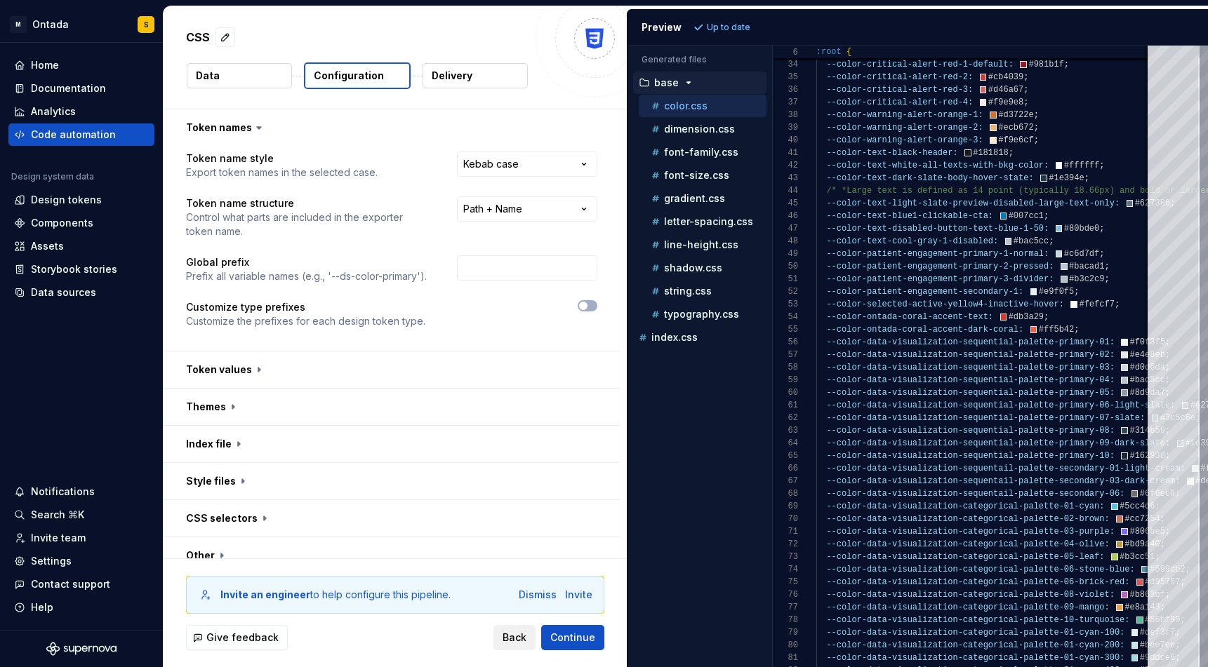
click at [507, 639] on span "Back" at bounding box center [514, 638] width 24 height 14
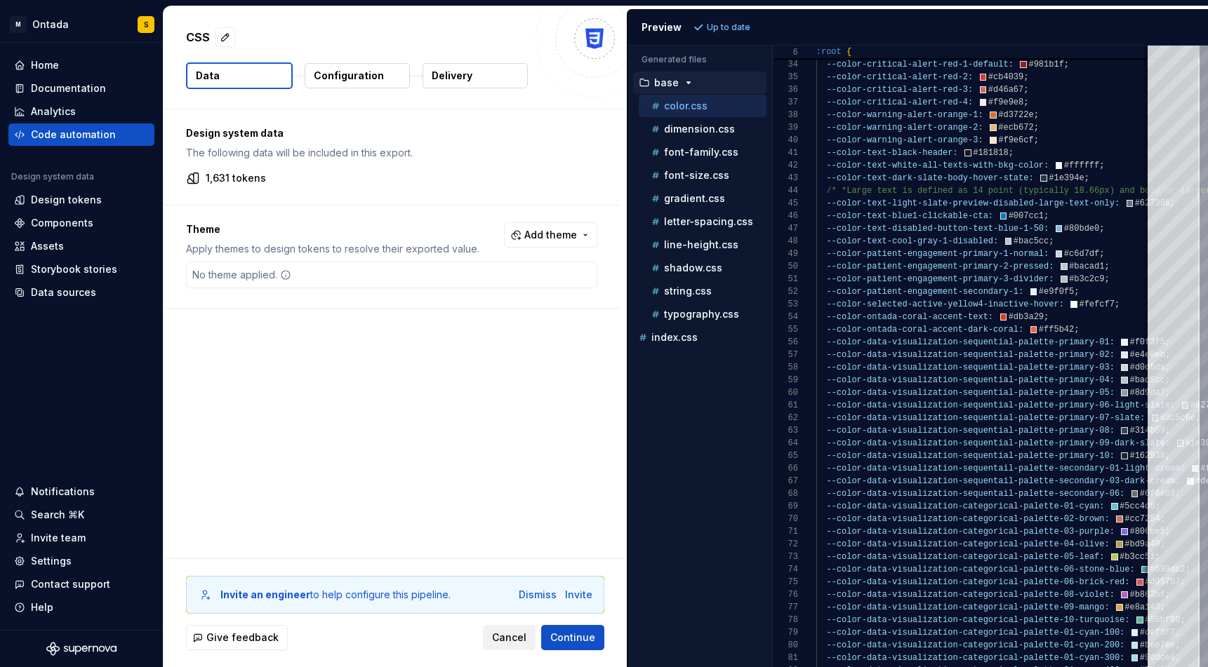
click at [507, 639] on span "Cancel" at bounding box center [509, 638] width 34 height 14
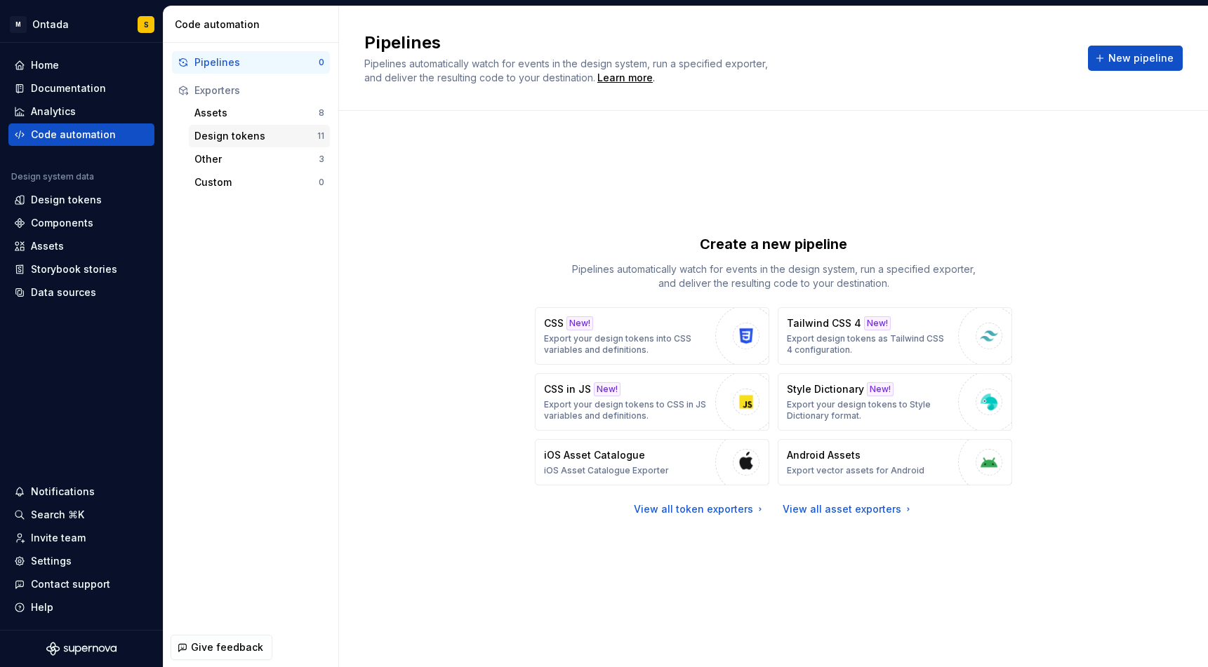
click at [241, 129] on div "Design tokens" at bounding box center [255, 136] width 123 height 14
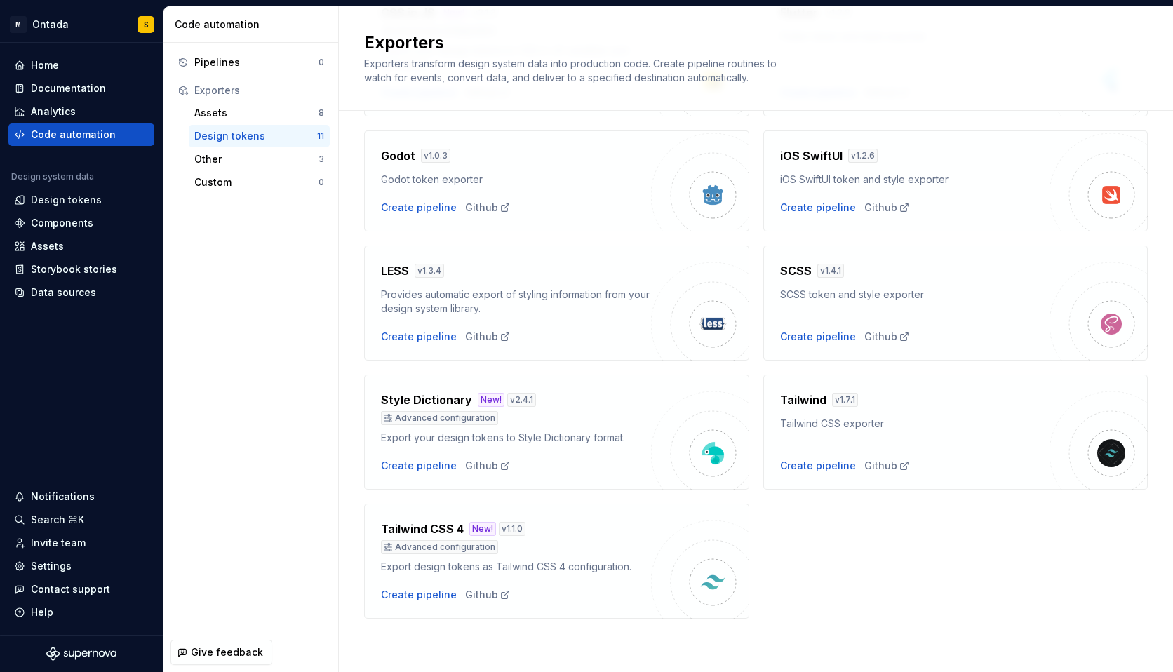
scroll to position [326, 0]
click at [70, 82] on div "Documentation" at bounding box center [68, 88] width 75 height 14
click at [70, 88] on div "Documentation" at bounding box center [68, 88] width 75 height 14
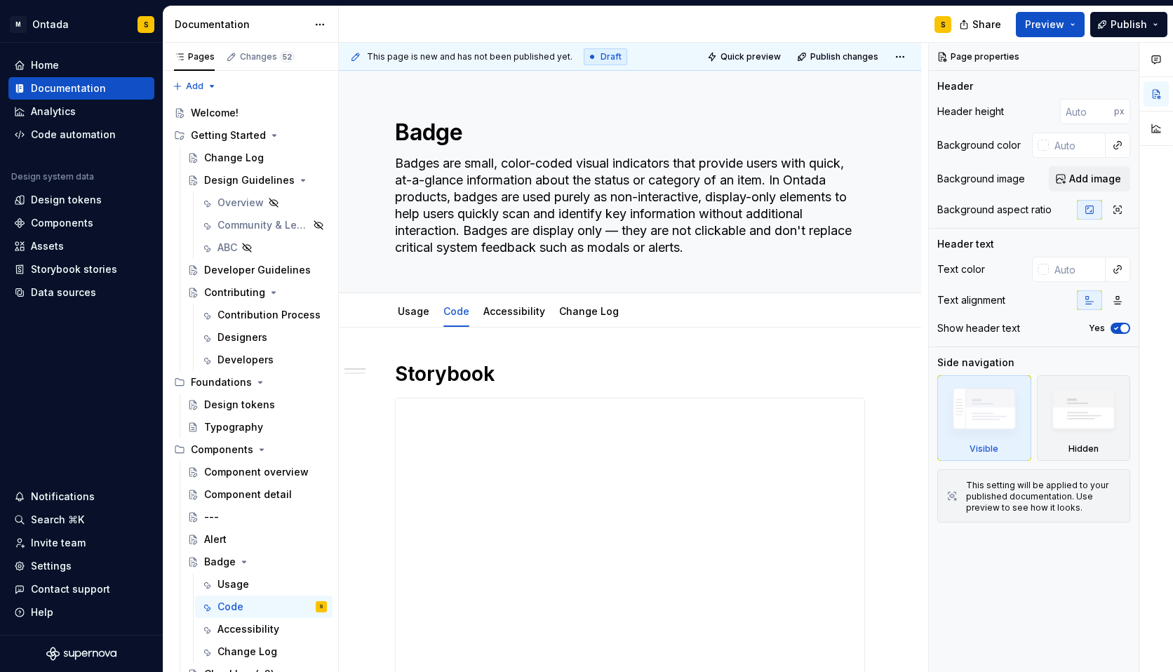
type textarea "*"
